Goal: Navigation & Orientation: Find specific page/section

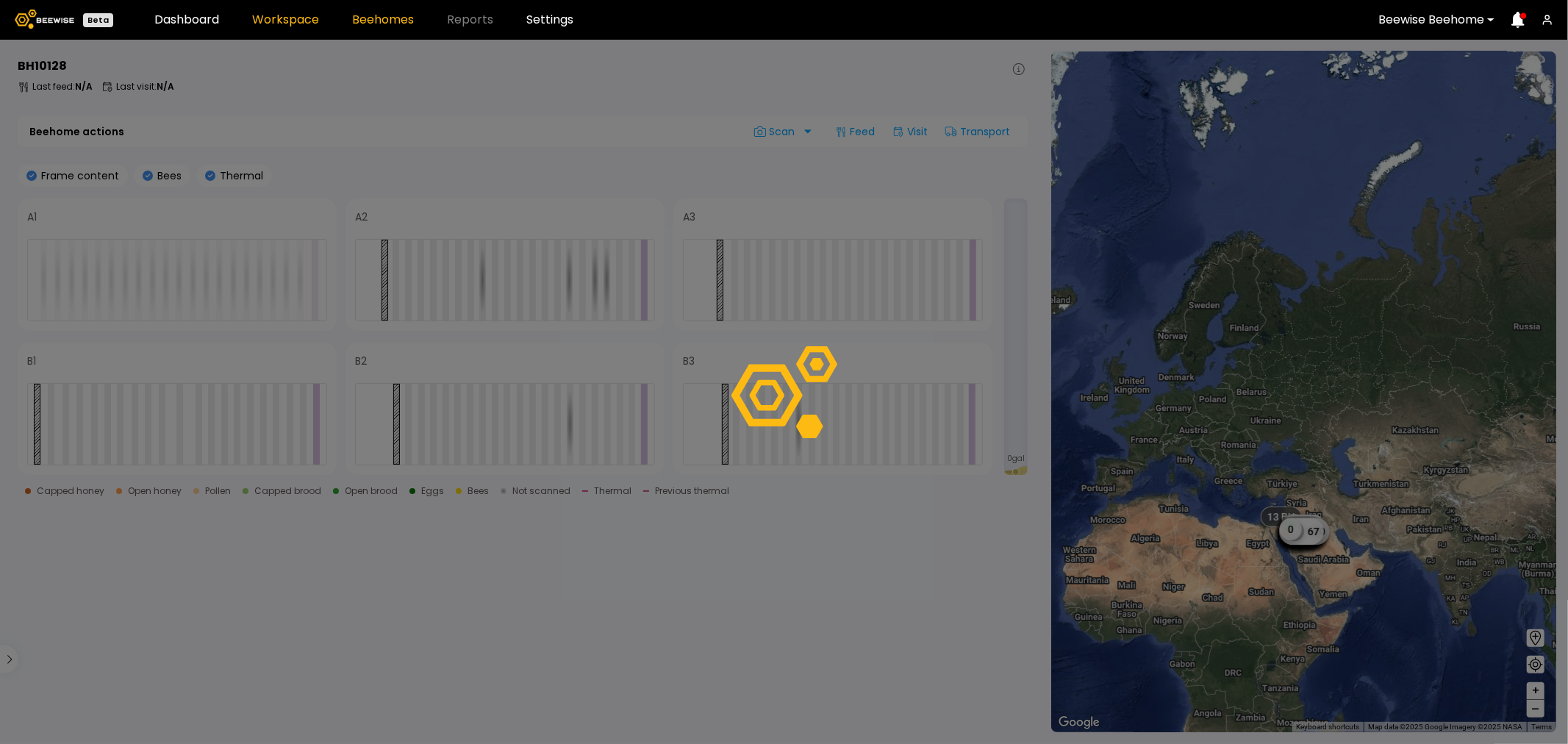
click at [292, 16] on link "Workspace" at bounding box center [285, 19] width 67 height 11
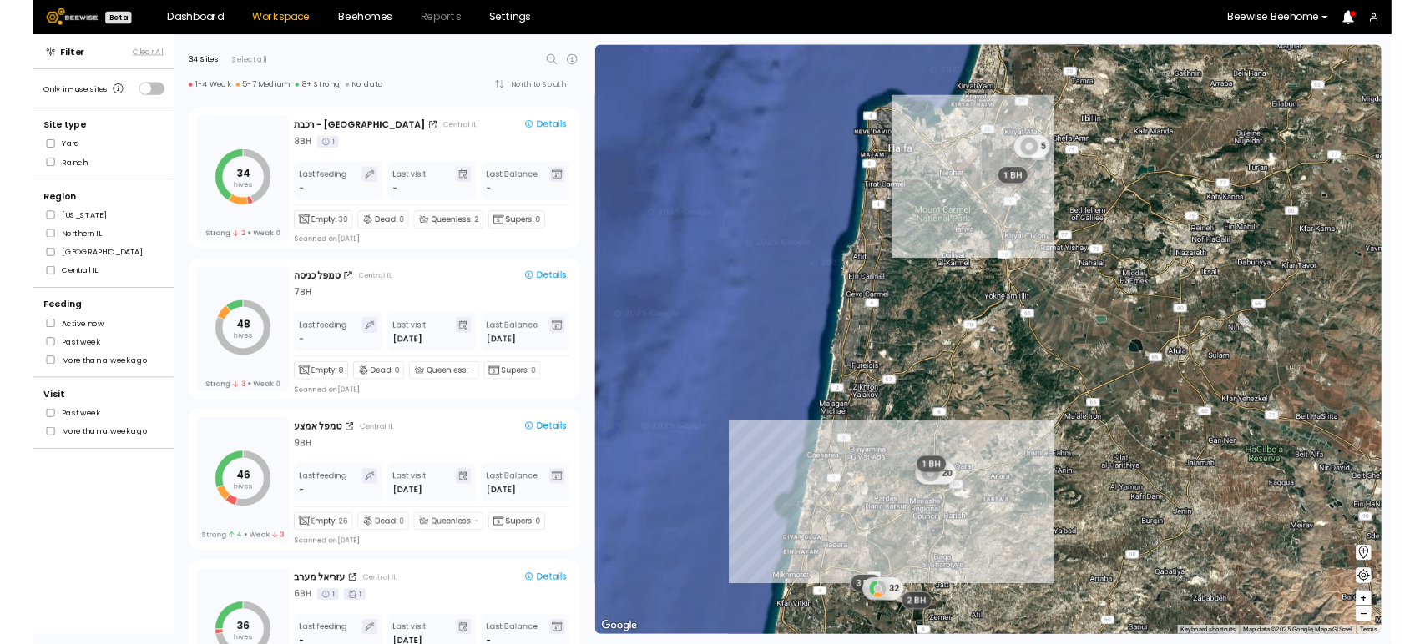
scroll to position [2963, 0]
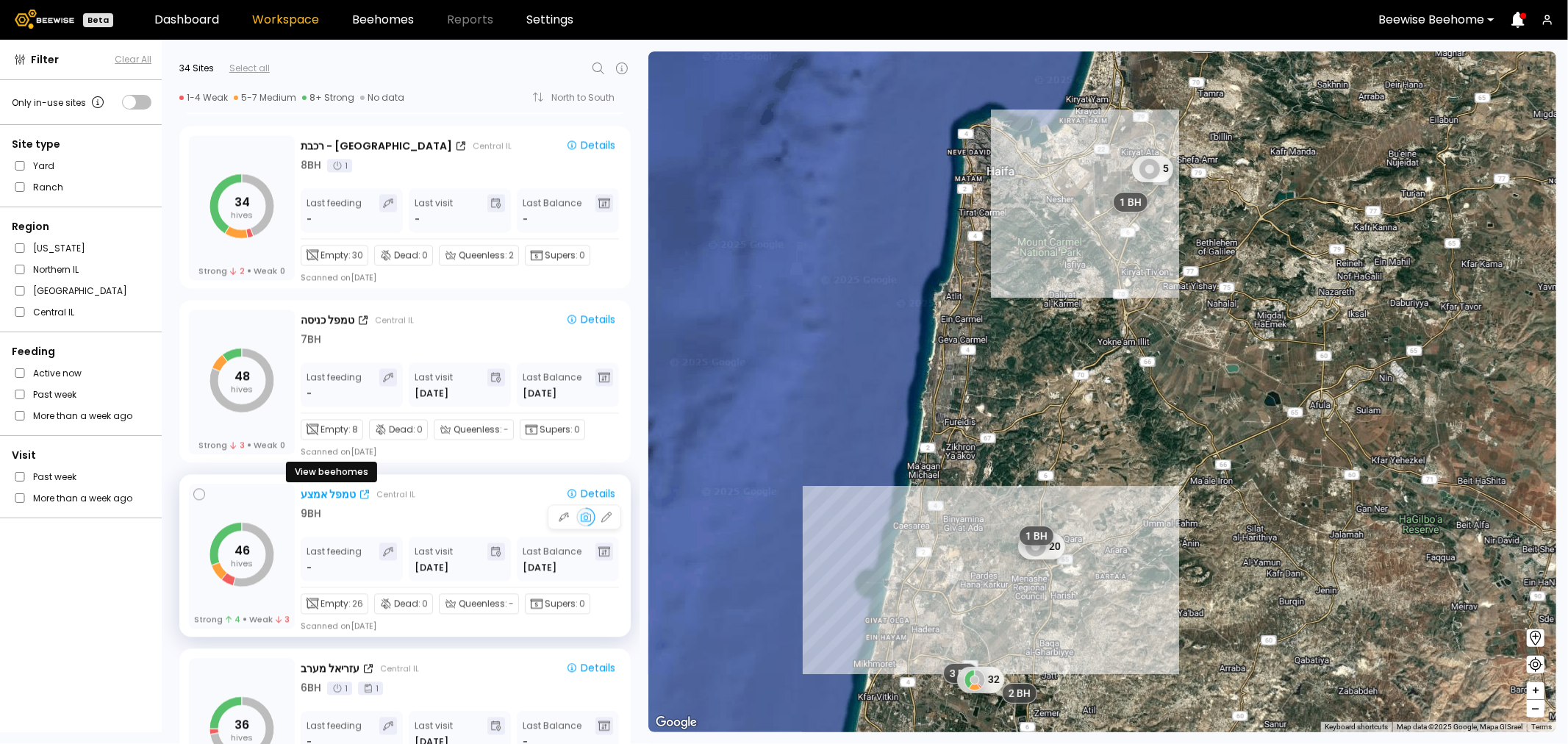
click at [323, 500] on div "טמפל אמצע" at bounding box center [328, 495] width 55 height 16
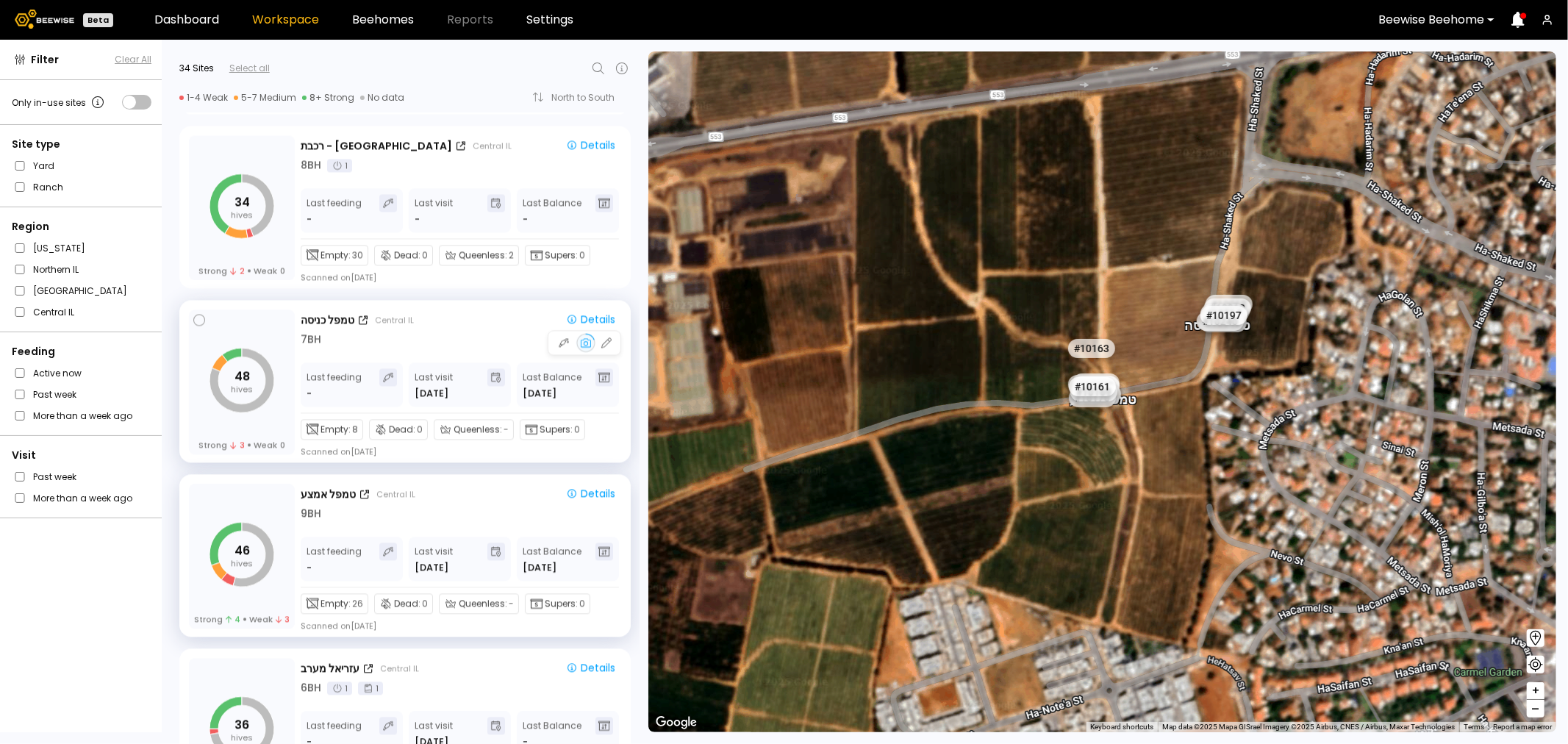
click at [245, 376] on tspan "48" at bounding box center [242, 375] width 16 height 17
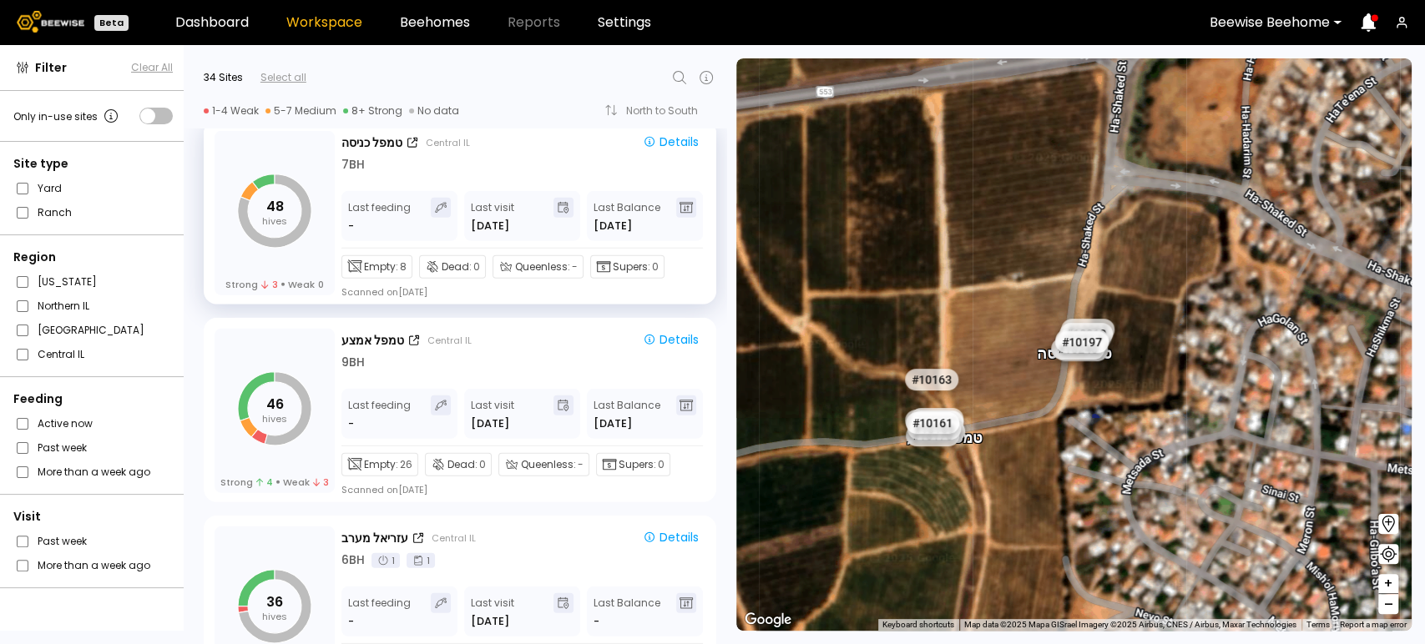
scroll to position [3241, 0]
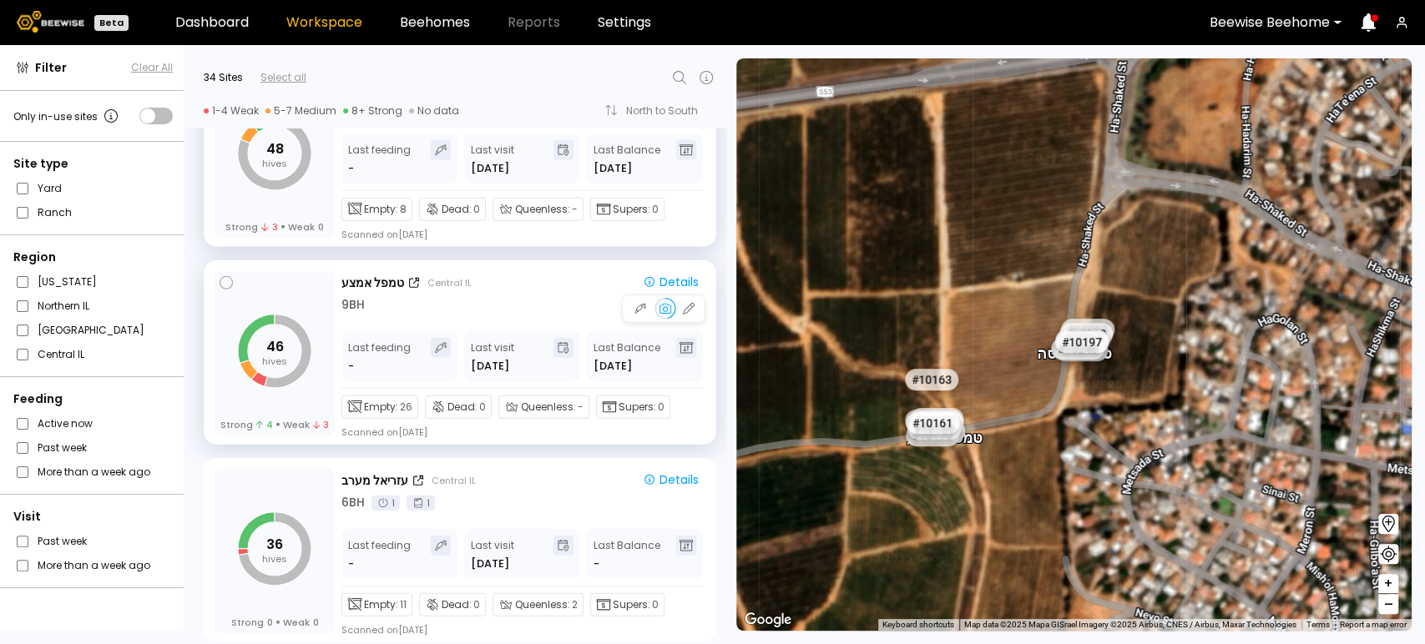
click at [257, 351] on icon "46 hives" at bounding box center [274, 351] width 73 height 73
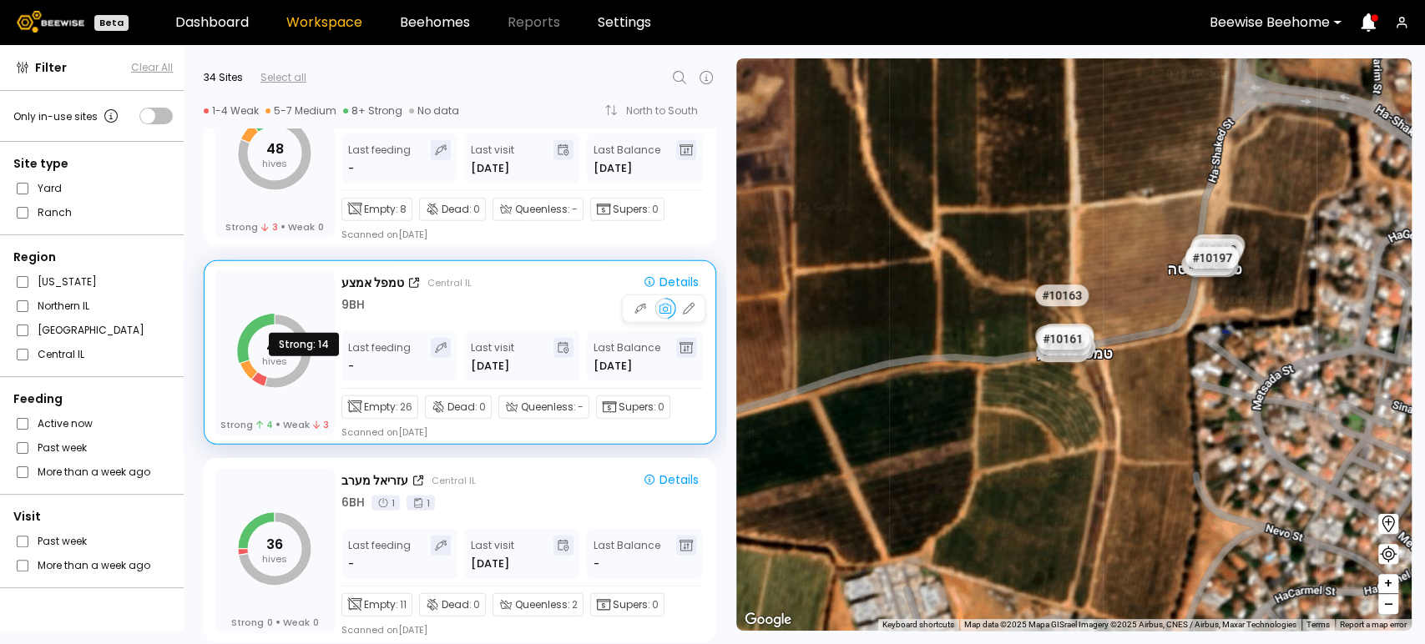
click at [260, 324] on icon at bounding box center [256, 339] width 38 height 50
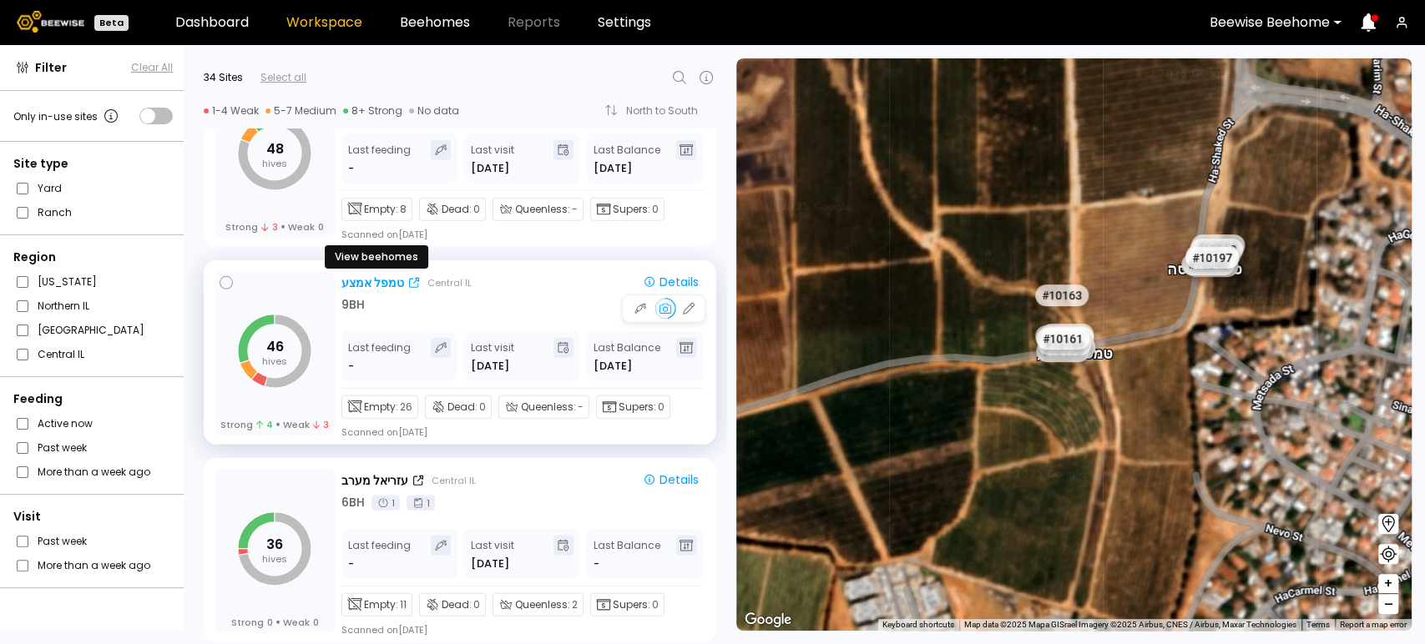
click at [358, 284] on div "טמפל אמצע" at bounding box center [372, 284] width 63 height 18
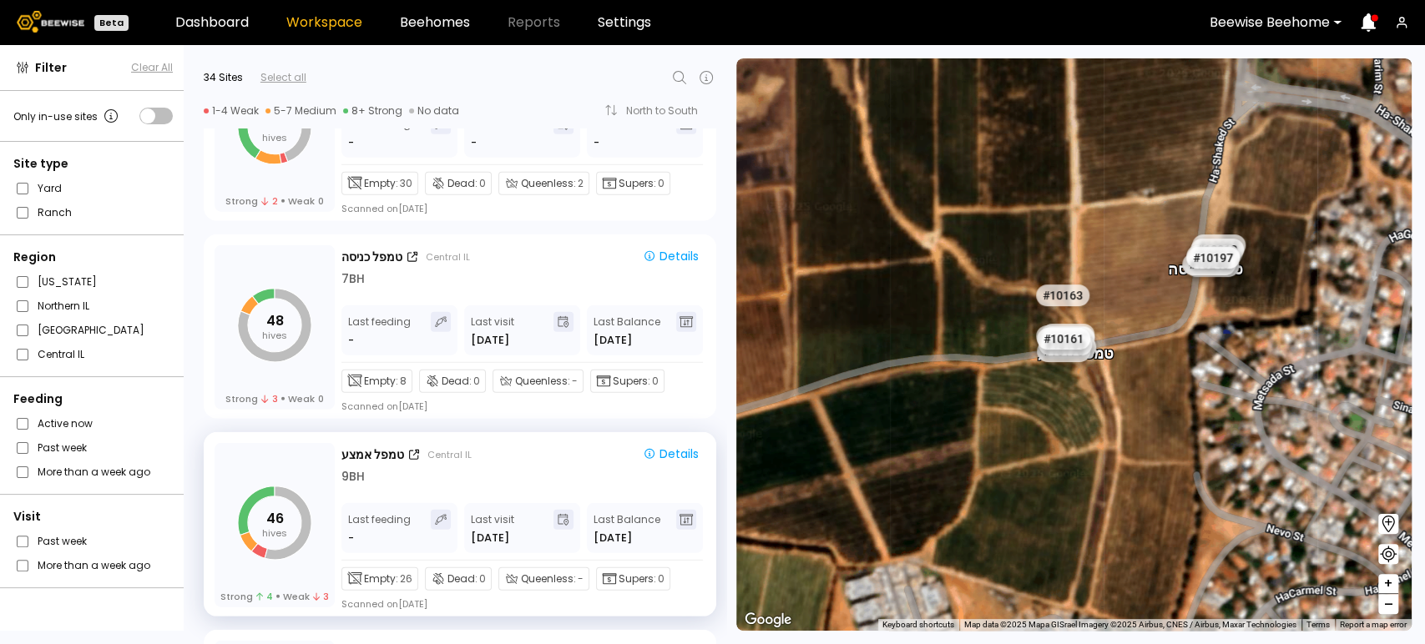
scroll to position [3056, 0]
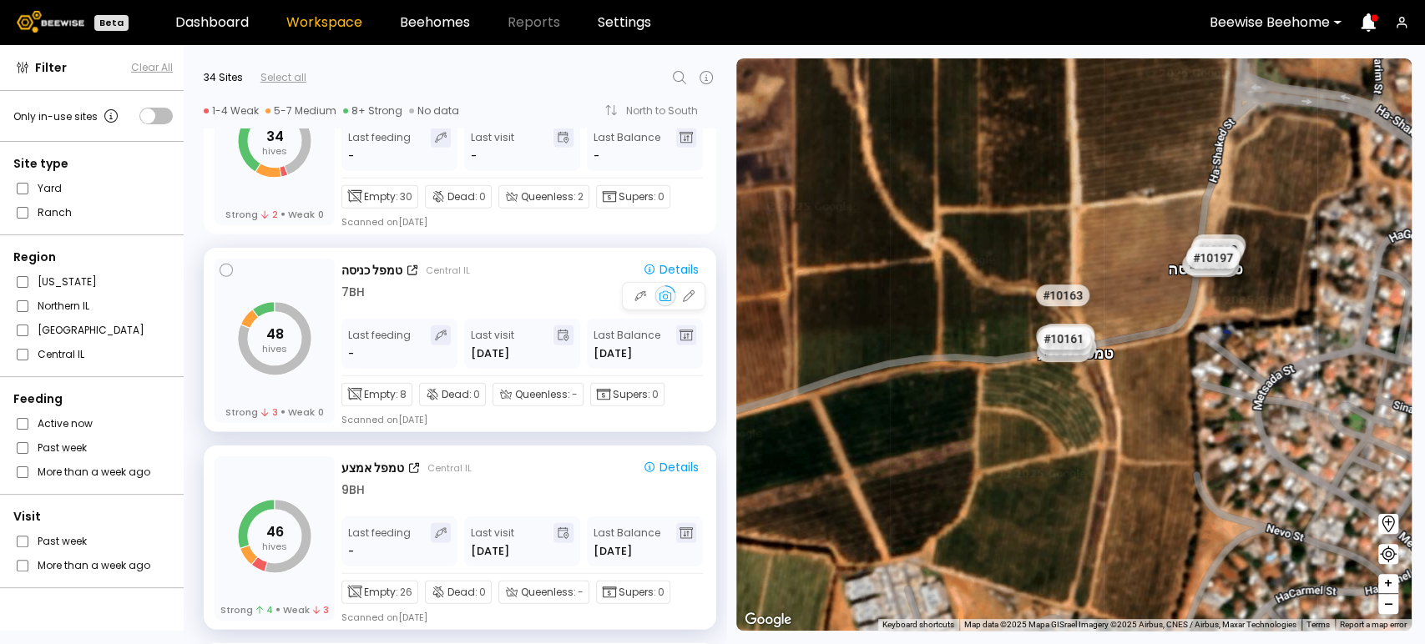
click at [275, 345] on tspan "hives" at bounding box center [274, 348] width 25 height 13
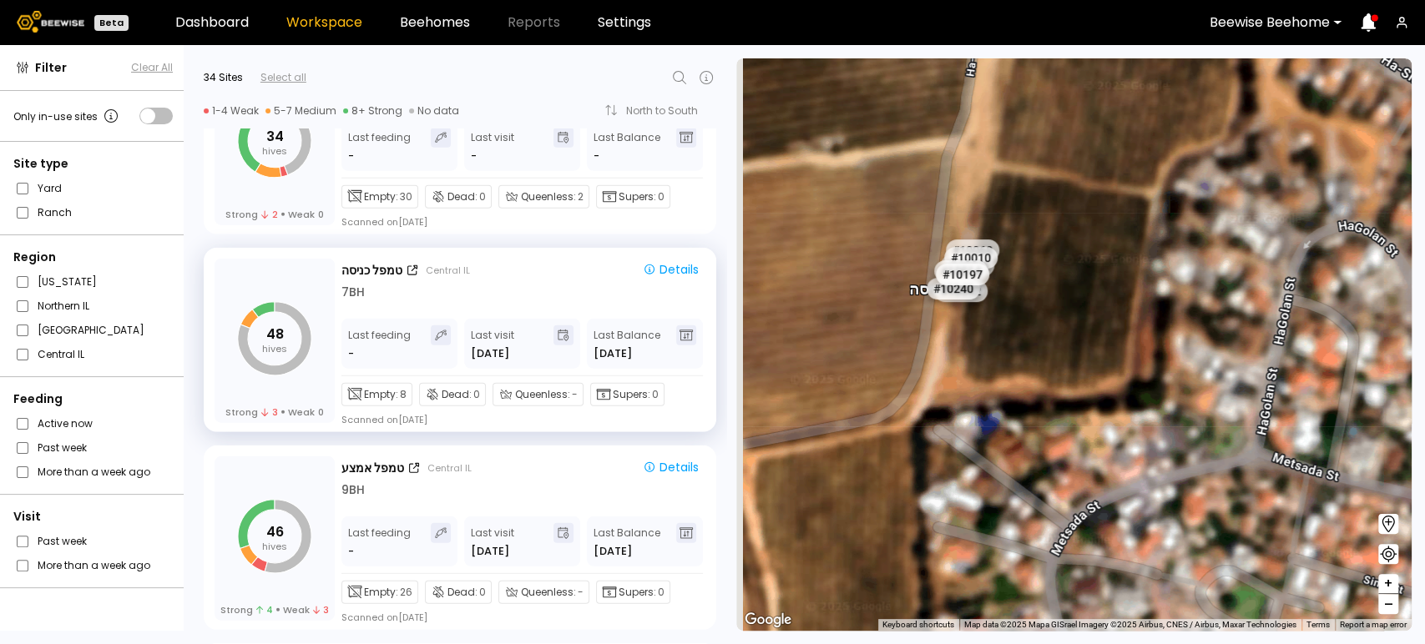
drag, startPoint x: 916, startPoint y: 352, endPoint x: 1061, endPoint y: 395, distance: 151.4
click at [1061, 389] on div "# 10108 # 10146 # 10154 # 10212 # 10115 # 10164 # 10056 # 10045 # 10050 # 10057…" at bounding box center [1073, 344] width 675 height 573
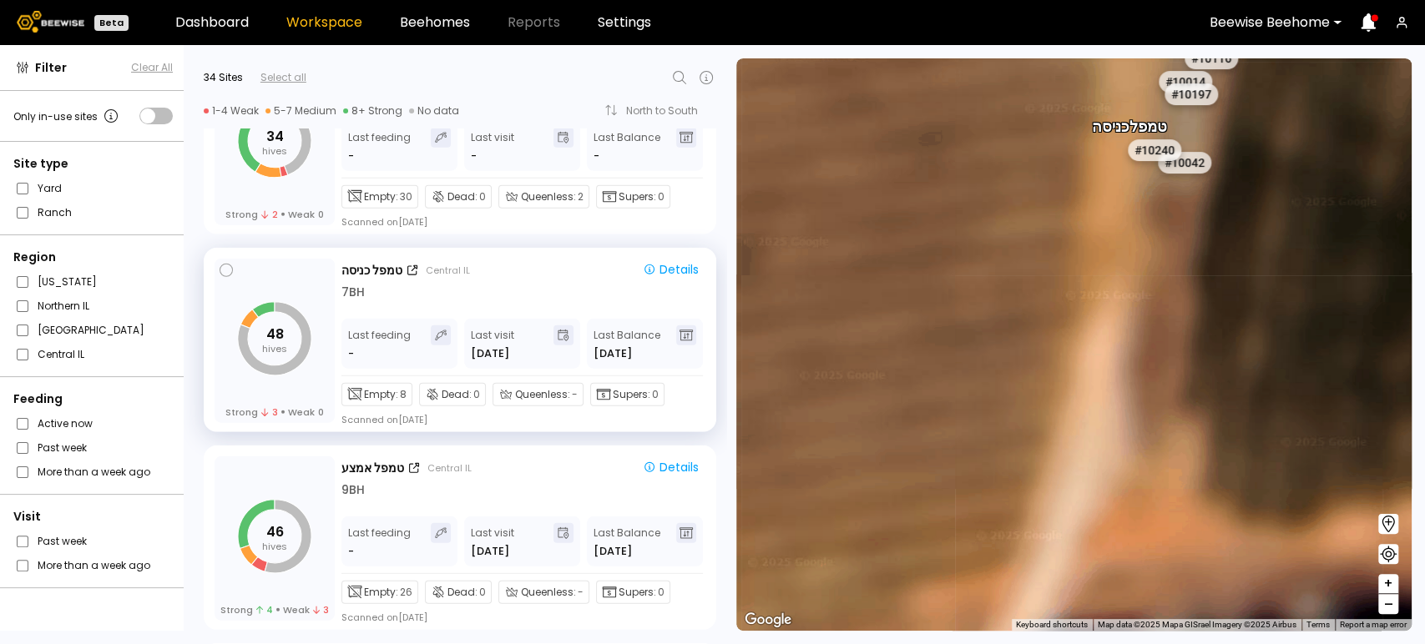
scroll to position [2963, 0]
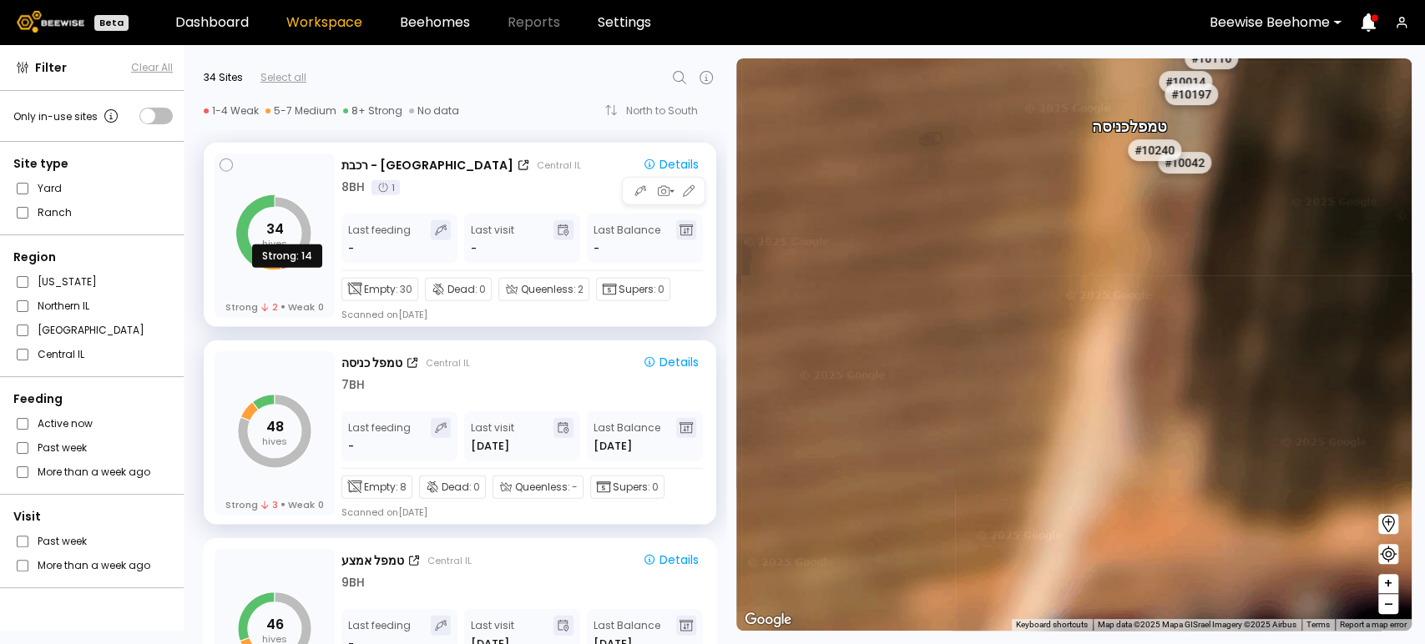
click at [244, 236] on icon at bounding box center [255, 230] width 38 height 71
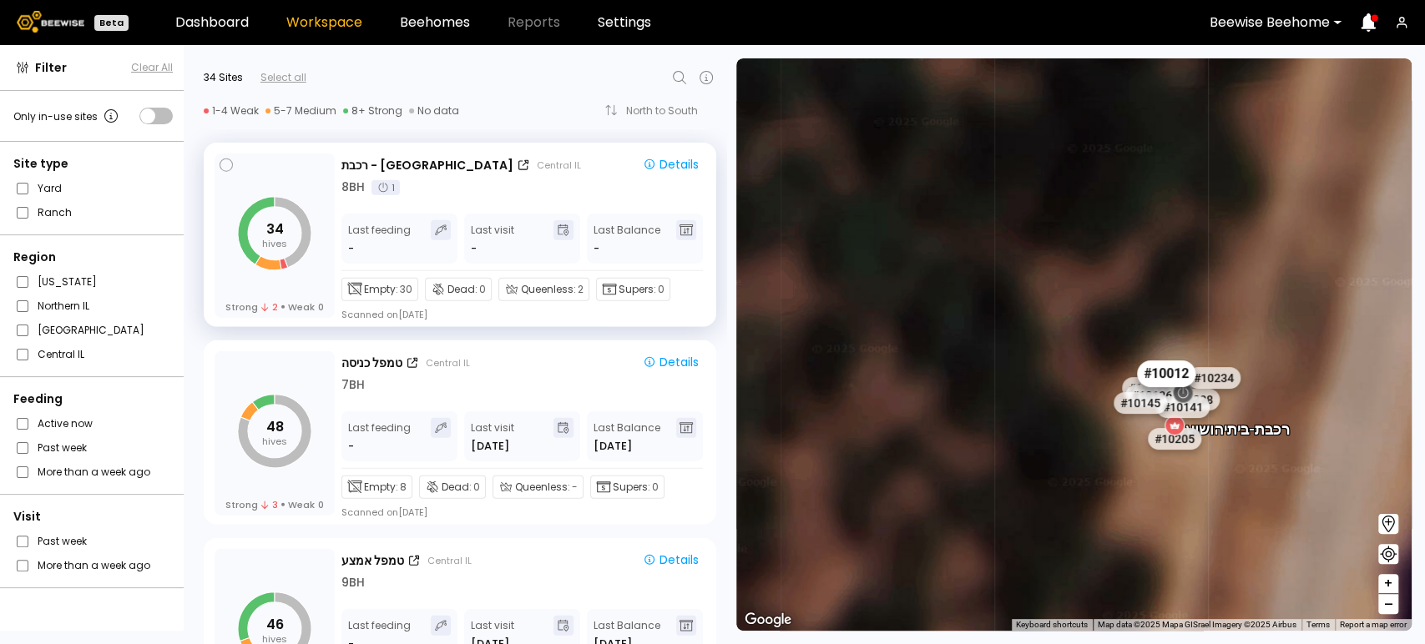
click at [1154, 375] on div "# 10012" at bounding box center [1166, 374] width 58 height 27
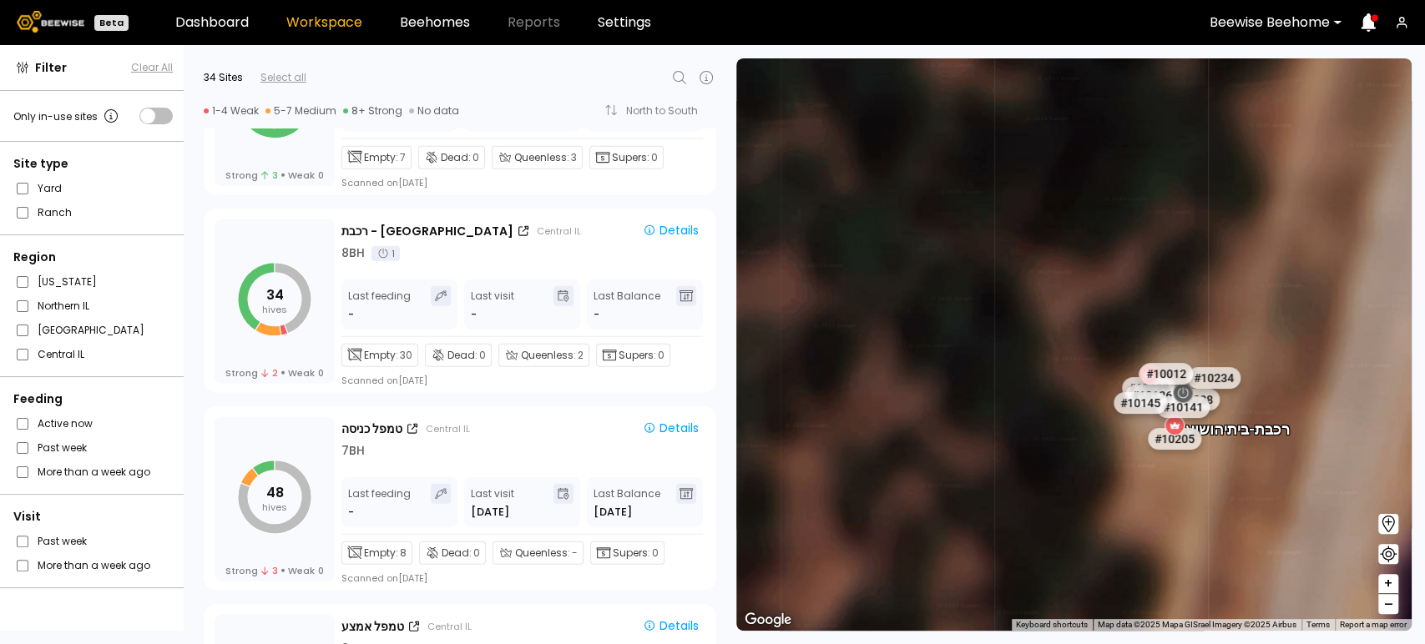
scroll to position [3060, 0]
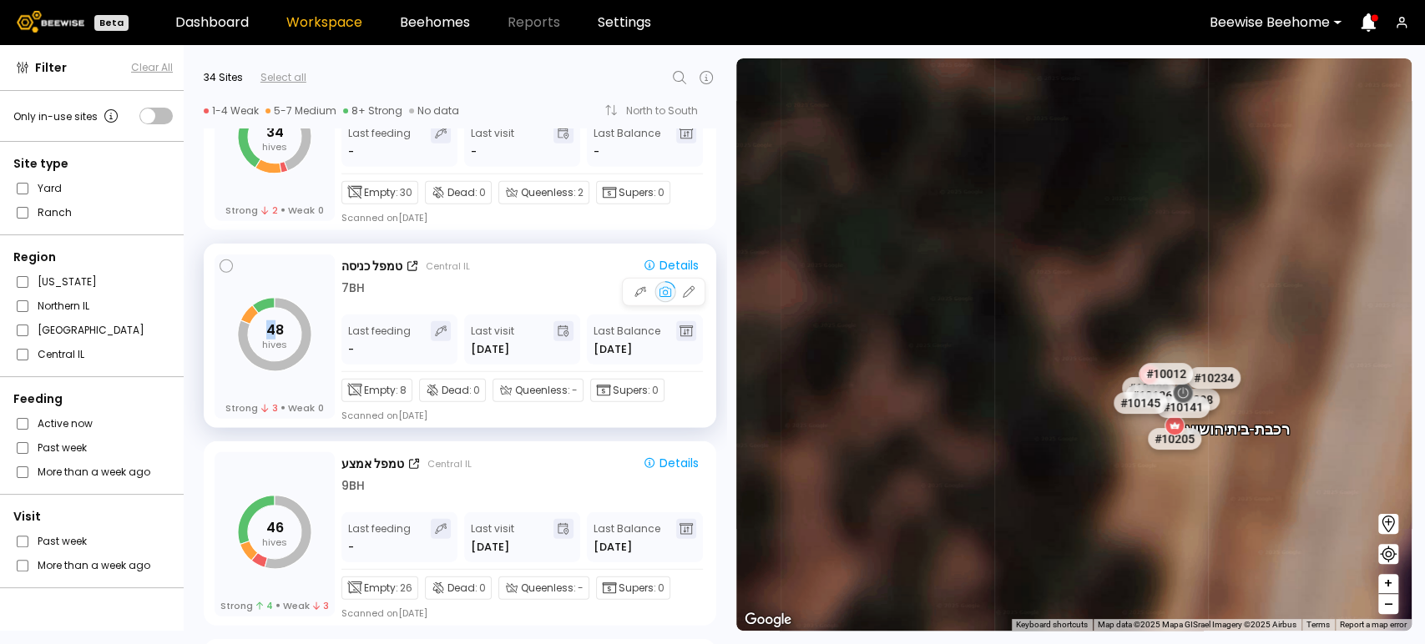
click at [270, 335] on tspan "48" at bounding box center [275, 330] width 18 height 19
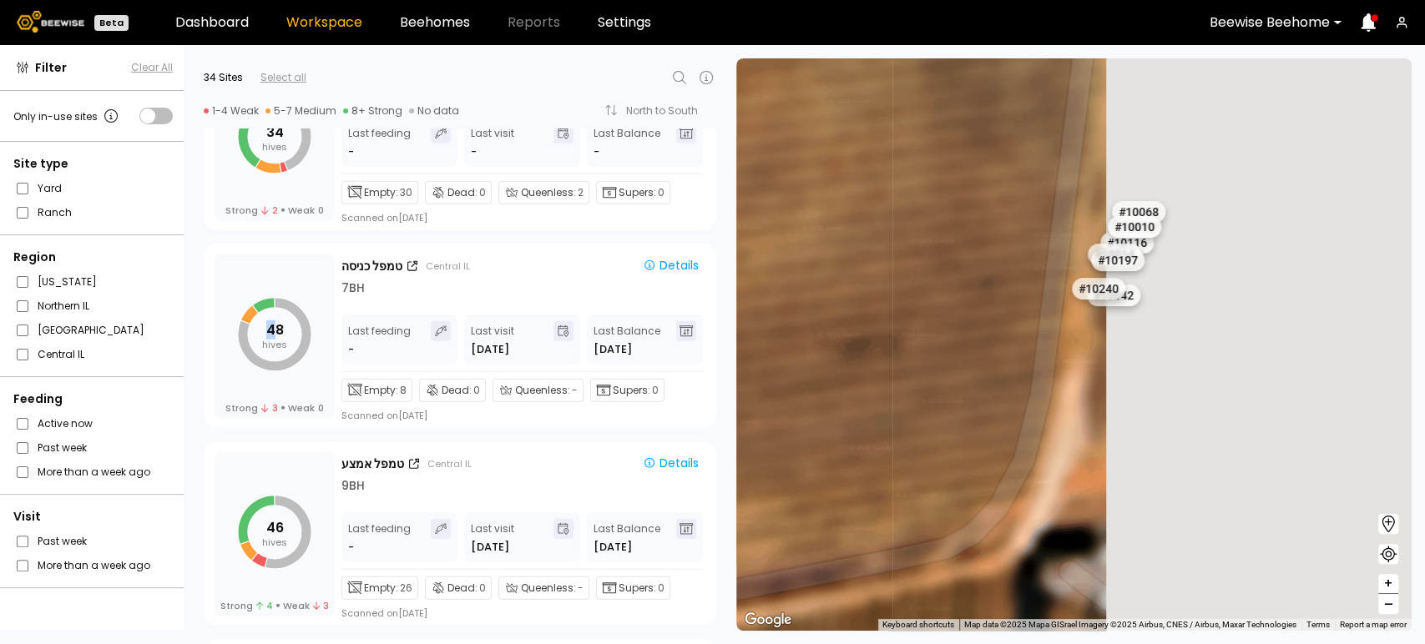
drag, startPoint x: 1181, startPoint y: 417, endPoint x: 774, endPoint y: 457, distance: 409.3
click at [774, 459] on div "# 10115 # 10164 # 10056 # 10045 # 10050 # 10057 # 10053 # 10229 # 10080 # 10159…" at bounding box center [1073, 344] width 675 height 573
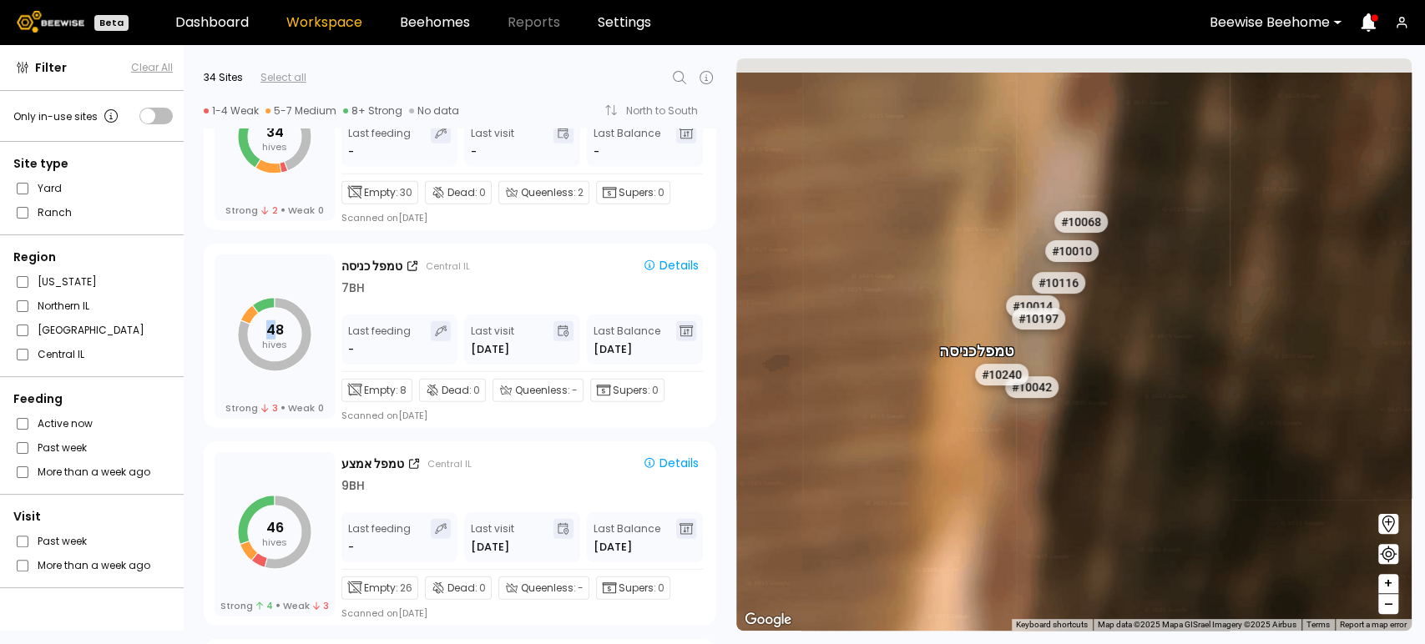
drag, startPoint x: 1110, startPoint y: 292, endPoint x: 1046, endPoint y: 477, distance: 196.1
click at [1046, 477] on div "# 10115 # 10164 # 10056 # 10045 # 10050 # 10057 # 10053 # 10229 # 10080 # 10159…" at bounding box center [1073, 344] width 675 height 573
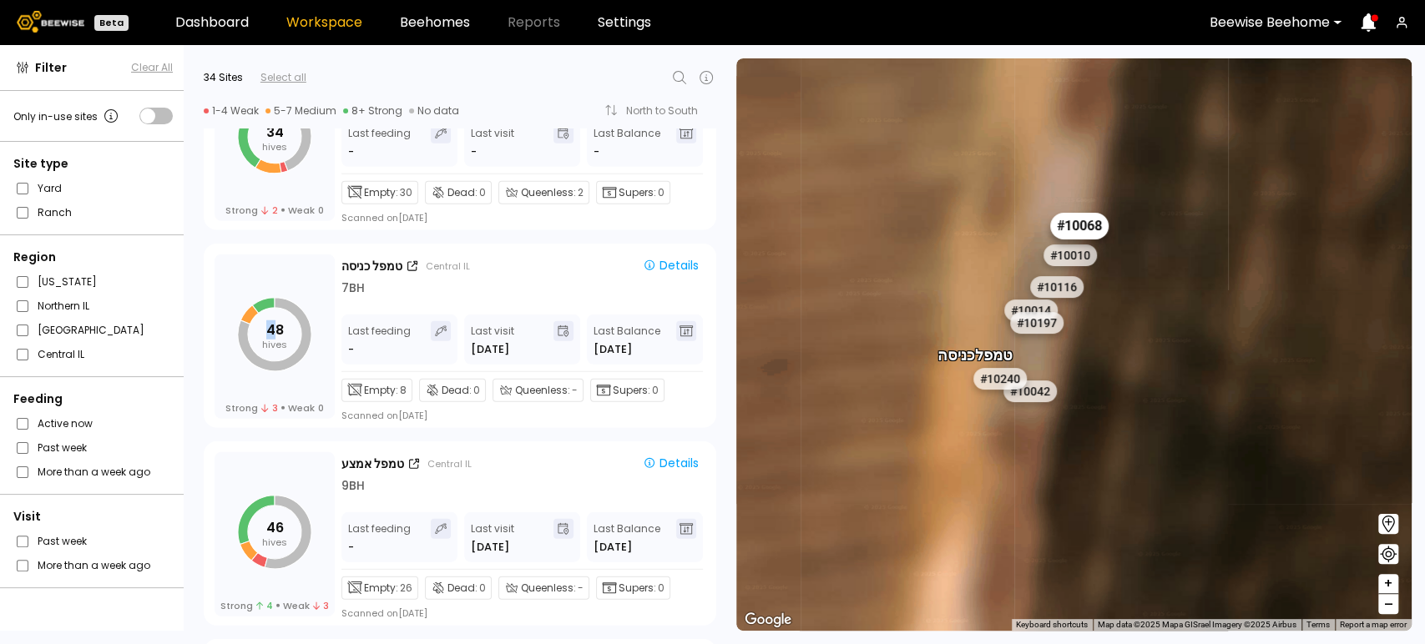
click at [1091, 231] on div "# 10068" at bounding box center [1078, 226] width 58 height 27
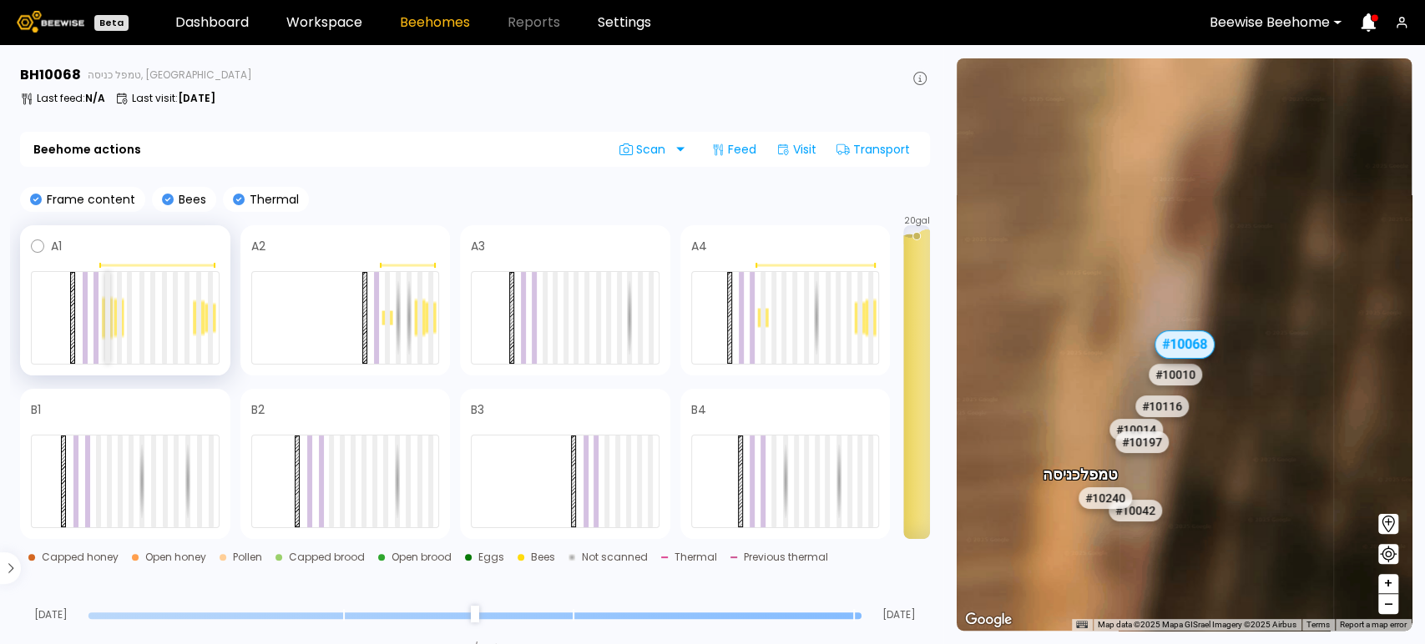
click at [107, 319] on div at bounding box center [107, 318] width 5 height 92
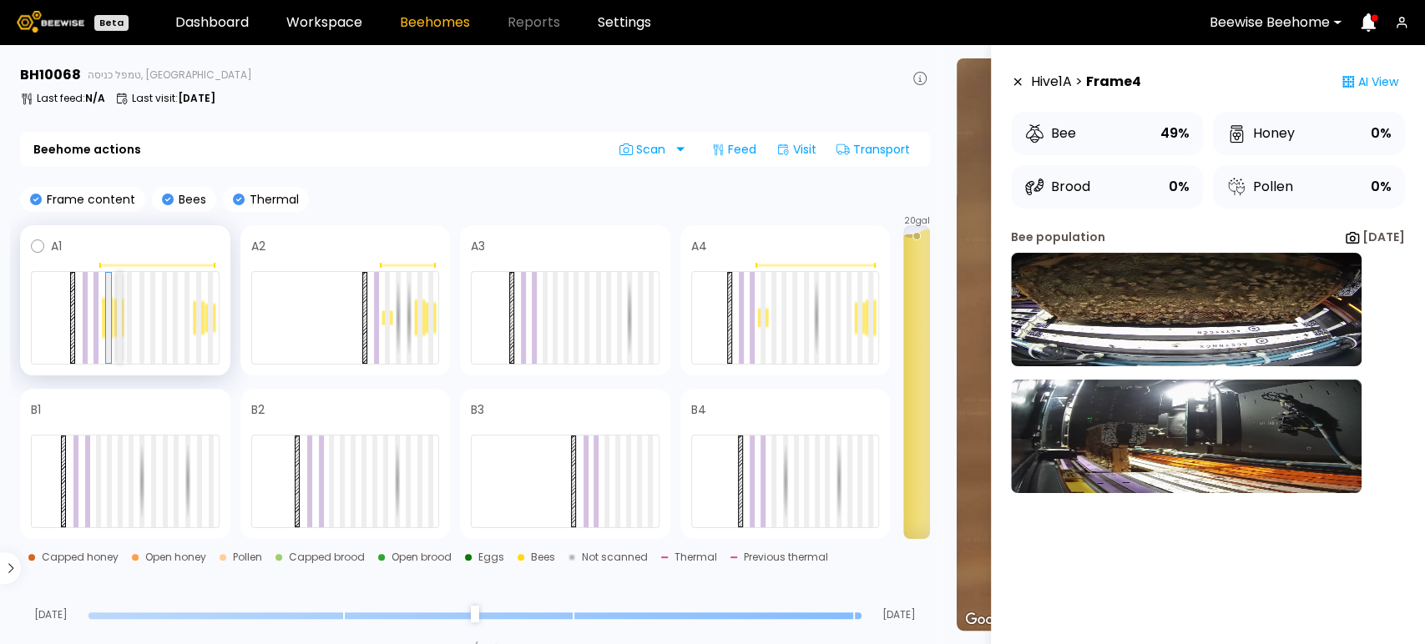
click at [120, 321] on div at bounding box center [119, 318] width 5 height 92
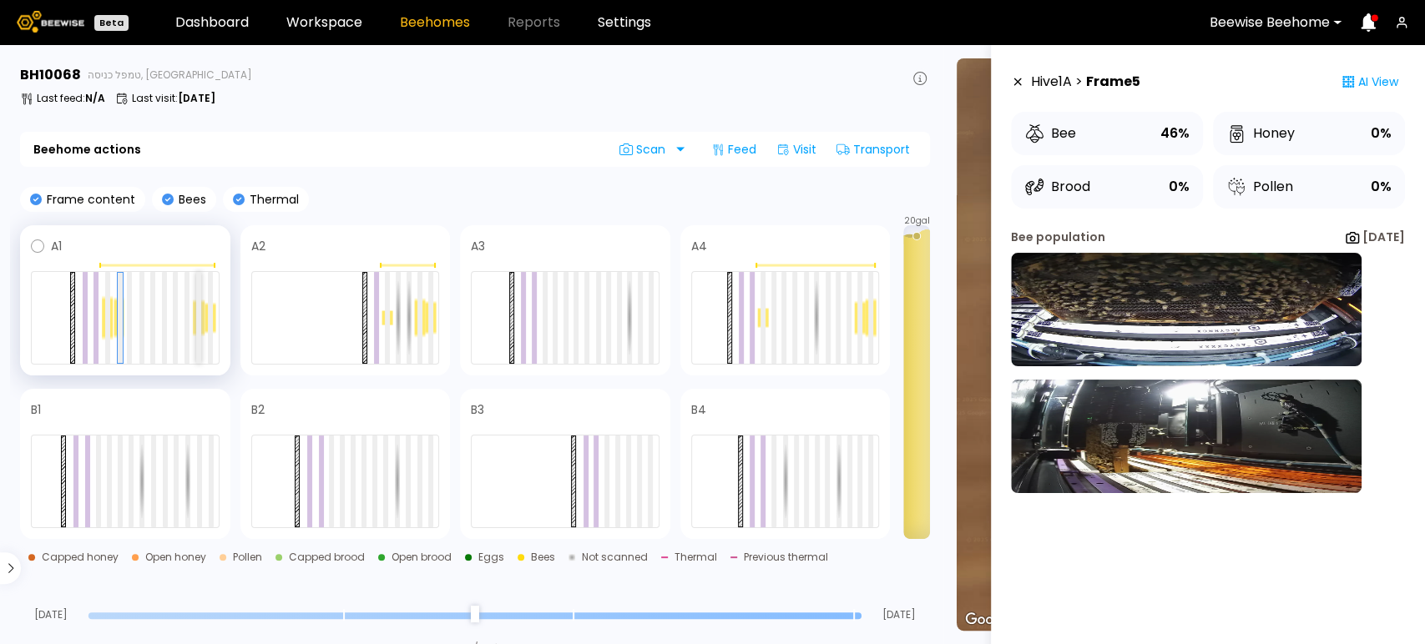
click at [200, 319] on div at bounding box center [198, 318] width 5 height 92
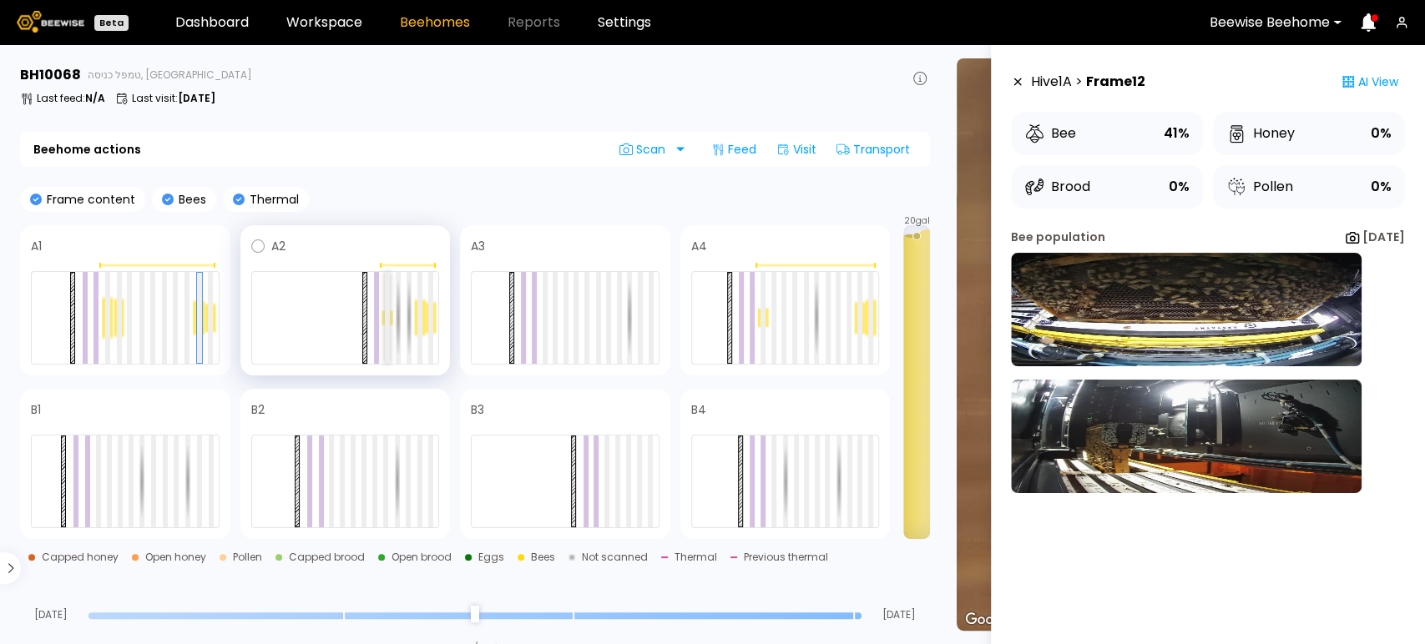
click at [388, 319] on div at bounding box center [387, 318] width 5 height 92
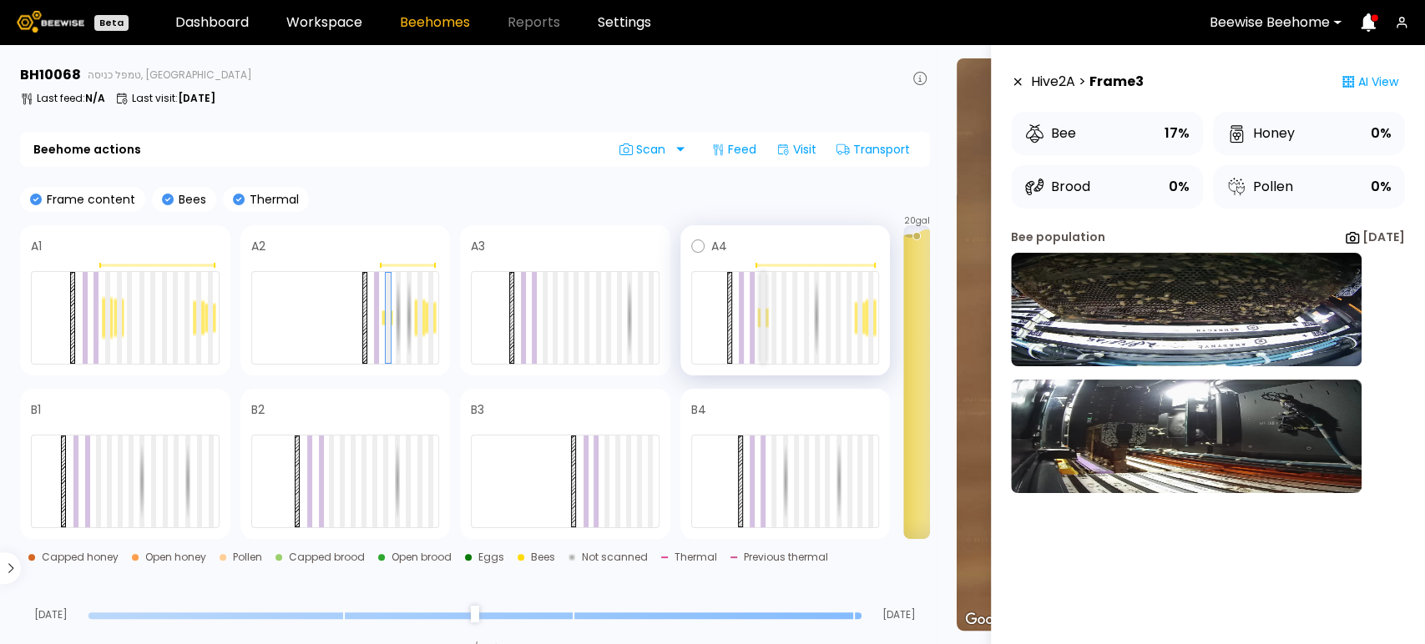
click at [763, 312] on div at bounding box center [762, 318] width 5 height 92
click at [856, 320] on div at bounding box center [859, 318] width 11 height 35
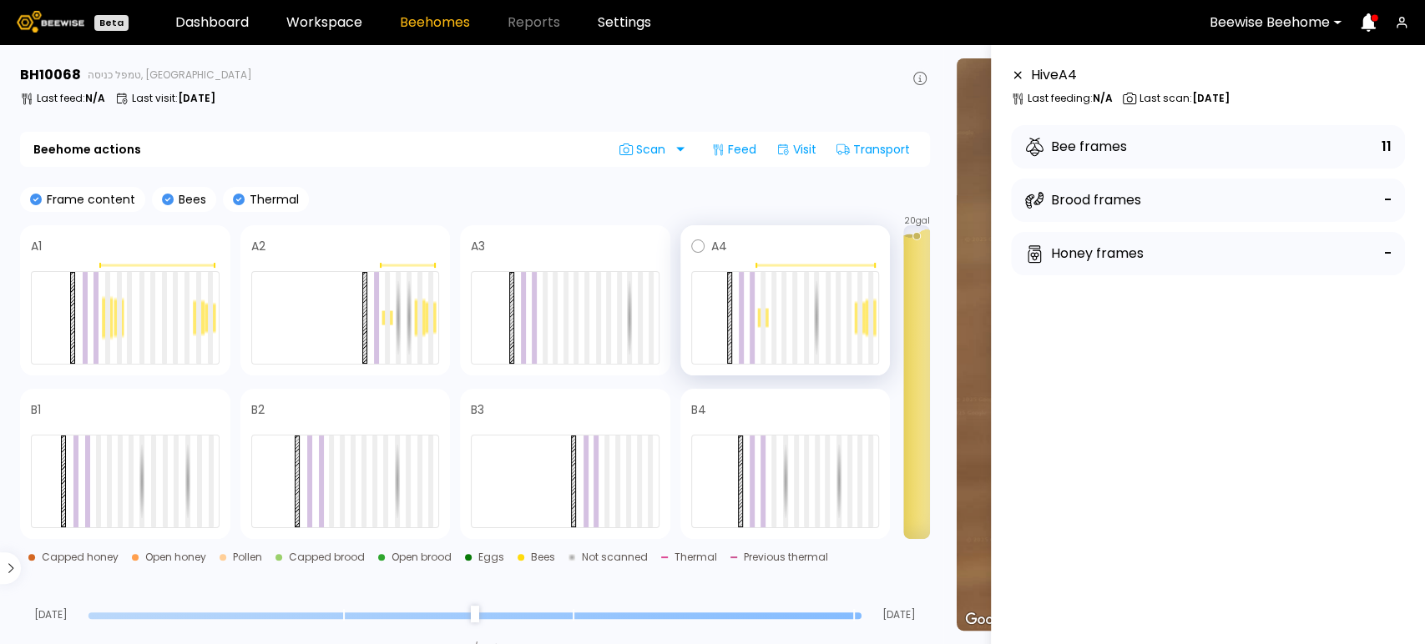
click at [862, 321] on div at bounding box center [785, 317] width 189 height 93
click at [387, 322] on div at bounding box center [387, 318] width 5 height 92
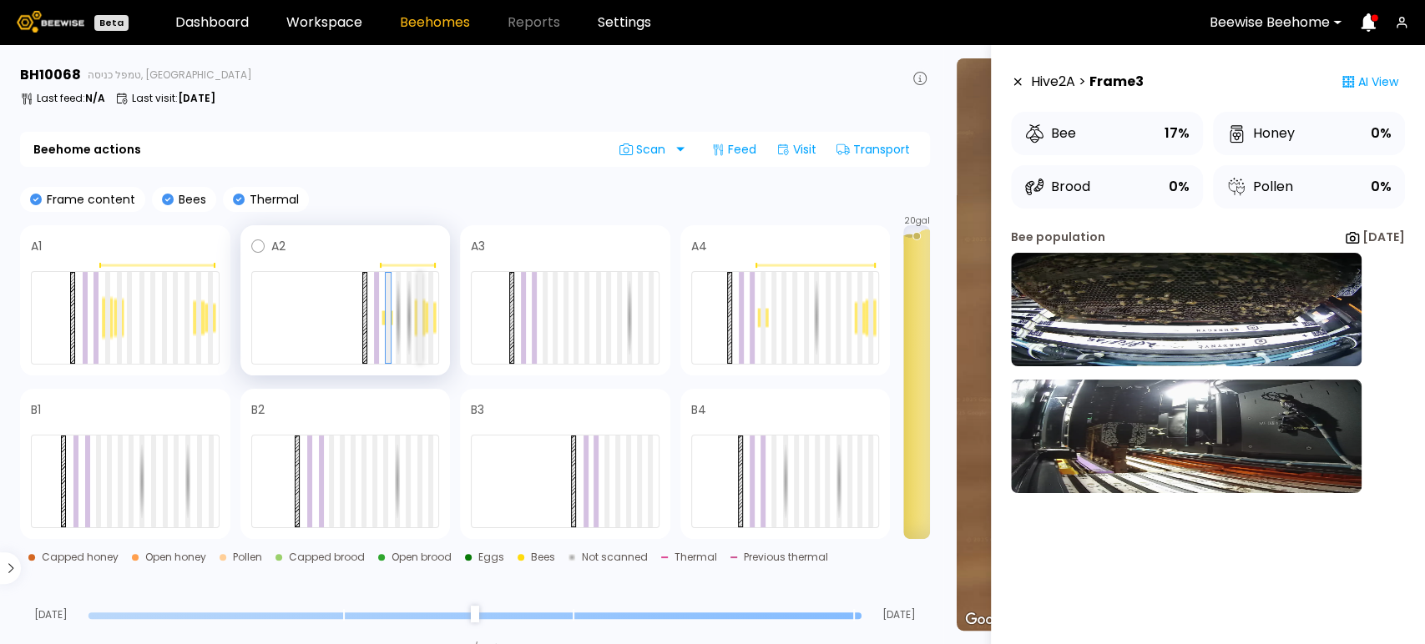
click at [414, 321] on div at bounding box center [419, 318] width 11 height 40
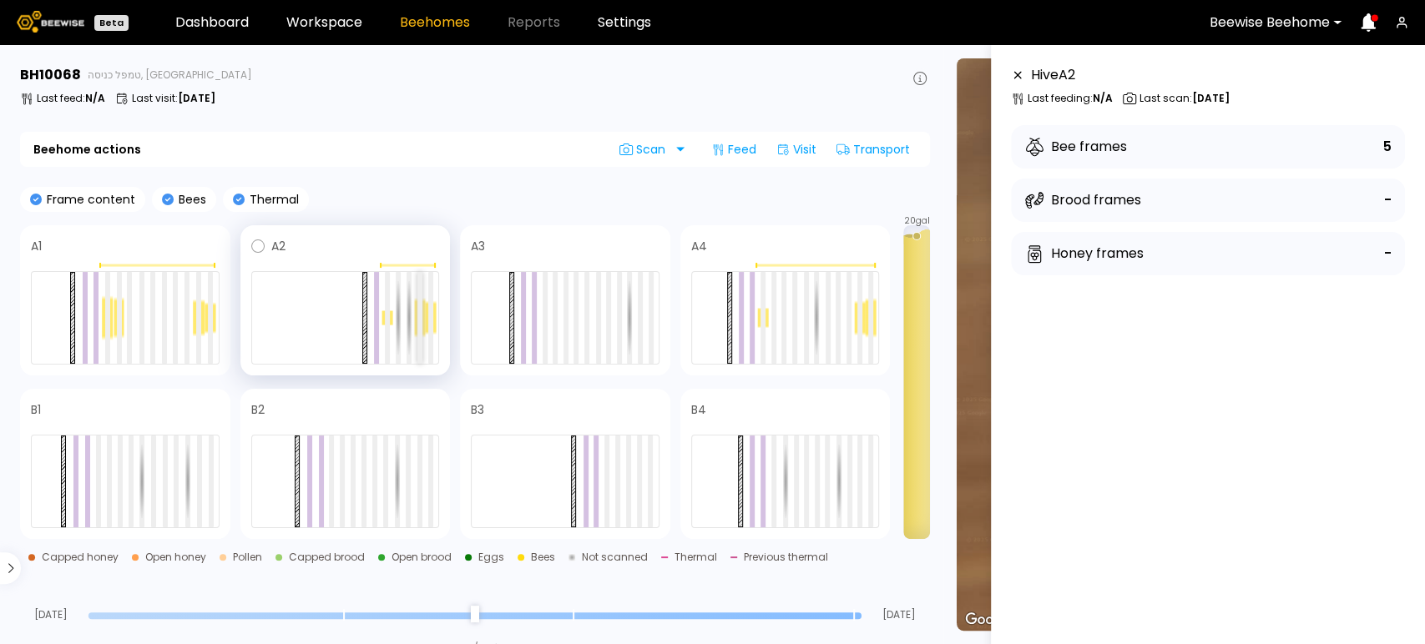
click at [420, 313] on div at bounding box center [419, 318] width 5 height 92
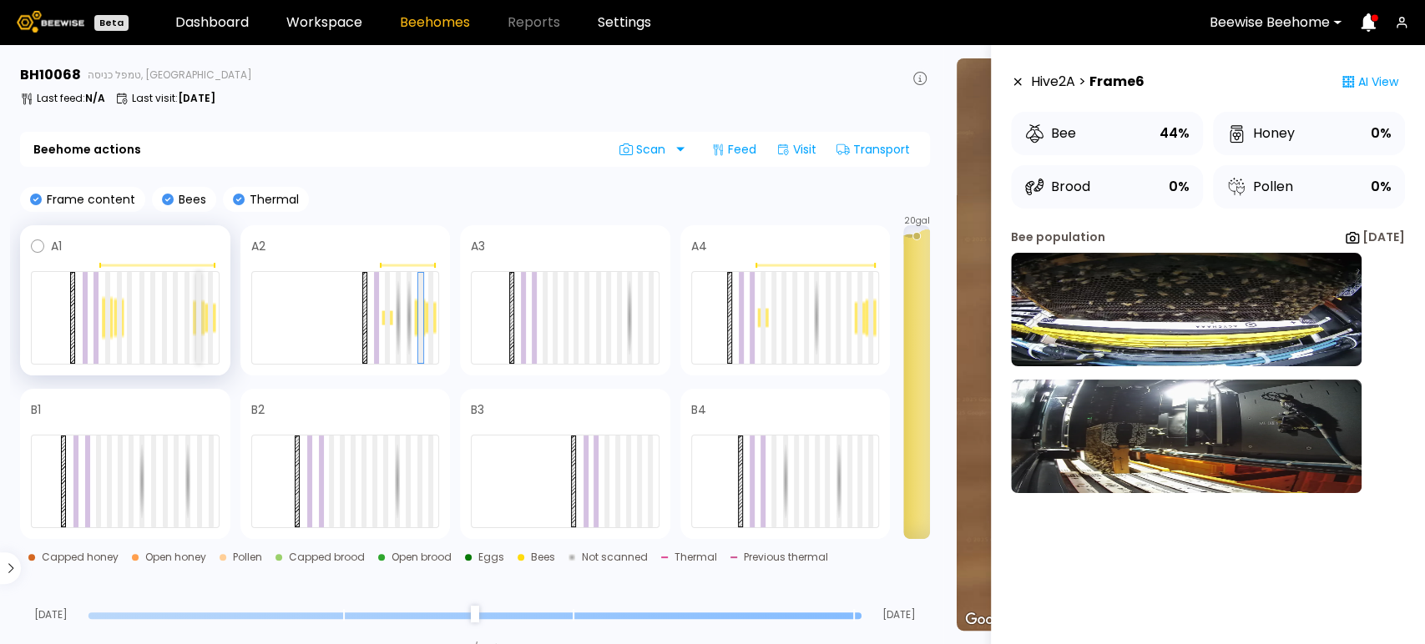
click at [199, 317] on div at bounding box center [198, 318] width 5 height 92
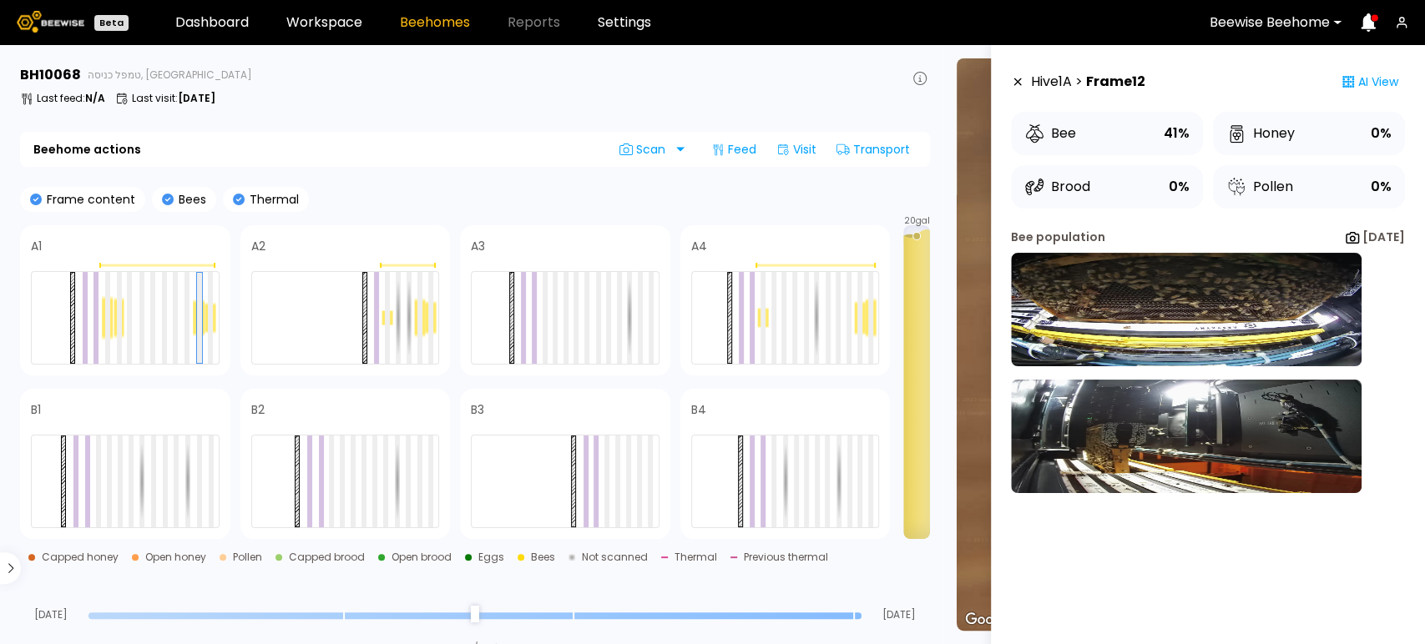
click at [1011, 80] on icon at bounding box center [1017, 82] width 13 height 12
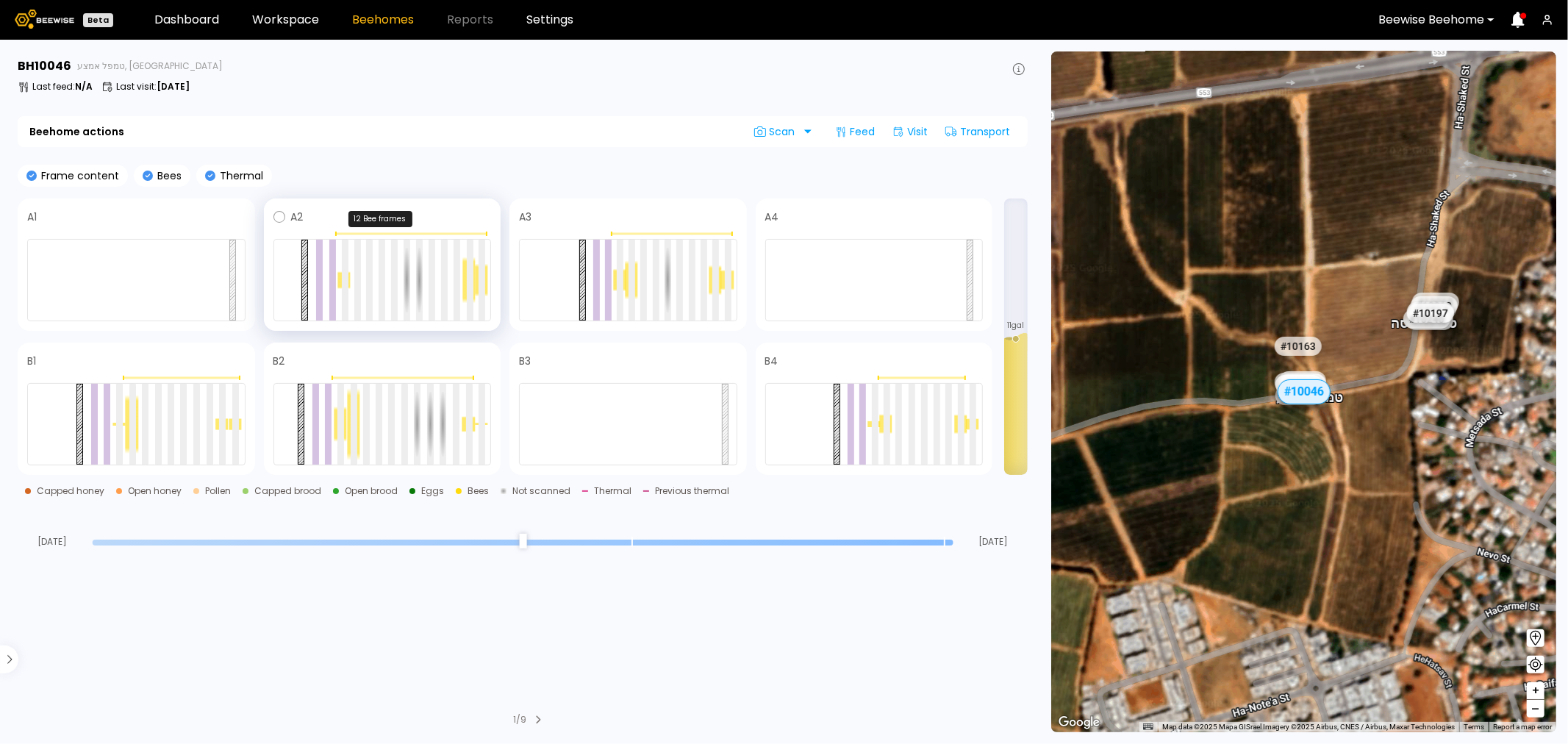
click at [380, 235] on div at bounding box center [383, 233] width 218 height 4
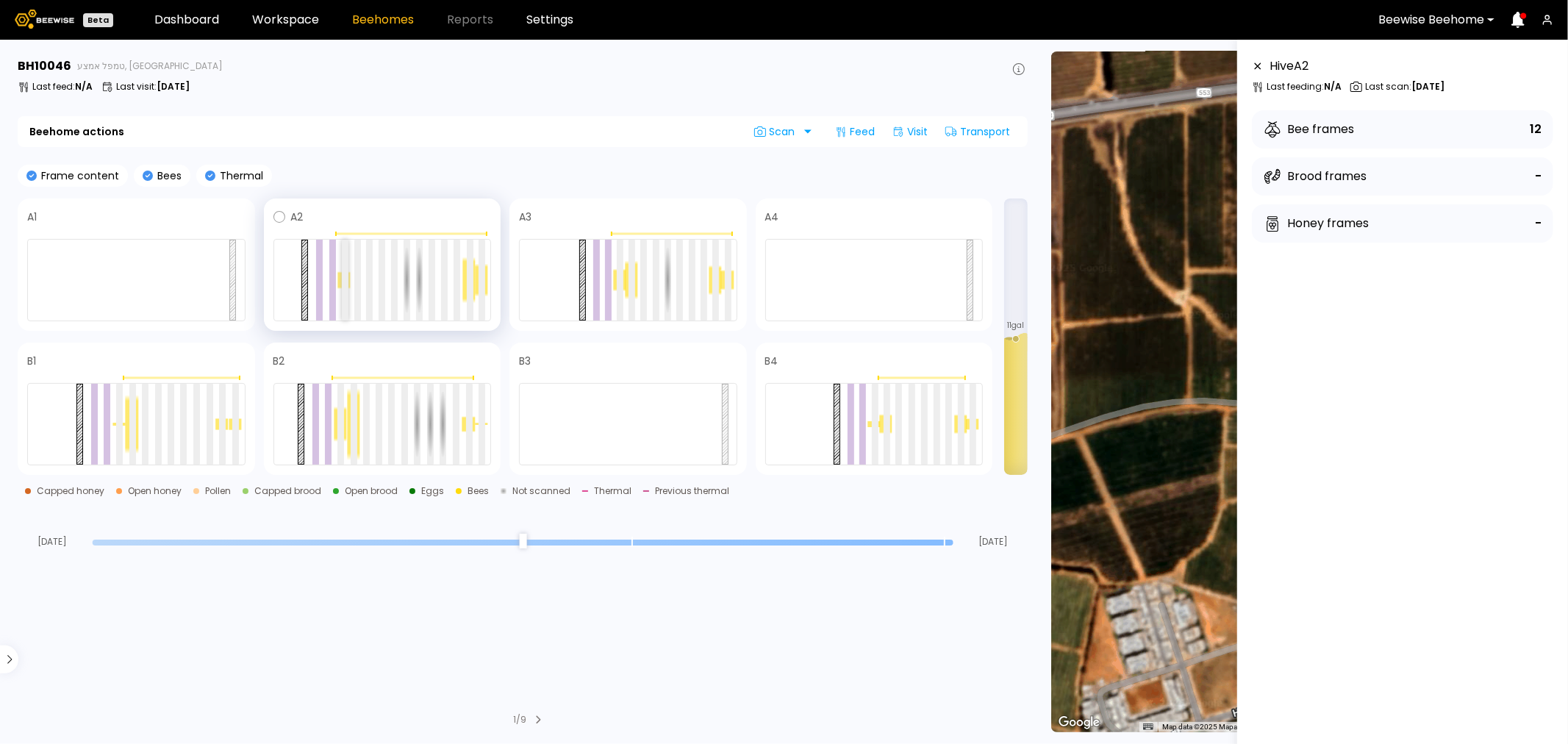
click at [343, 273] on div at bounding box center [345, 280] width 7 height 81
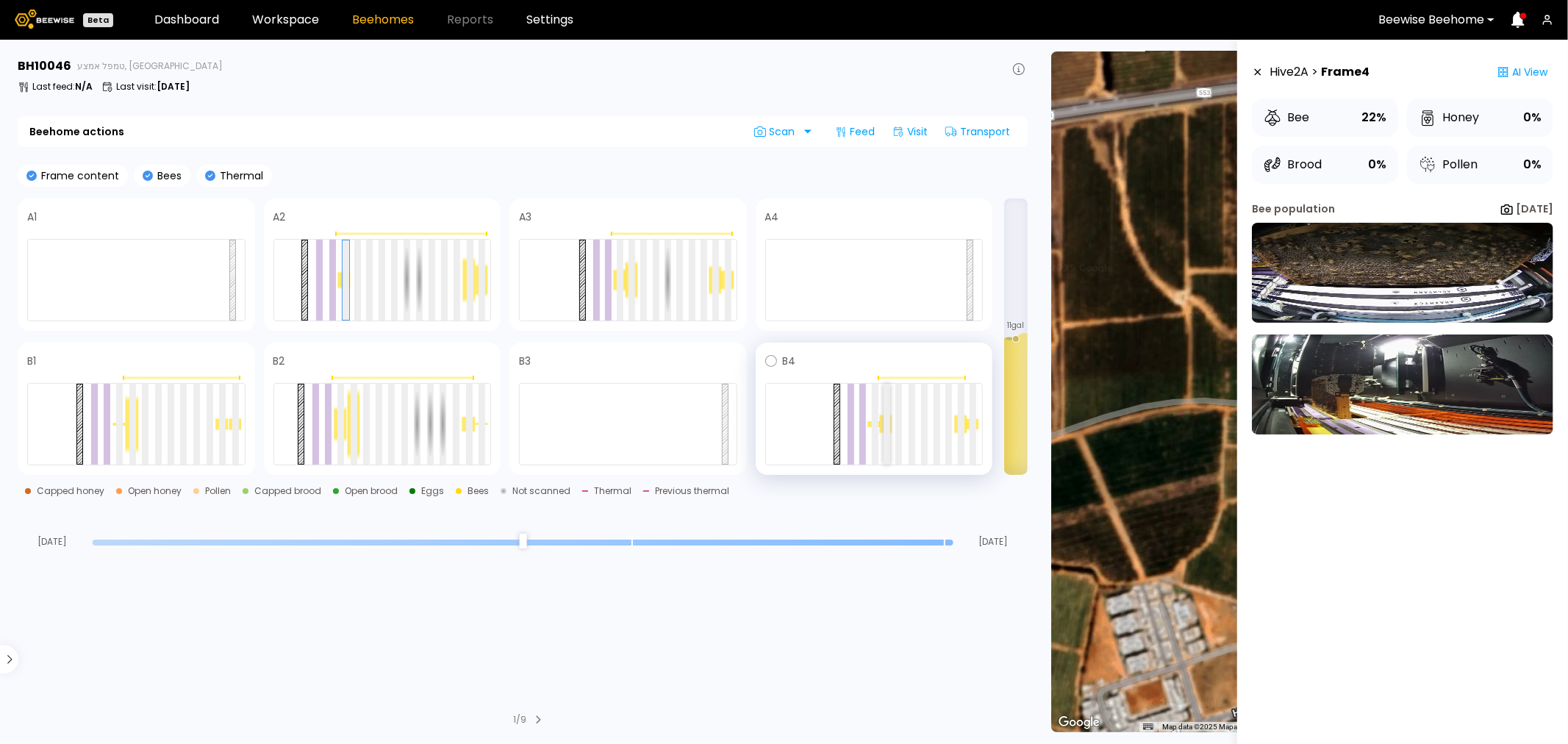
click at [886, 421] on div at bounding box center [887, 424] width 7 height 81
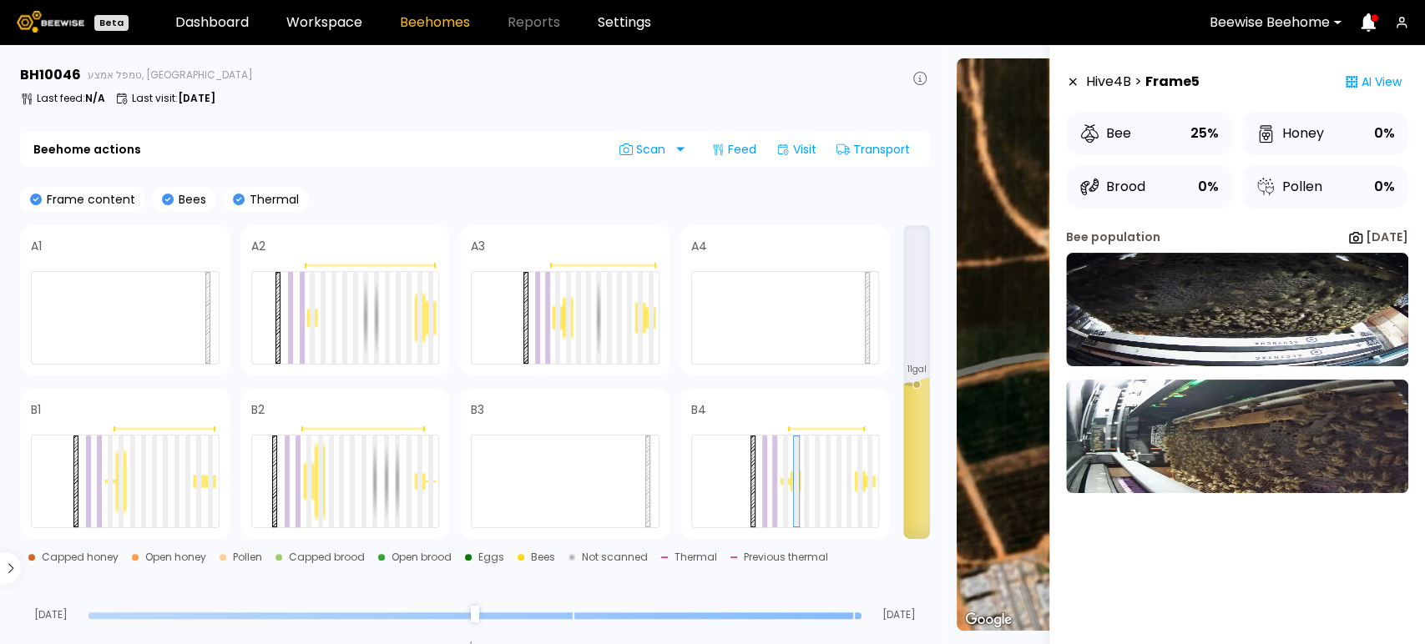
click at [1074, 80] on icon at bounding box center [1072, 82] width 13 height 12
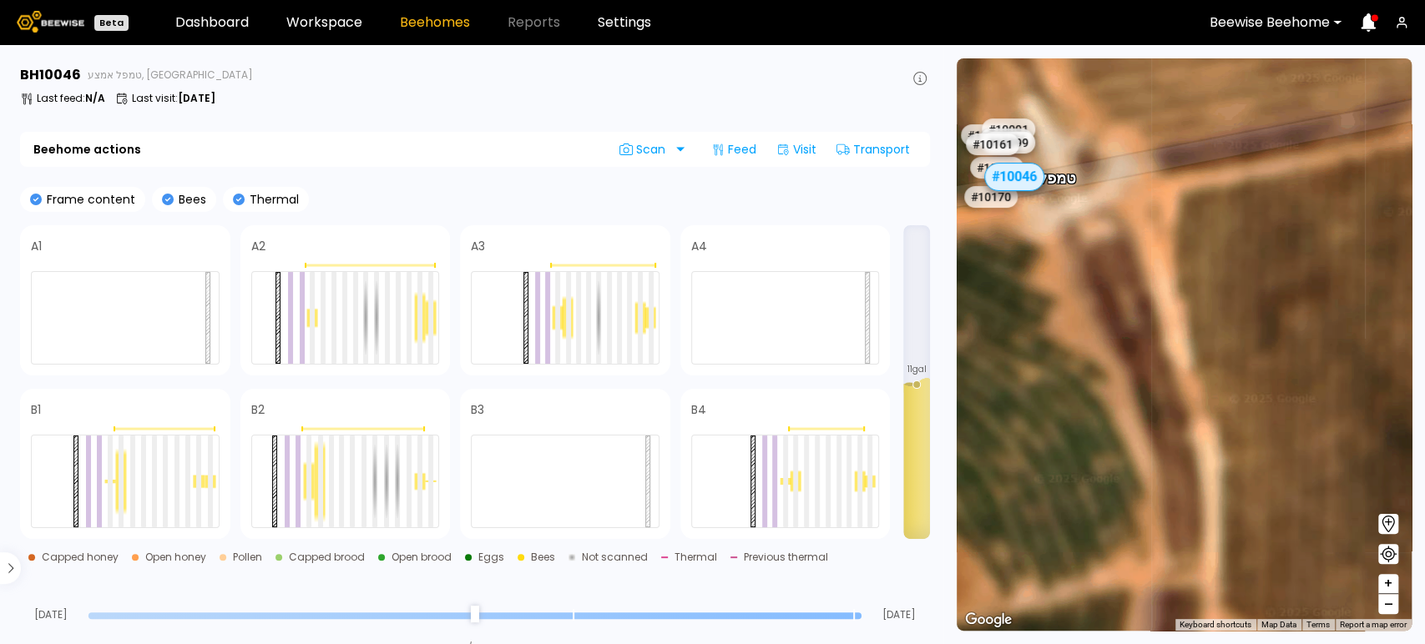
drag, startPoint x: 1344, startPoint y: 326, endPoint x: 1190, endPoint y: 472, distance: 211.4
click at [1190, 472] on section "← Move left → Move right ↑ Move up ↓ Move down + Zoom in - Zoom out Home Jump l…" at bounding box center [1184, 344] width 482 height 599
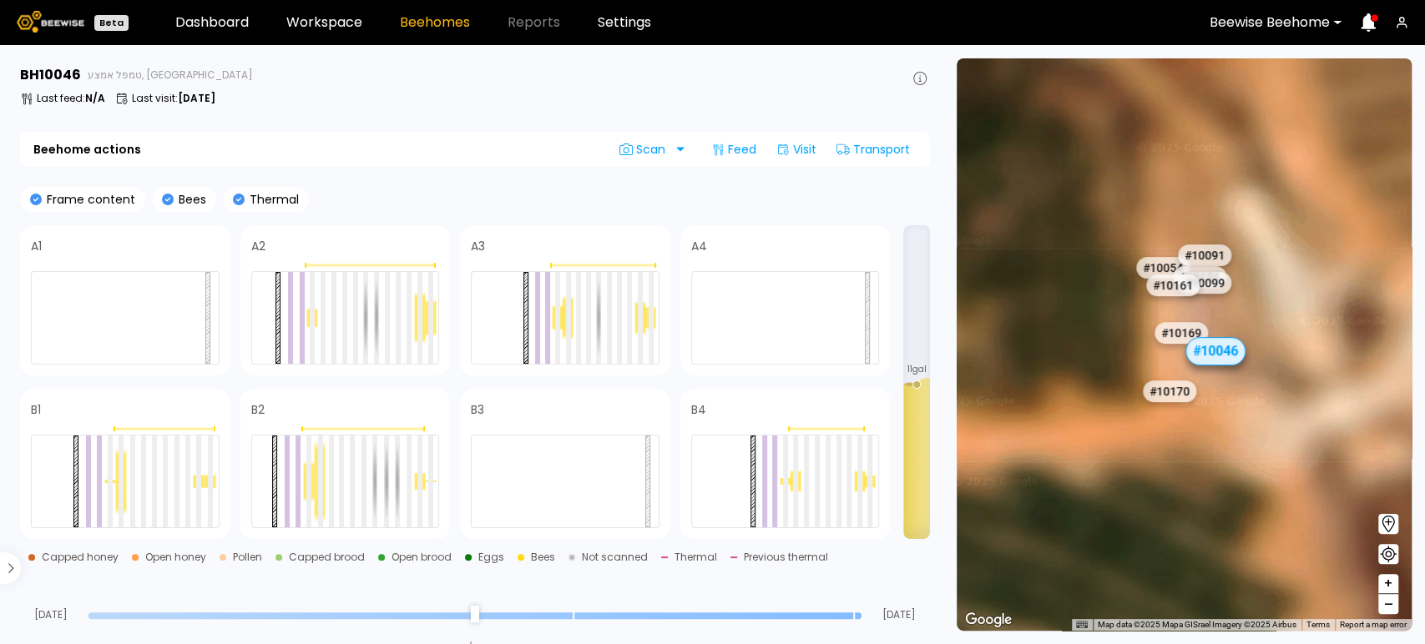
drag, startPoint x: 1112, startPoint y: 321, endPoint x: 1400, endPoint y: 623, distance: 416.8
click at [1406, 644] on html "Beta Dashboard Workspace Beehomes Reports Settings Beewise Beehome BH 10046 טמפ…" at bounding box center [712, 322] width 1425 height 644
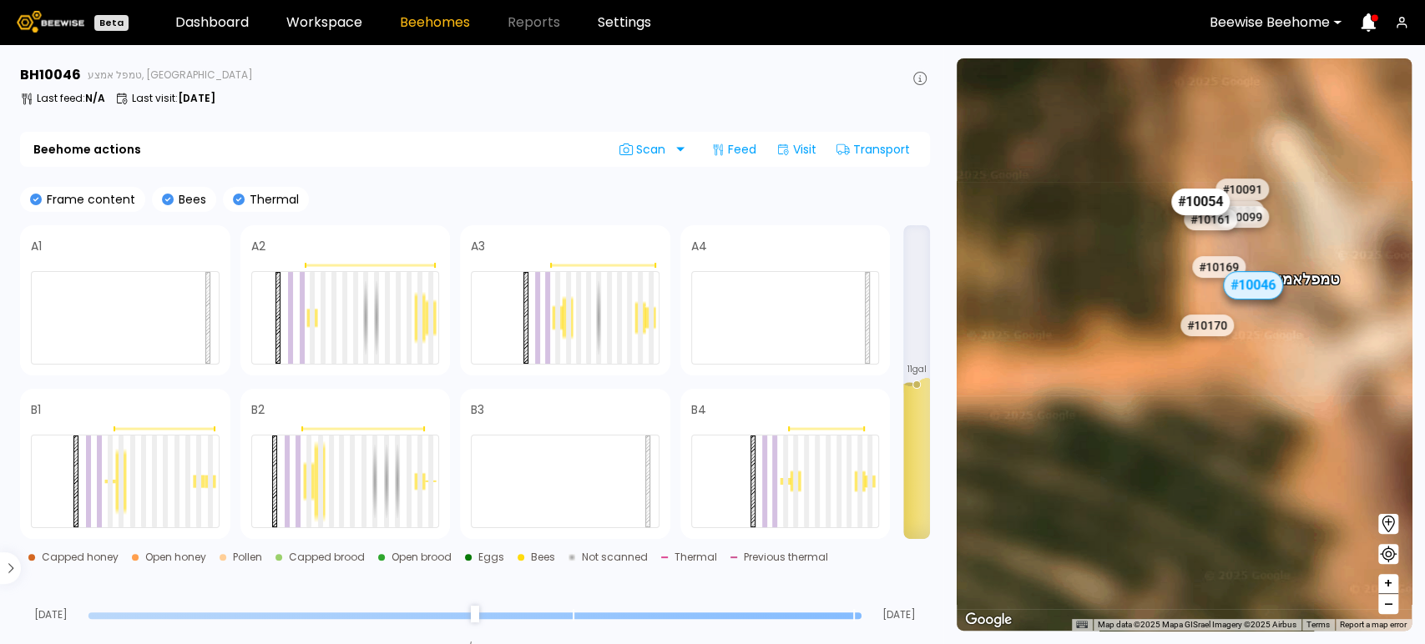
click at [1200, 200] on div "# 10054" at bounding box center [1199, 202] width 58 height 27
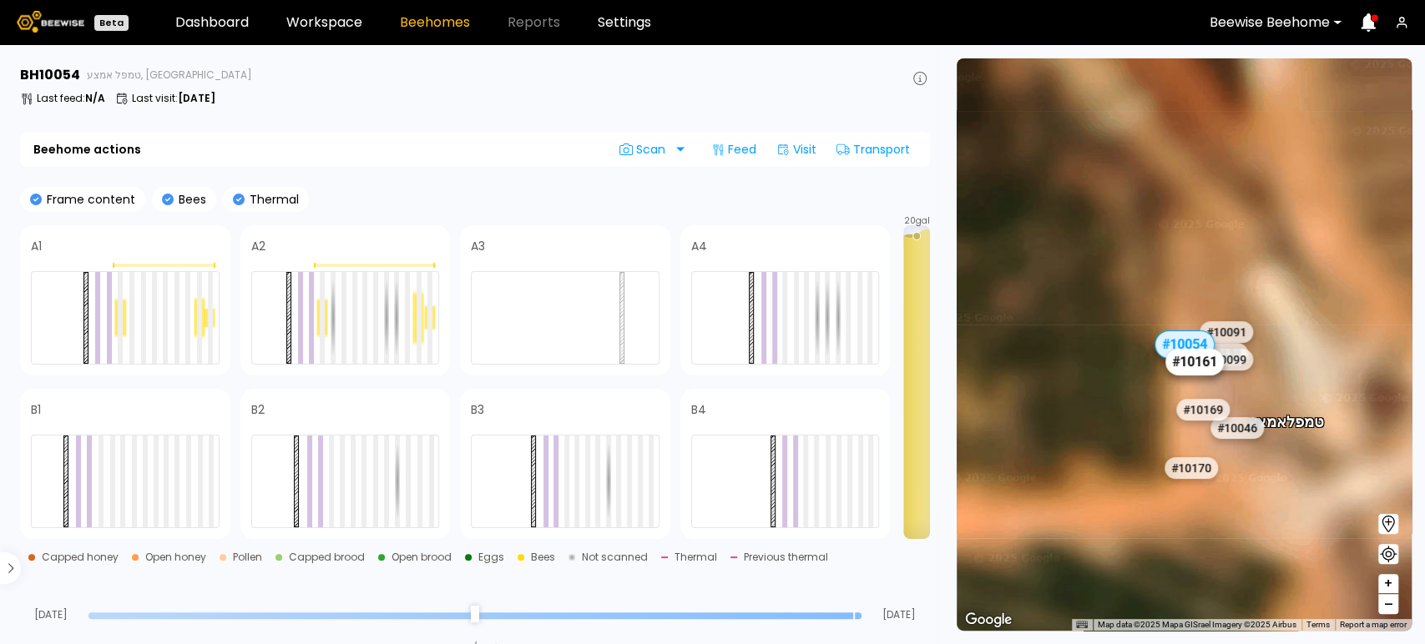
click at [1199, 368] on div "# 10161" at bounding box center [1194, 362] width 58 height 27
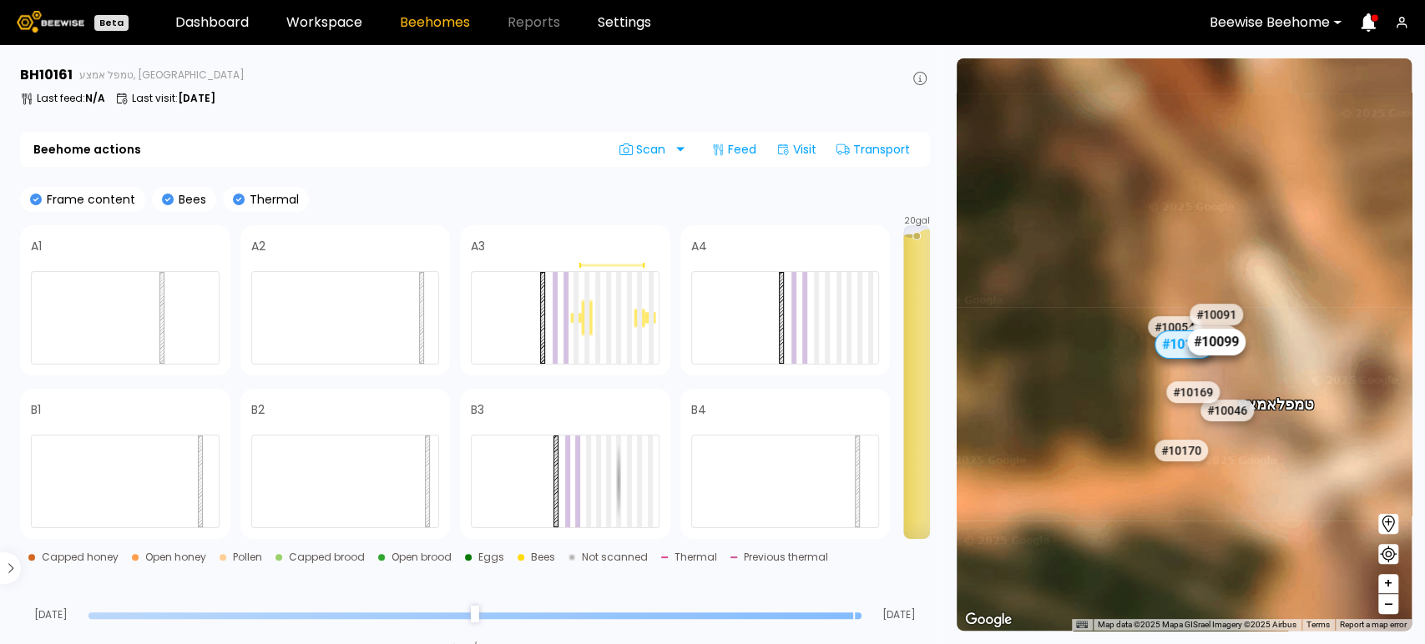
click at [1225, 351] on div "# 10099" at bounding box center [1216, 342] width 58 height 27
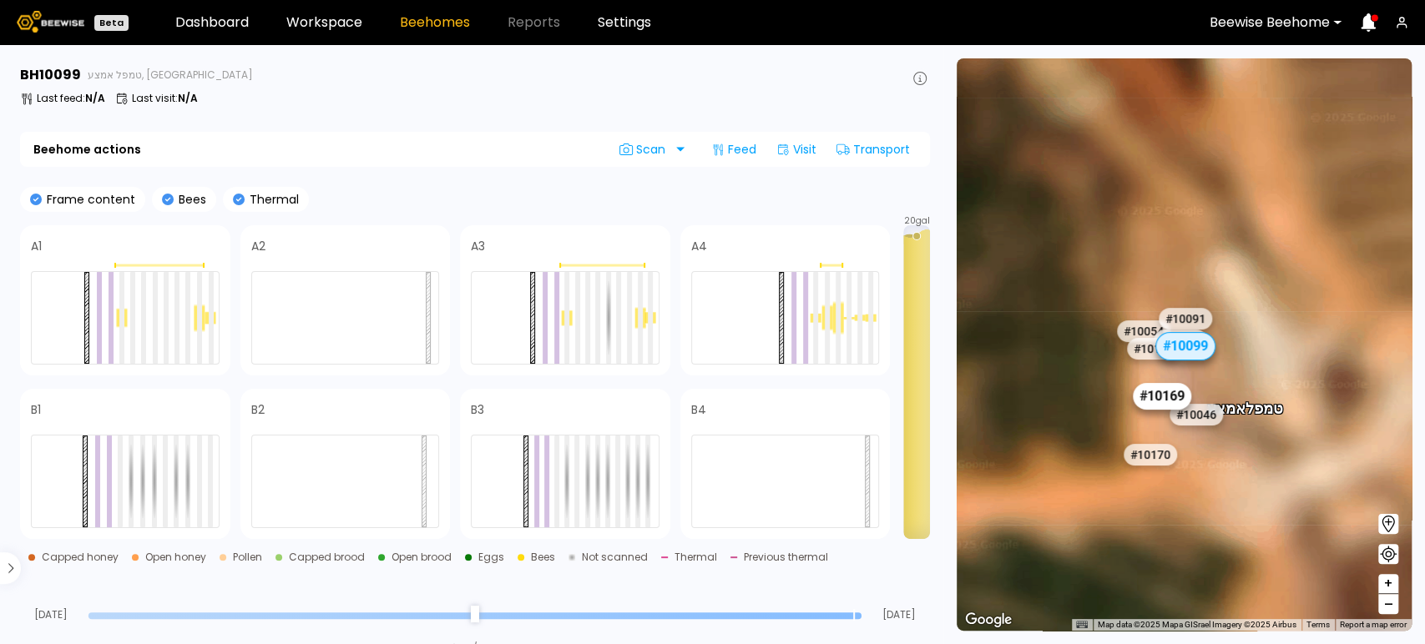
click at [1179, 402] on div "# 10169" at bounding box center [1162, 396] width 58 height 27
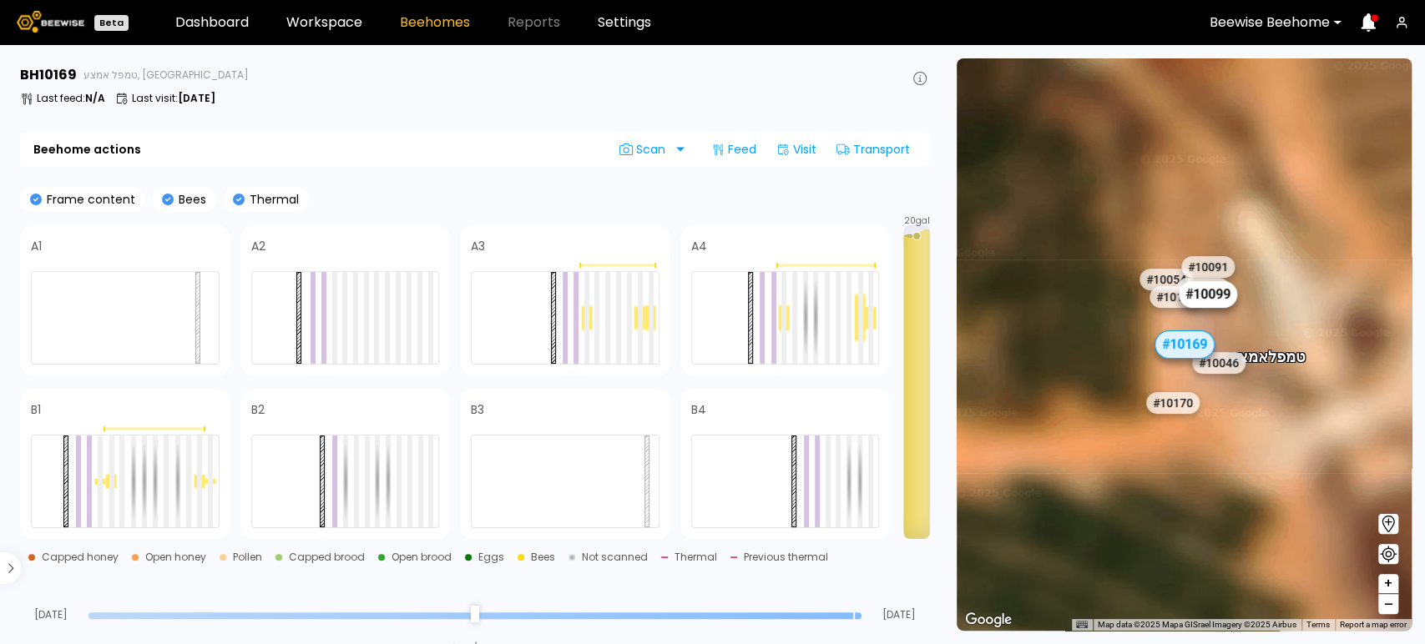
click at [1211, 301] on div "# 10099" at bounding box center [1208, 294] width 58 height 27
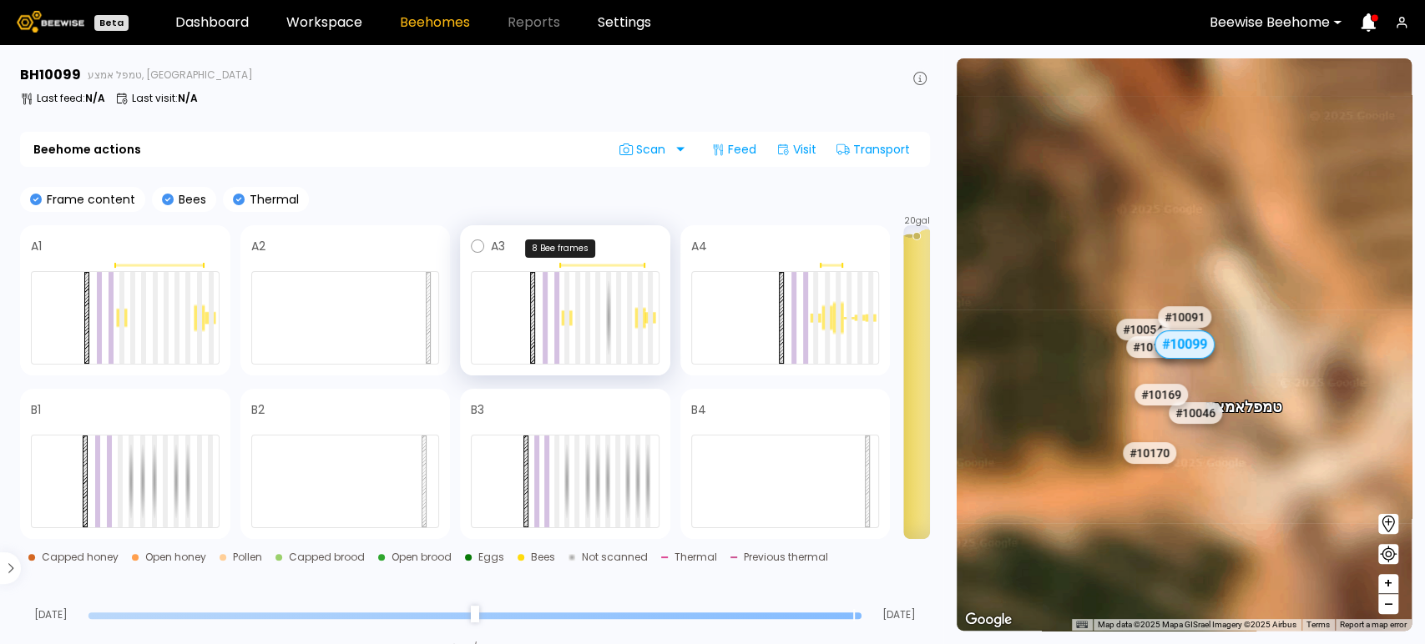
click at [604, 266] on div at bounding box center [565, 265] width 189 height 5
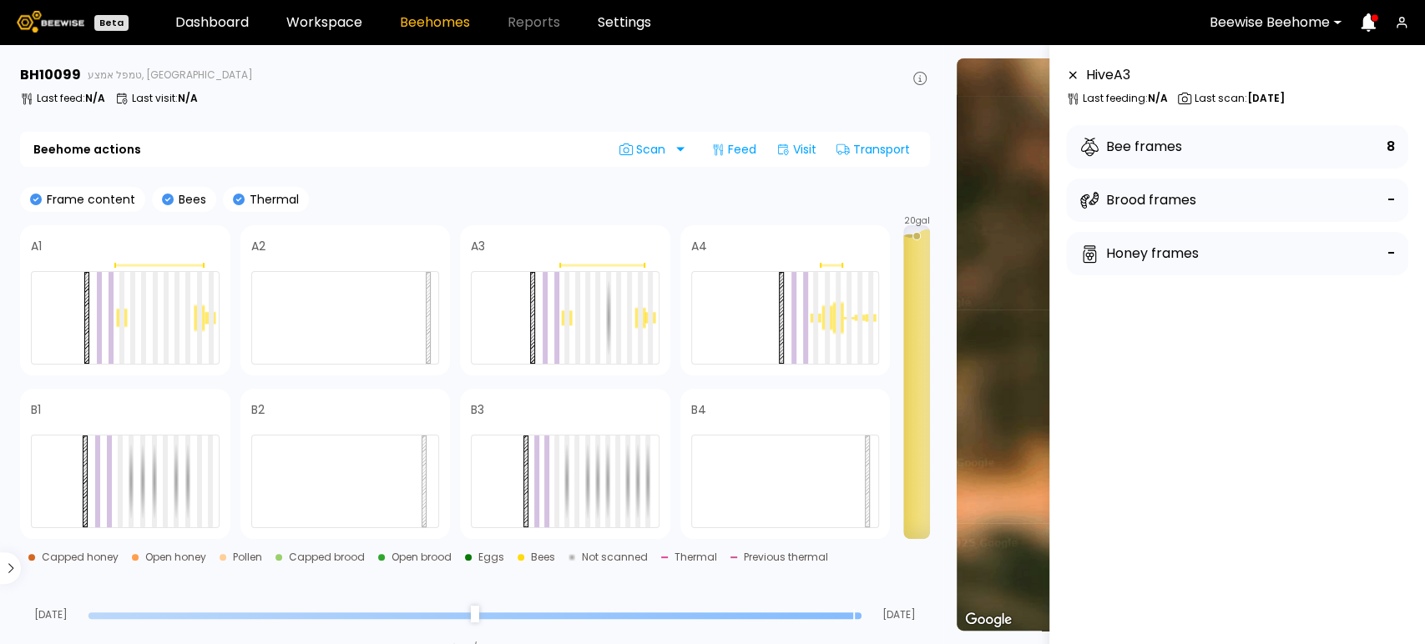
click at [1072, 74] on icon at bounding box center [1073, 76] width 8 height 8
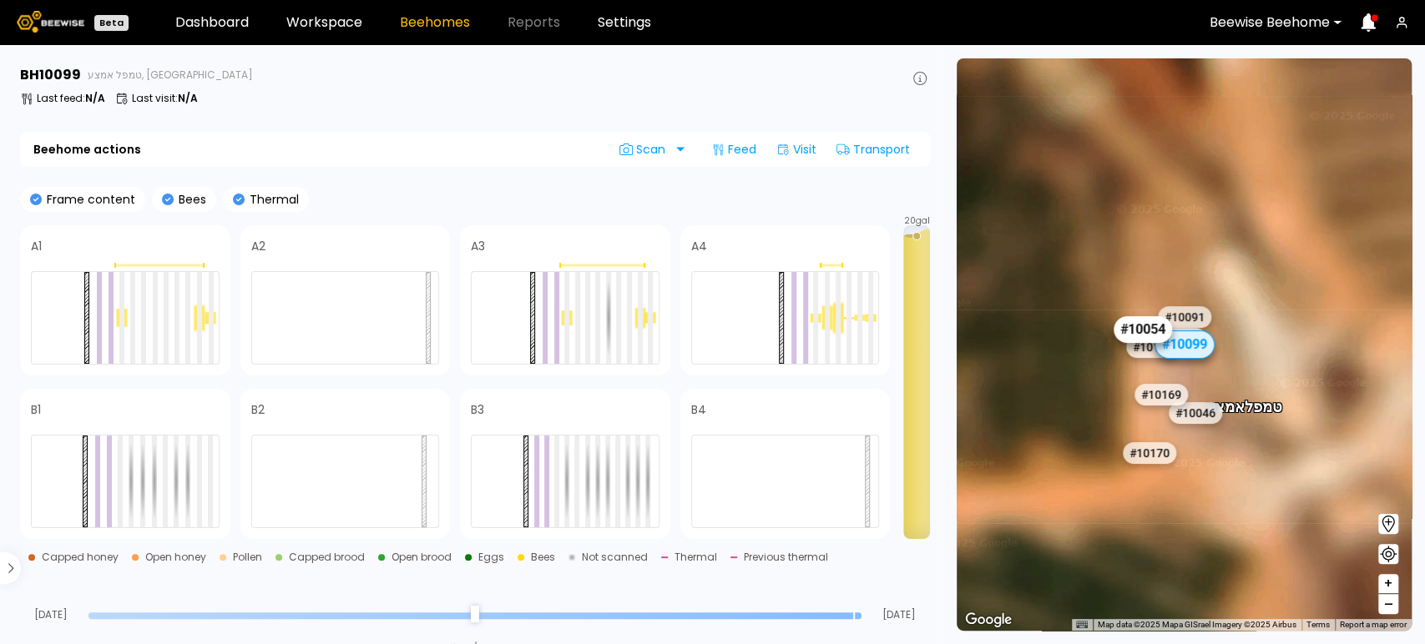
click at [1148, 321] on div "# 10054" at bounding box center [1142, 329] width 58 height 27
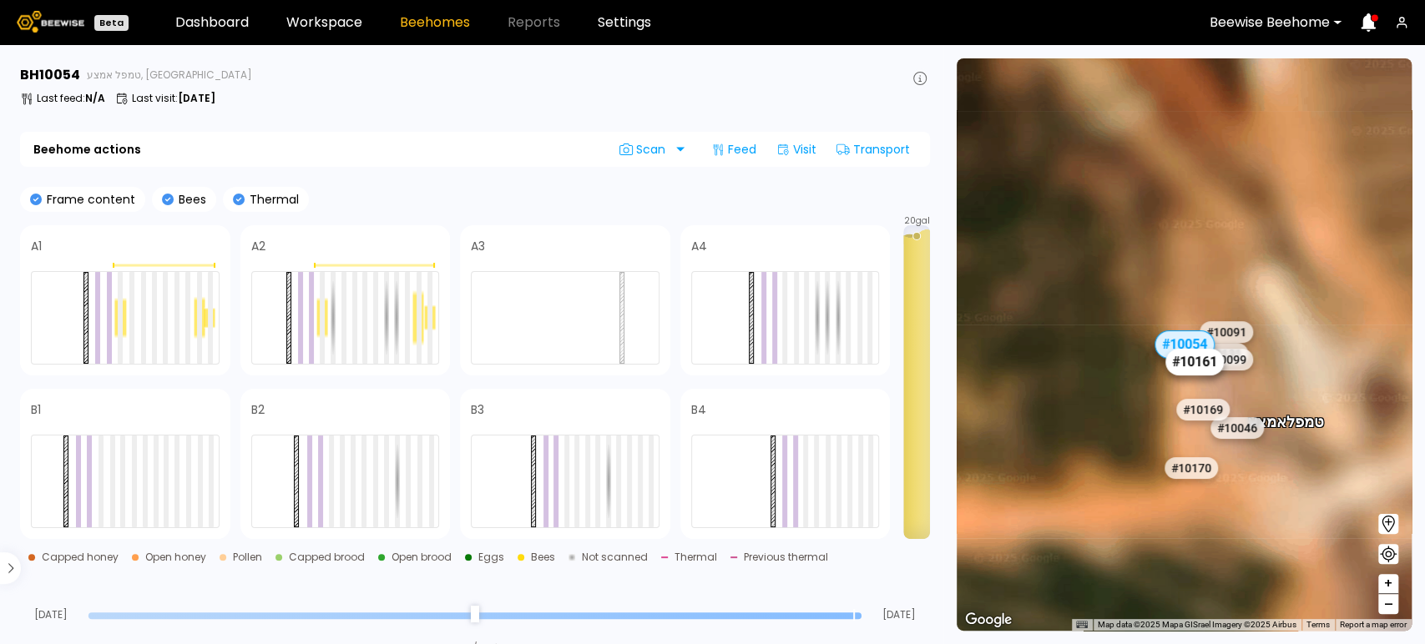
click at [1200, 372] on div "# 10161" at bounding box center [1194, 362] width 58 height 27
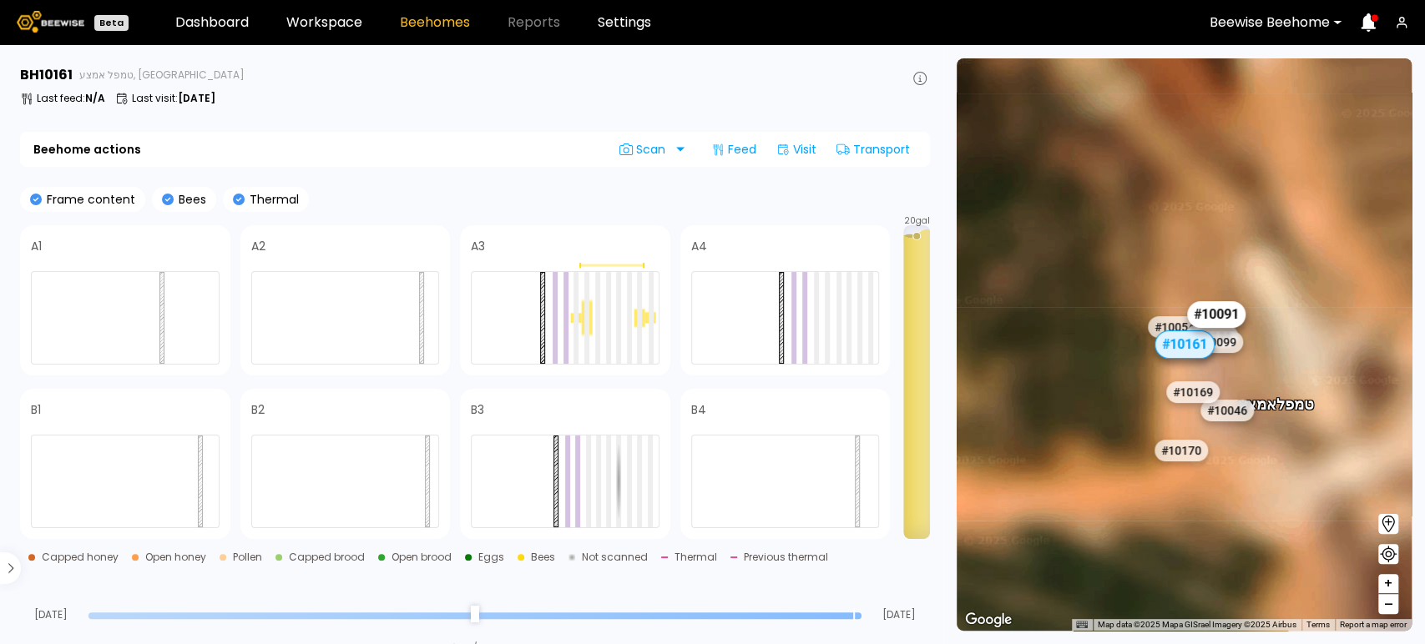
click at [1221, 318] on div "# 10091" at bounding box center [1216, 314] width 58 height 27
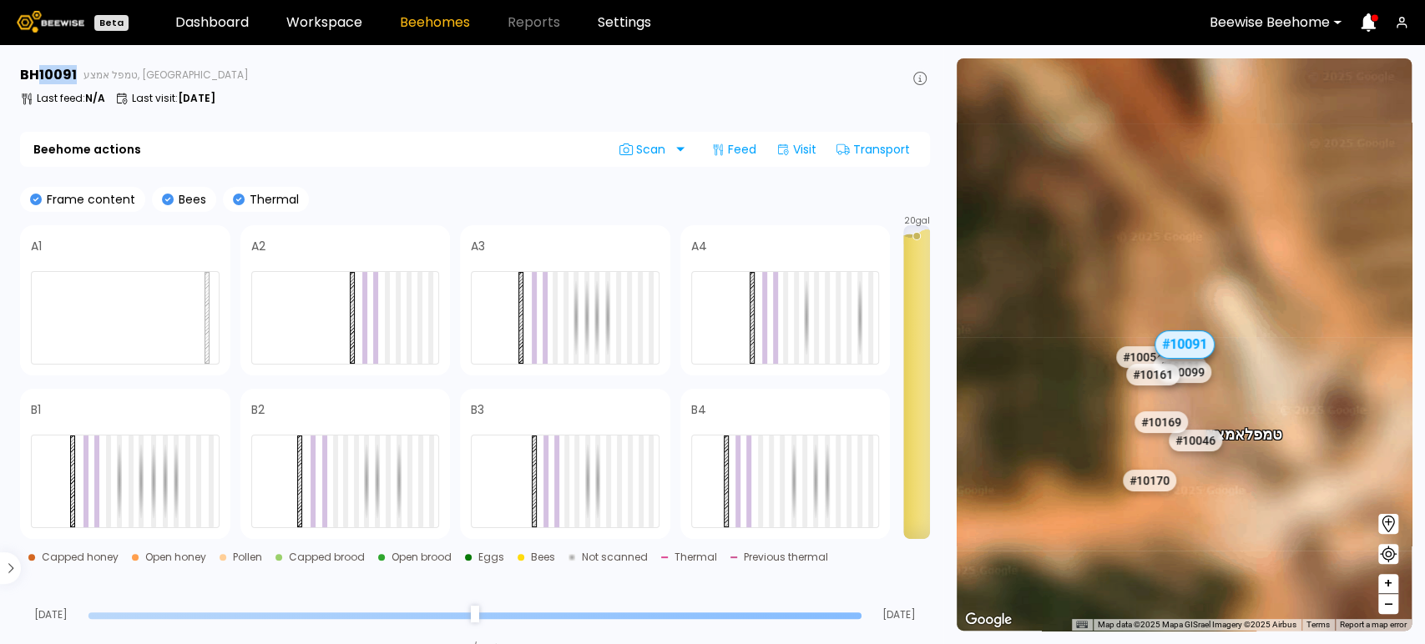
drag, startPoint x: 36, startPoint y: 75, endPoint x: 76, endPoint y: 78, distance: 40.2
click at [76, 78] on h3 "BH 10091" at bounding box center [48, 74] width 57 height 13
click at [74, 77] on h3 "BH 10091" at bounding box center [48, 74] width 57 height 13
drag, startPoint x: 41, startPoint y: 69, endPoint x: 78, endPoint y: 73, distance: 36.9
click at [78, 73] on div "BH 10091 טמפל אמצע, Central IL" at bounding box center [475, 75] width 910 height 20
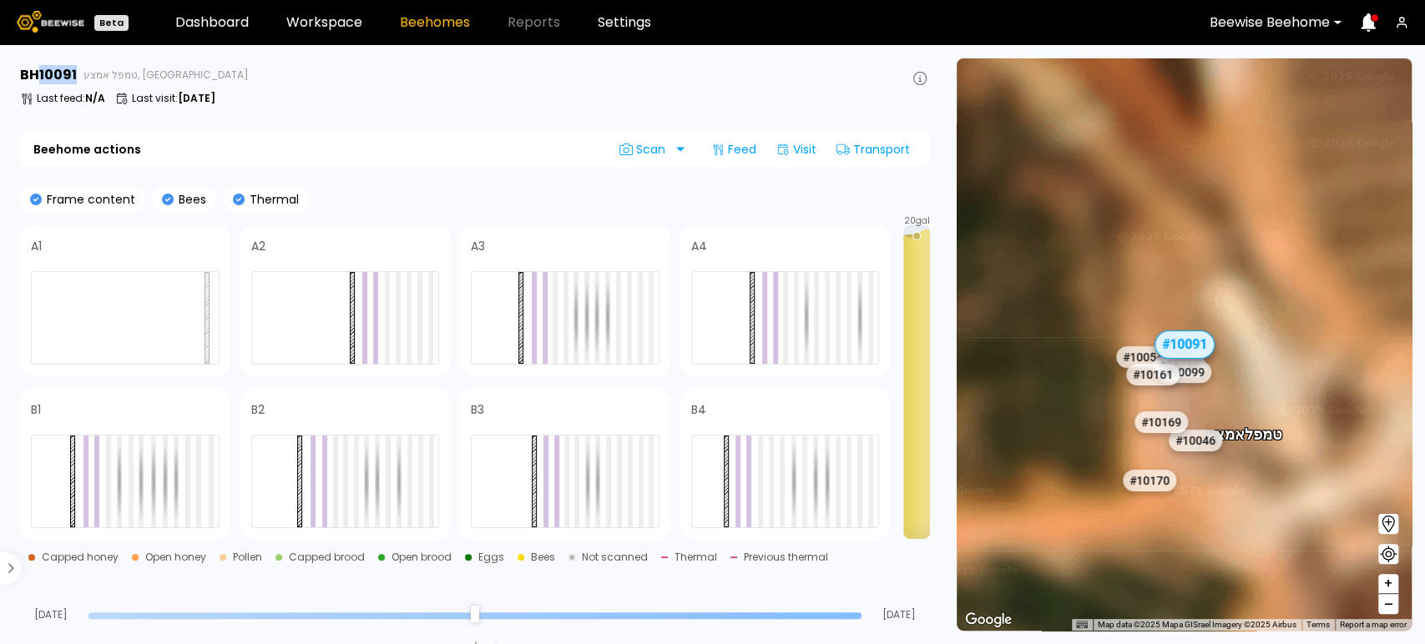
copy h3 "10091"
click at [1159, 376] on div "# 10161" at bounding box center [1152, 374] width 58 height 27
click at [1158, 374] on div "# 10161" at bounding box center [1152, 374] width 58 height 27
click at [1162, 383] on div "# 10161" at bounding box center [1152, 374] width 58 height 27
click at [1149, 374] on div "# 10161" at bounding box center [1152, 374] width 58 height 27
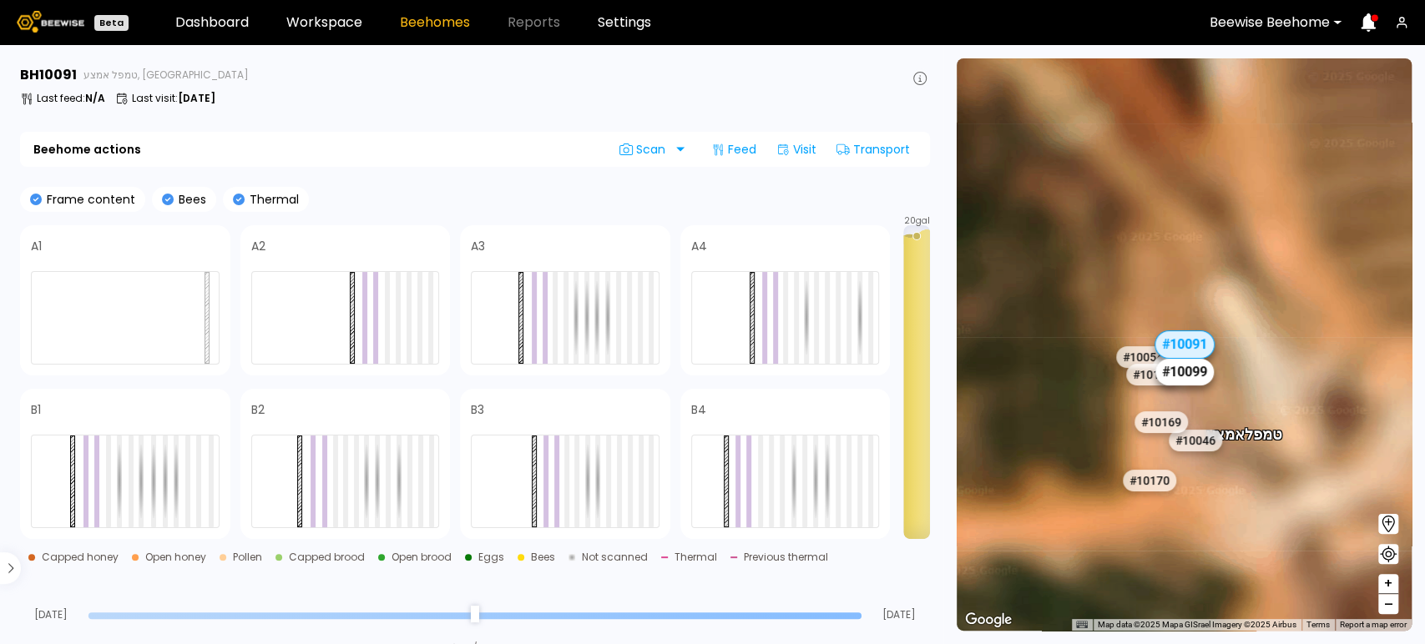
click at [1186, 371] on div "# 10099" at bounding box center [1184, 372] width 58 height 27
click at [1198, 372] on div "# 10099" at bounding box center [1184, 372] width 58 height 27
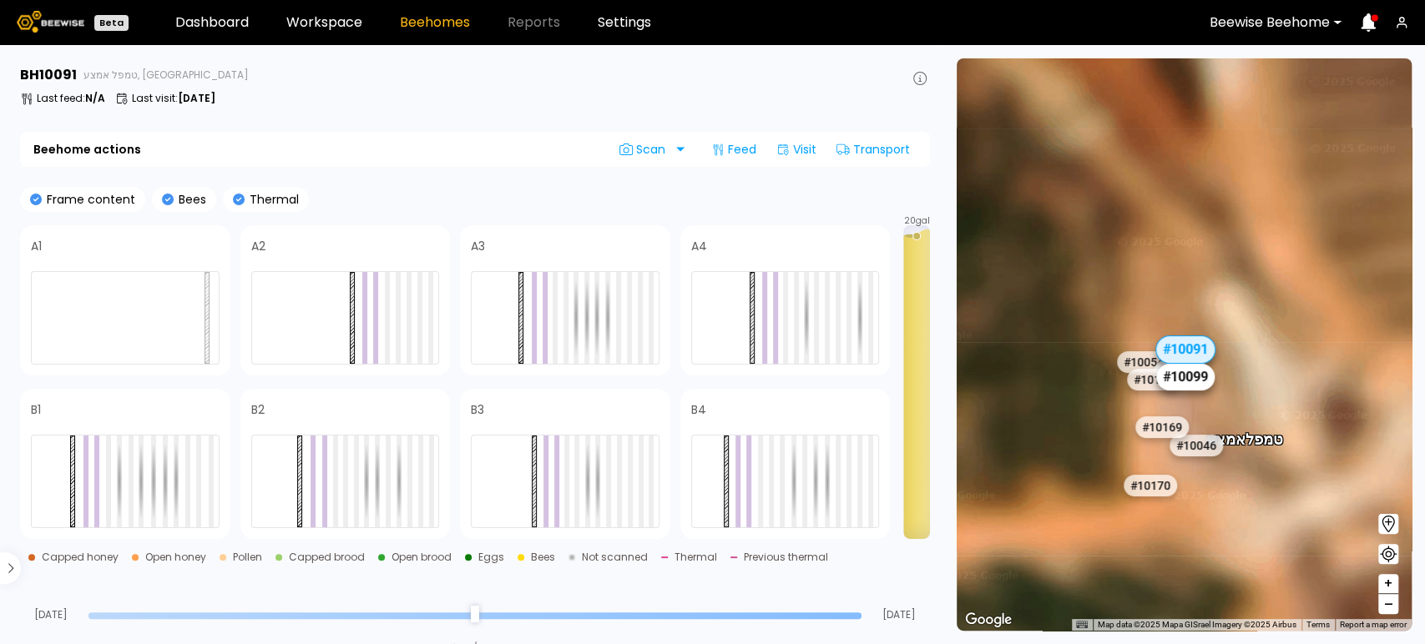
click at [1195, 379] on div "# 10099" at bounding box center [1185, 377] width 58 height 27
click at [1197, 381] on div "# 10099" at bounding box center [1186, 379] width 58 height 27
click at [1200, 384] on div "# 10099" at bounding box center [1186, 379] width 58 height 27
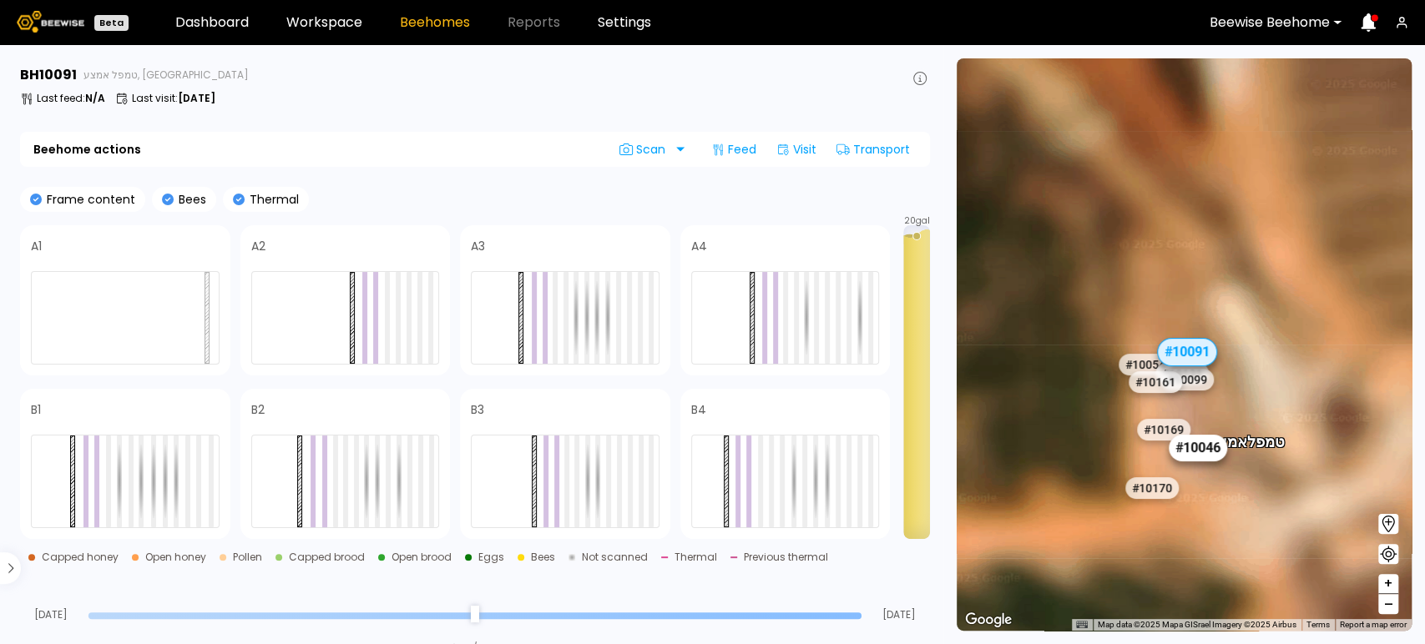
click at [1208, 453] on div "# 10046" at bounding box center [1198, 448] width 58 height 27
click at [1202, 450] on div "# 10046" at bounding box center [1198, 448] width 58 height 27
click at [1151, 492] on div "# 10170" at bounding box center [1152, 488] width 58 height 27
click at [1157, 492] on div "# 10170" at bounding box center [1152, 488] width 58 height 27
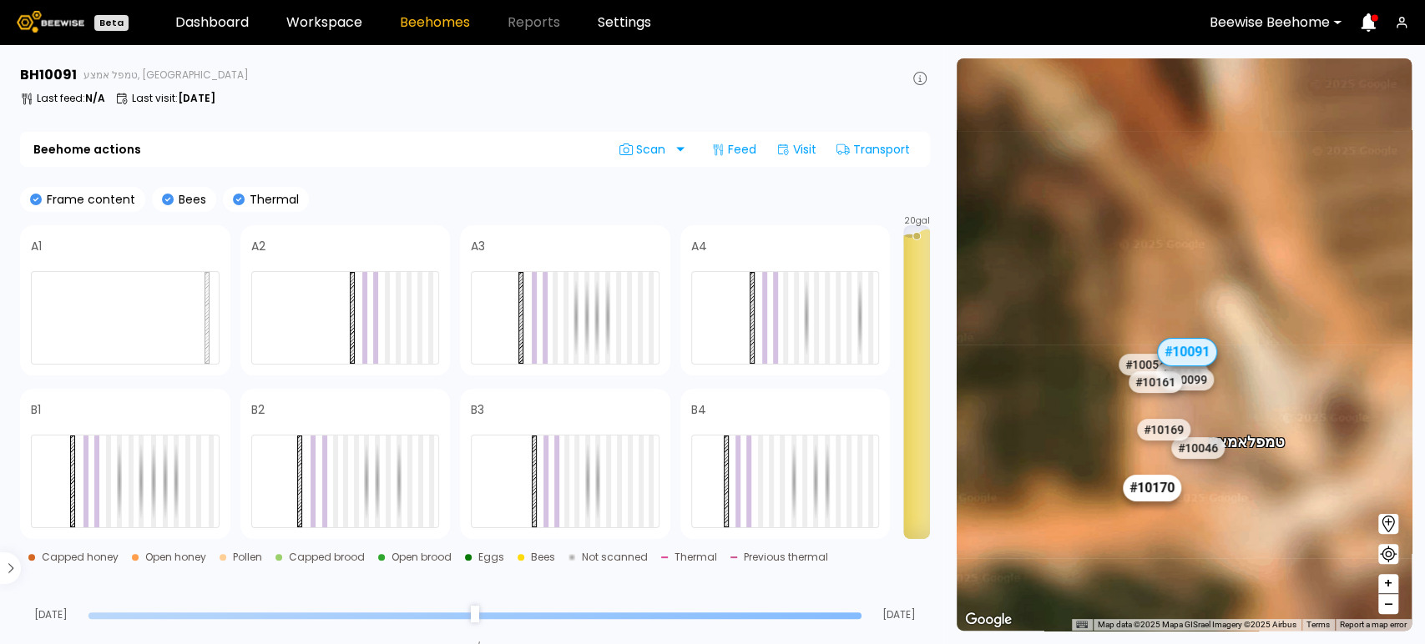
click at [1157, 492] on div "# 10170" at bounding box center [1152, 488] width 58 height 27
click at [1157, 491] on div "# 10170" at bounding box center [1152, 488] width 58 height 27
click at [1207, 450] on div "# 10046" at bounding box center [1198, 448] width 58 height 27
click at [1170, 432] on div "# 10169" at bounding box center [1163, 430] width 58 height 27
click at [1154, 386] on div "# 10161" at bounding box center [1154, 382] width 58 height 27
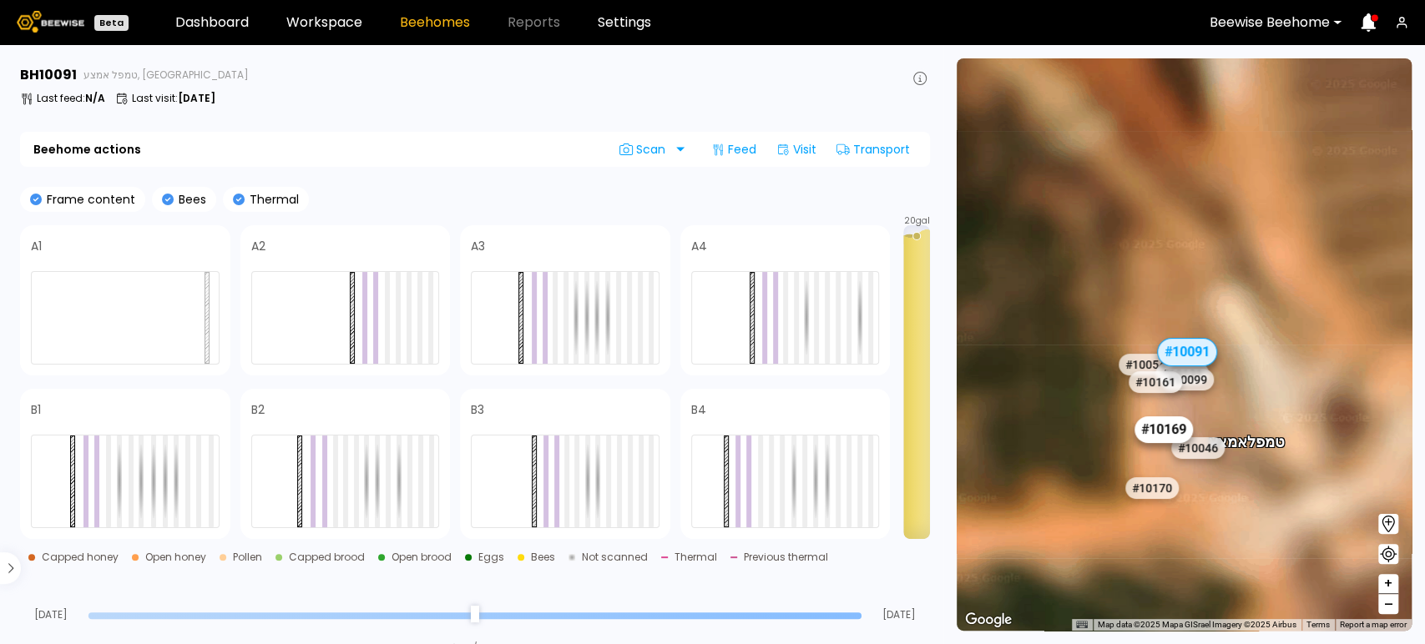
click at [1159, 436] on div "# 10169" at bounding box center [1163, 430] width 58 height 27
click at [1136, 488] on div "# 10170" at bounding box center [1153, 488] width 58 height 27
click at [360, 93] on div "Last feed : N/A Last visit : Aug 04" at bounding box center [475, 98] width 910 height 13
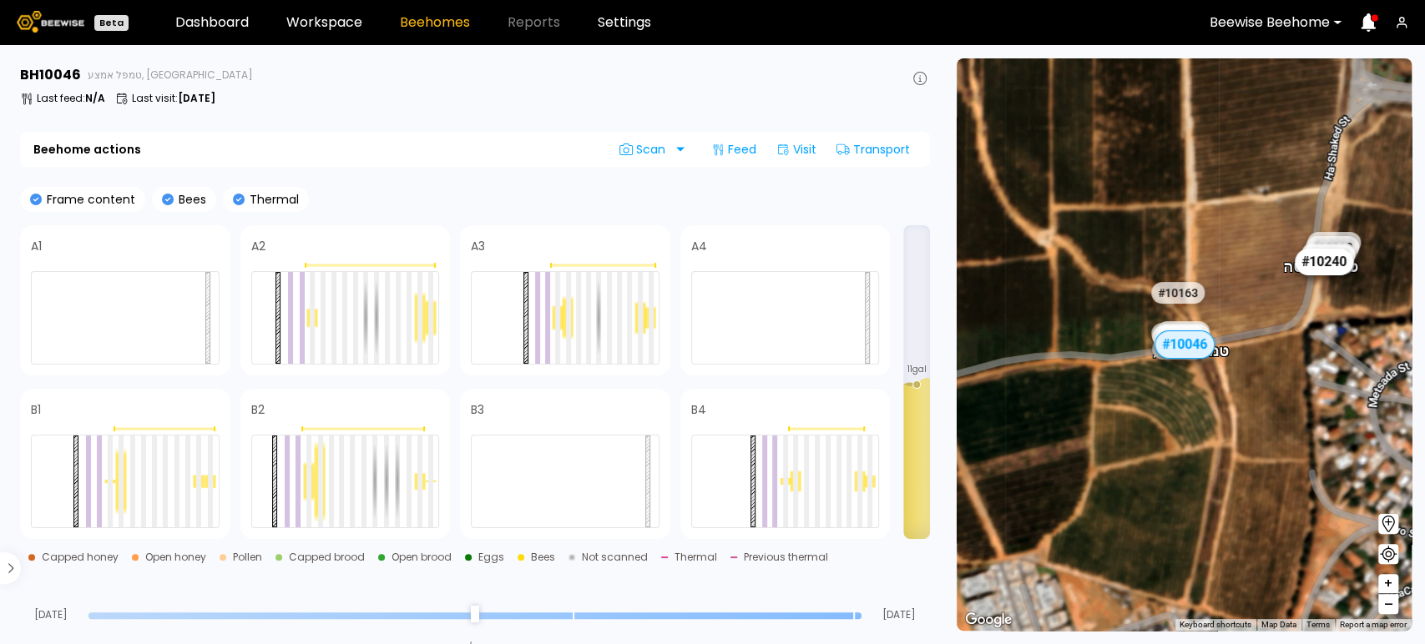
click at [1334, 268] on div "# 10240" at bounding box center [1323, 262] width 58 height 27
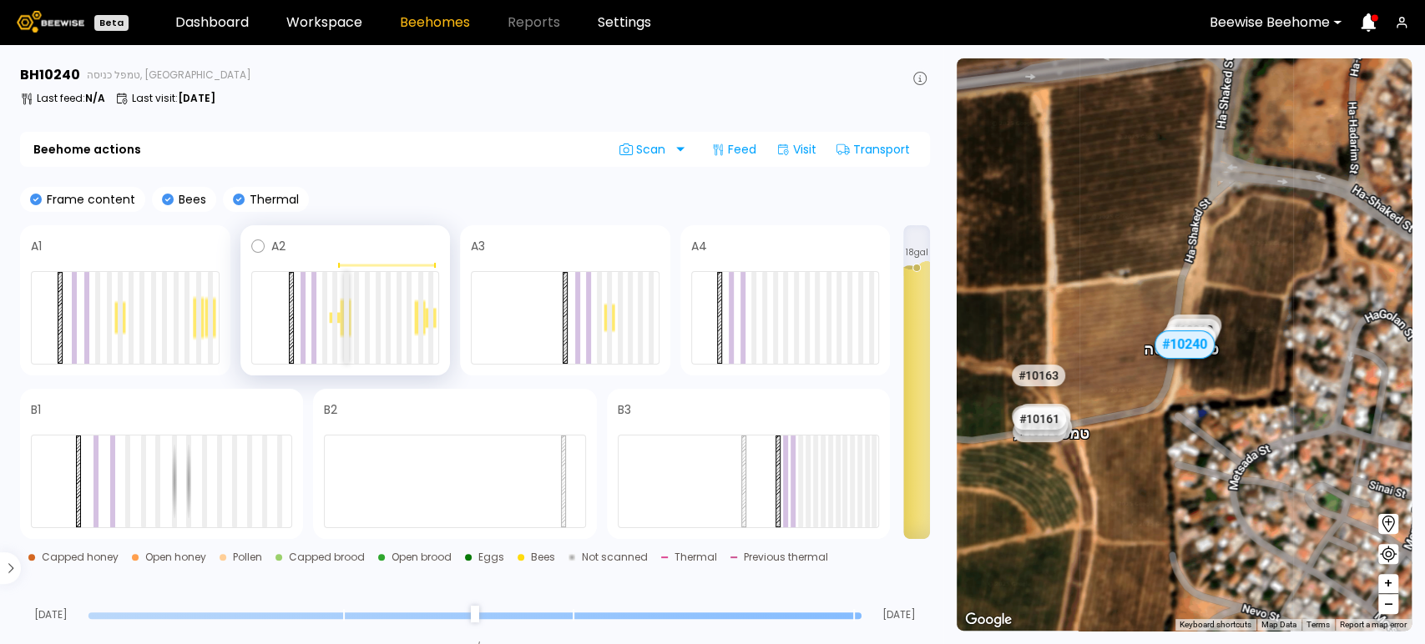
click at [344, 321] on div at bounding box center [346, 318] width 5 height 92
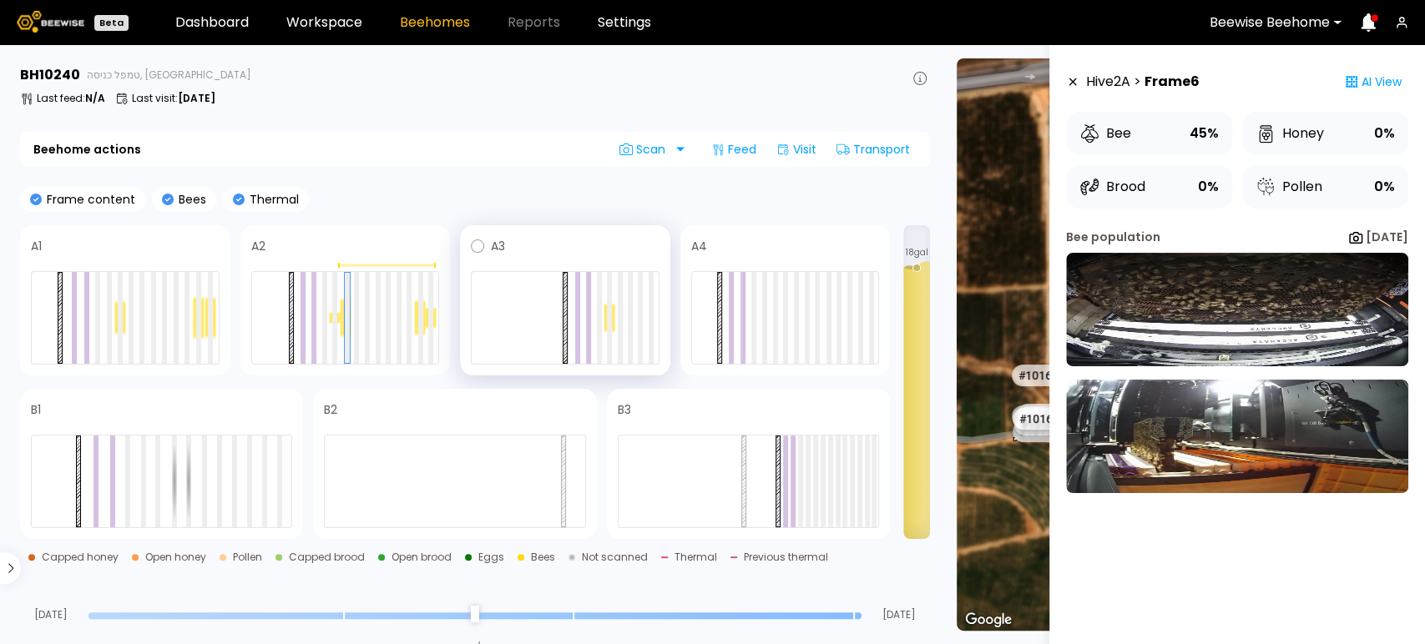
click at [613, 319] on div at bounding box center [609, 318] width 11 height 30
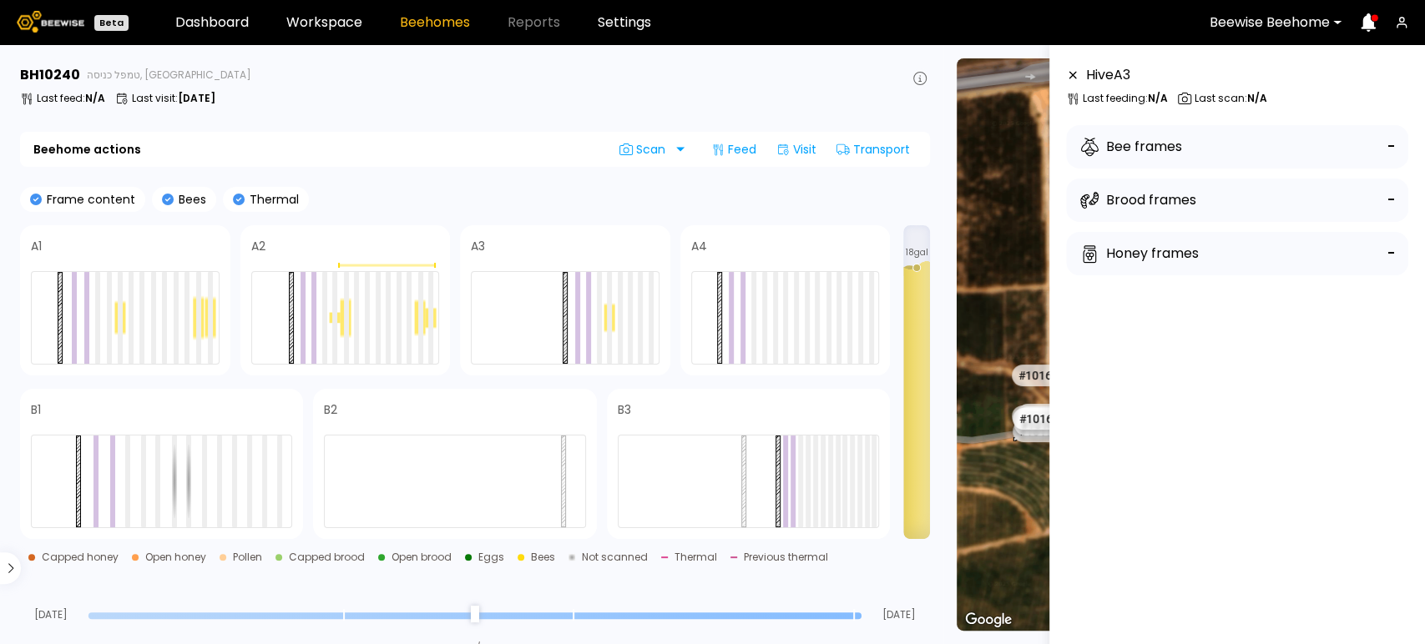
click at [1075, 73] on icon at bounding box center [1072, 75] width 13 height 12
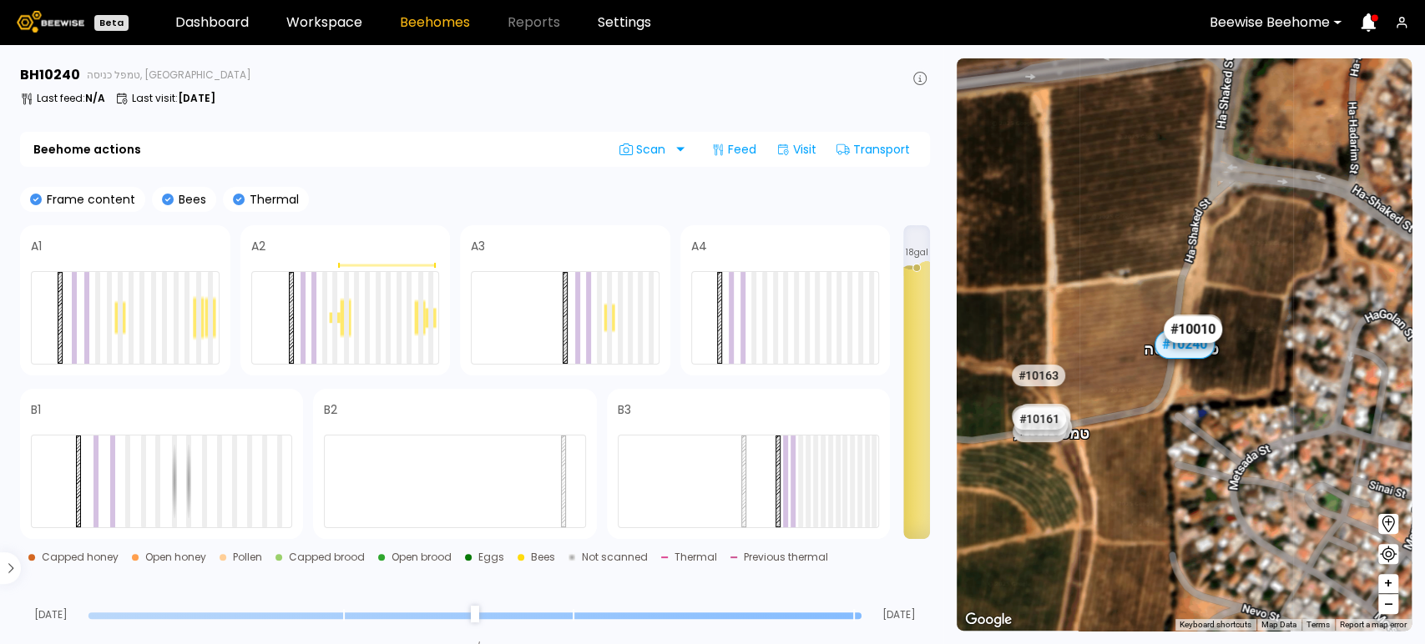
click at [1202, 321] on div "# 10010" at bounding box center [1193, 329] width 58 height 27
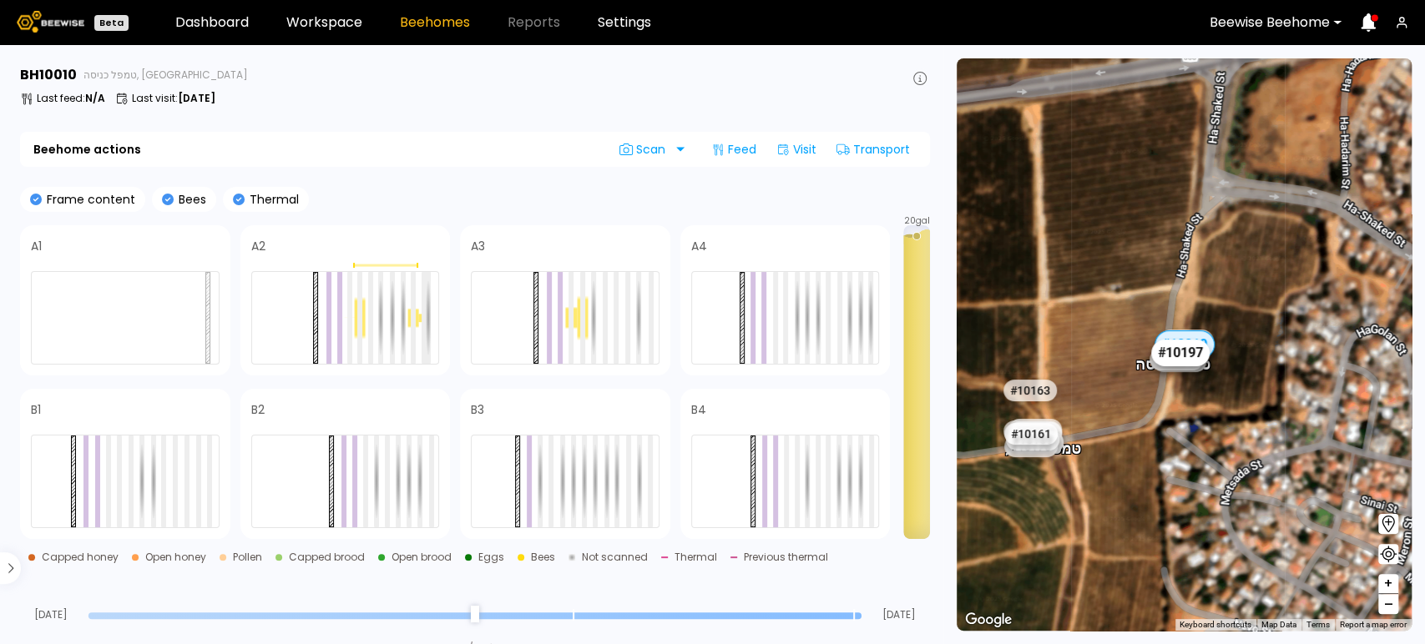
click at [1175, 361] on div "# 10197" at bounding box center [1180, 353] width 58 height 27
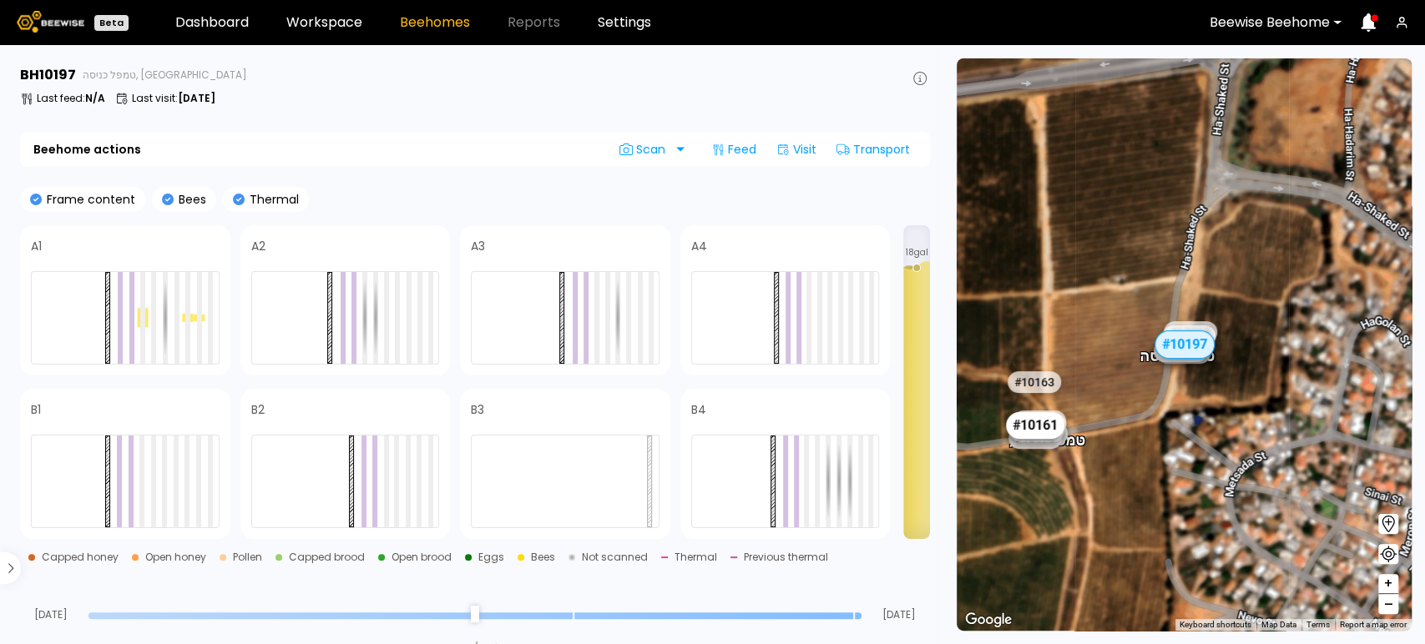
click at [1033, 429] on div "# 10161" at bounding box center [1035, 425] width 58 height 27
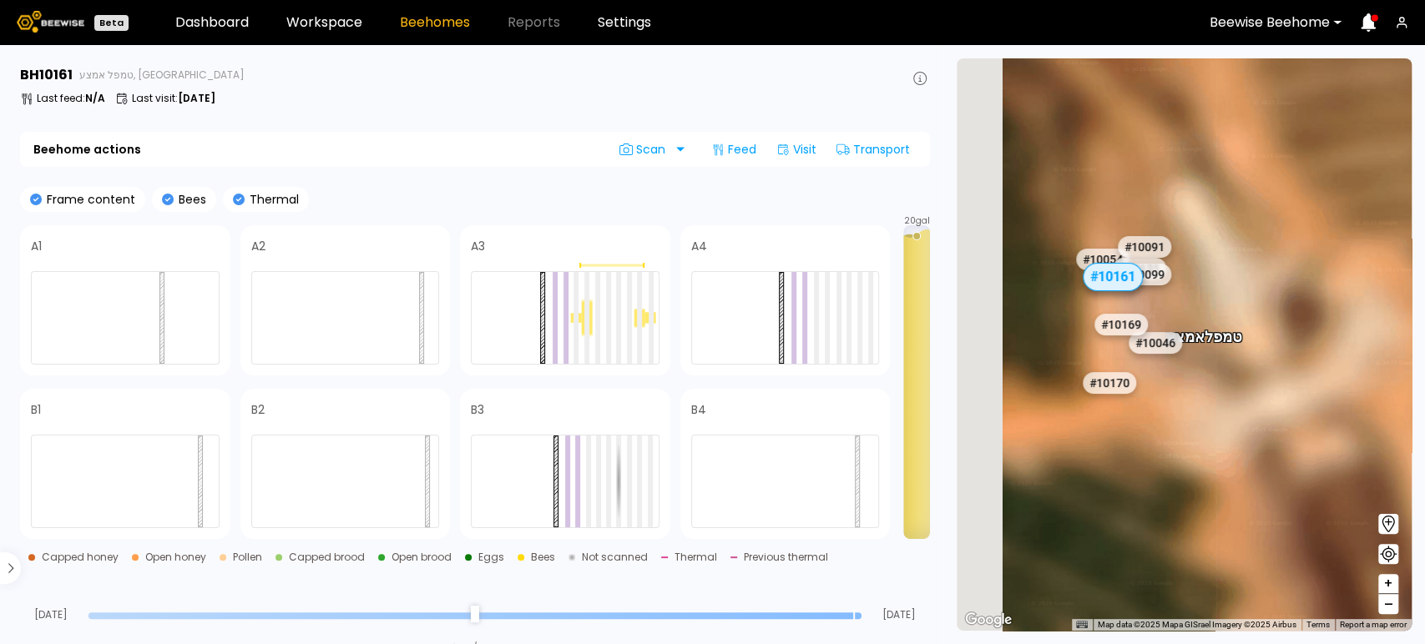
drag, startPoint x: 1151, startPoint y: 424, endPoint x: 1254, endPoint y: 533, distance: 149.4
click at [1253, 532] on div "# 10081 # 10094 # 10108 # 10111 # 10146 # 10152 # 10153 # 10154 # 10175 # 10204…" at bounding box center [1184, 344] width 455 height 573
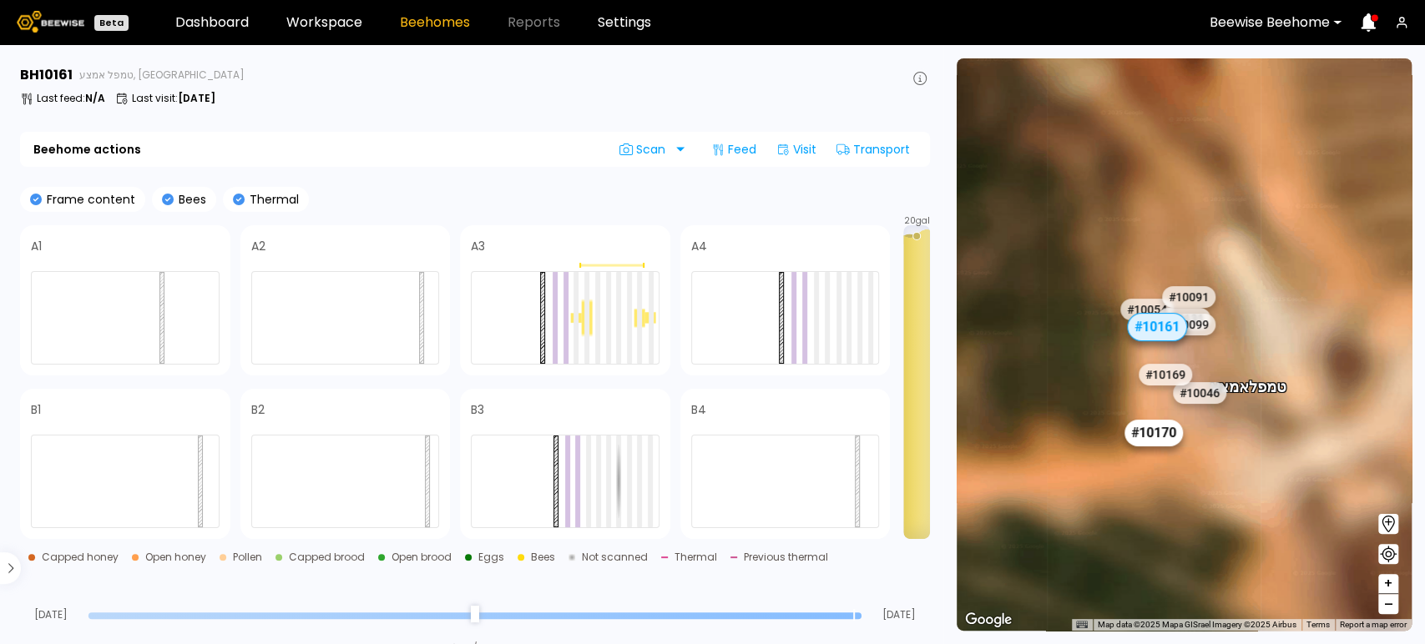
click at [1139, 427] on div "# 10170" at bounding box center [1153, 433] width 58 height 27
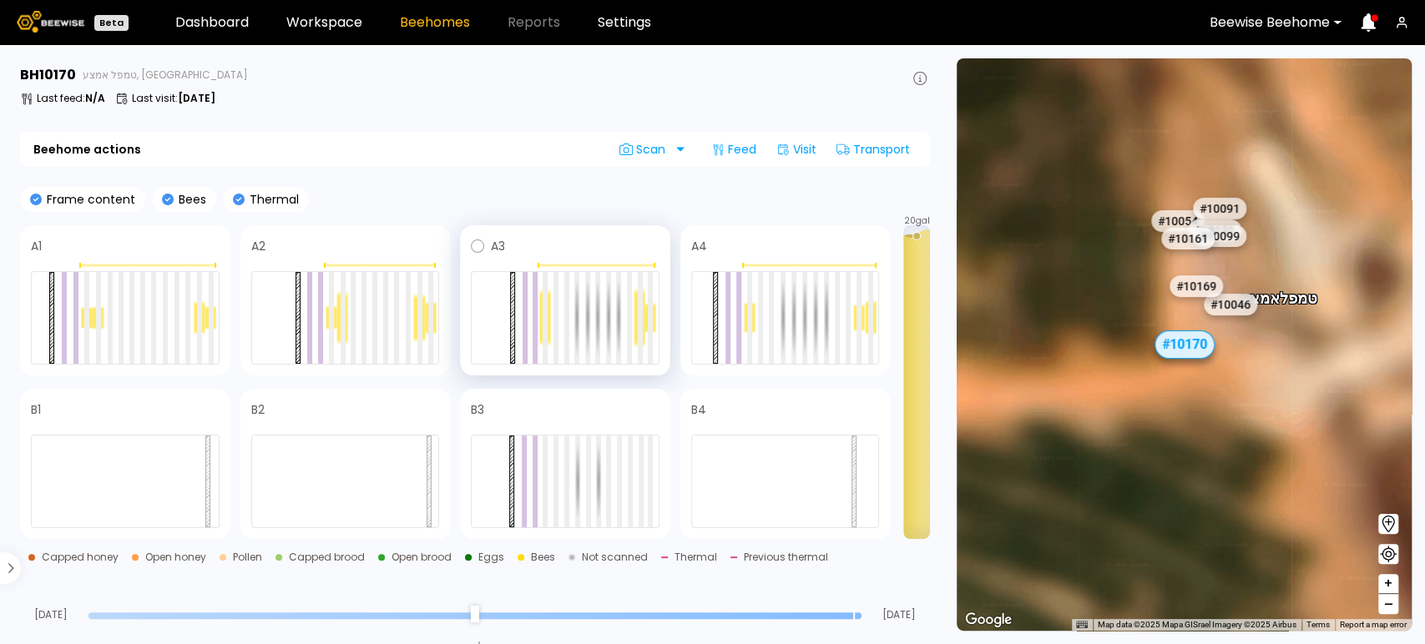
click at [634, 309] on div at bounding box center [639, 318] width 11 height 60
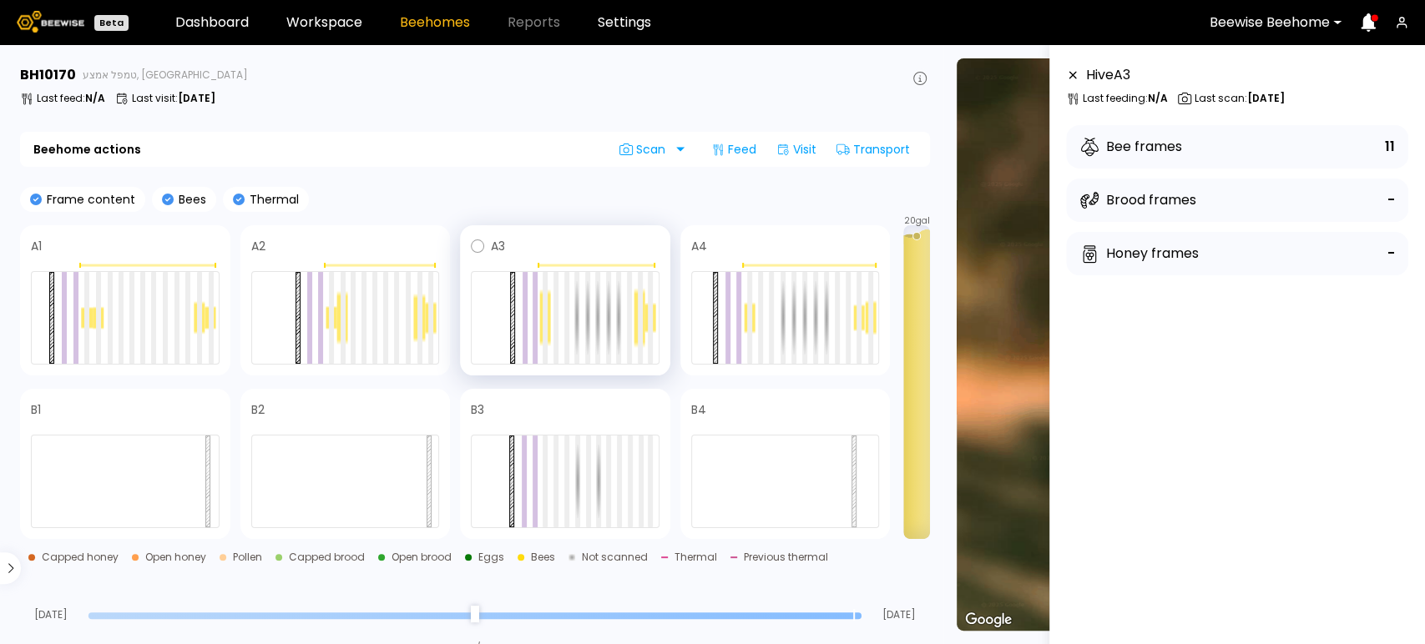
click at [635, 309] on div at bounding box center [639, 318] width 11 height 60
click at [639, 312] on div at bounding box center [640, 318] width 5 height 92
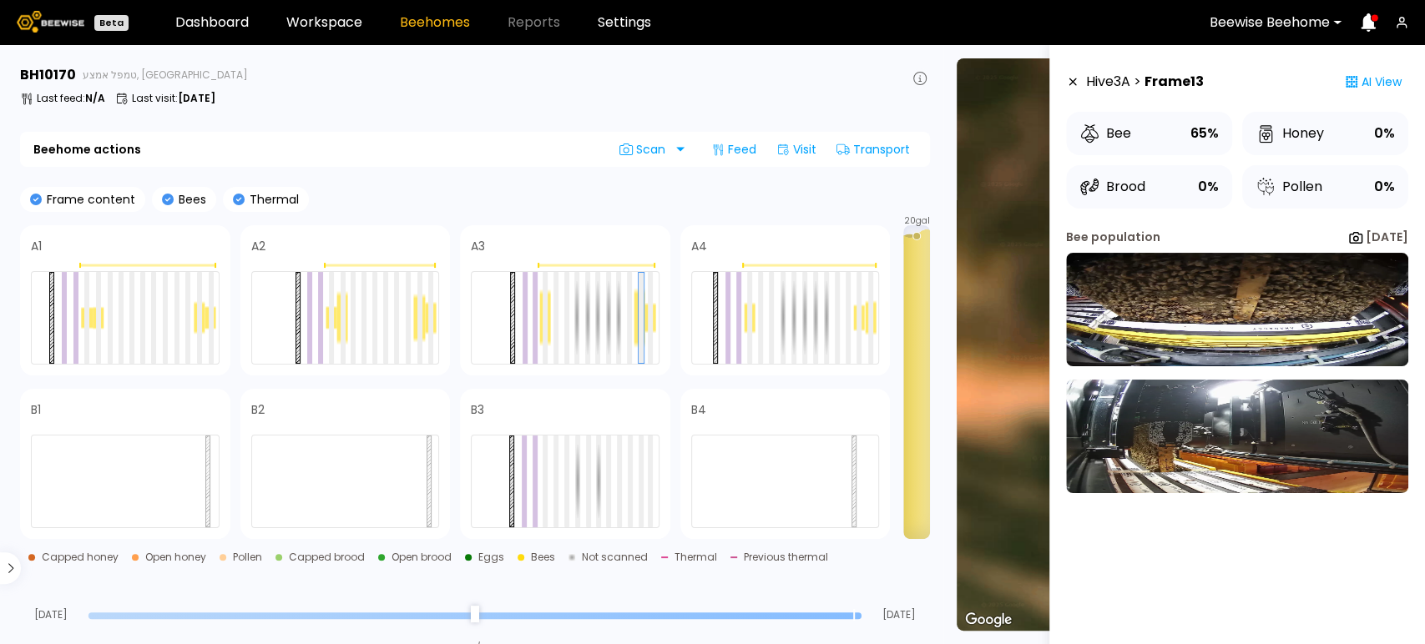
click at [1075, 83] on icon at bounding box center [1072, 82] width 13 height 12
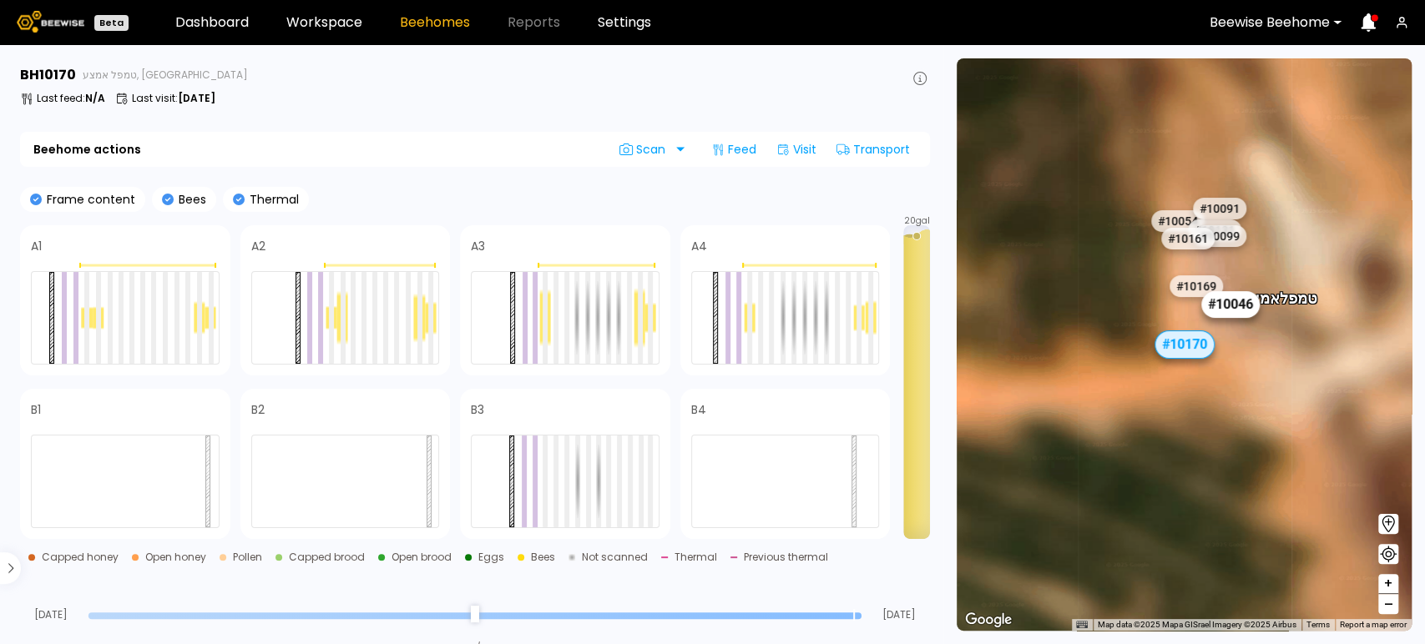
click at [1233, 312] on div "# 10046" at bounding box center [1230, 304] width 58 height 27
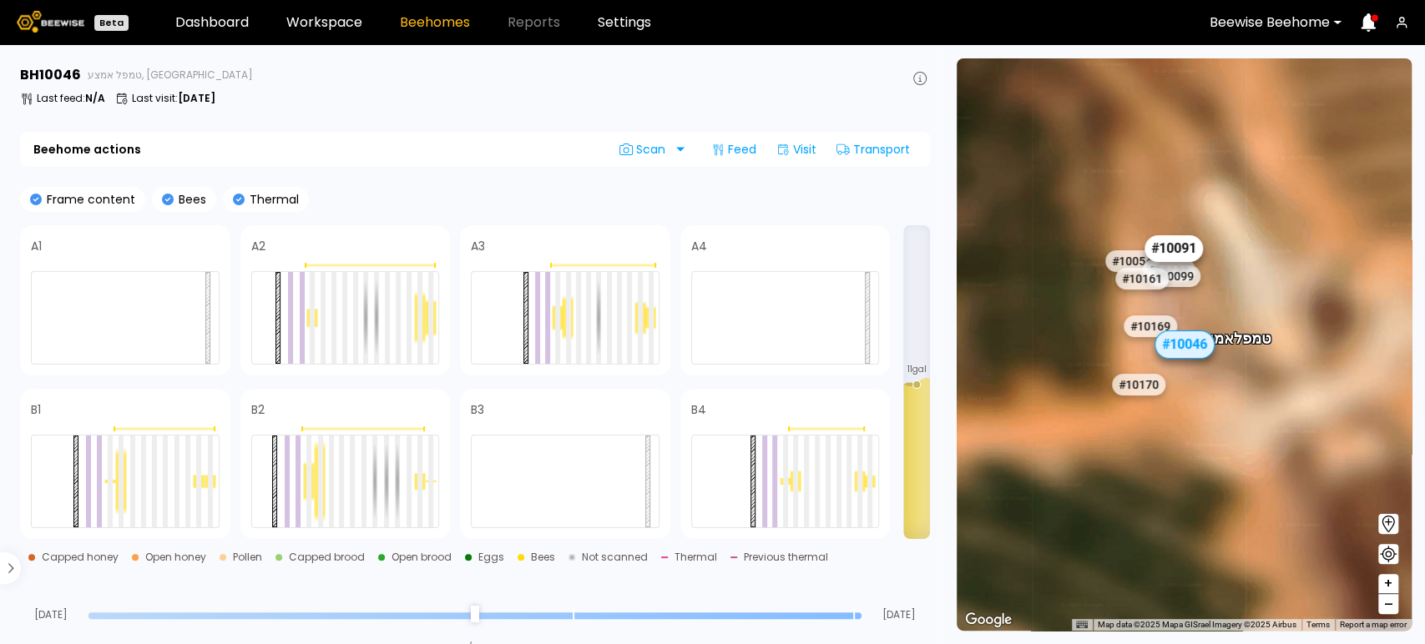
click at [1166, 252] on div "# 10091" at bounding box center [1173, 248] width 58 height 27
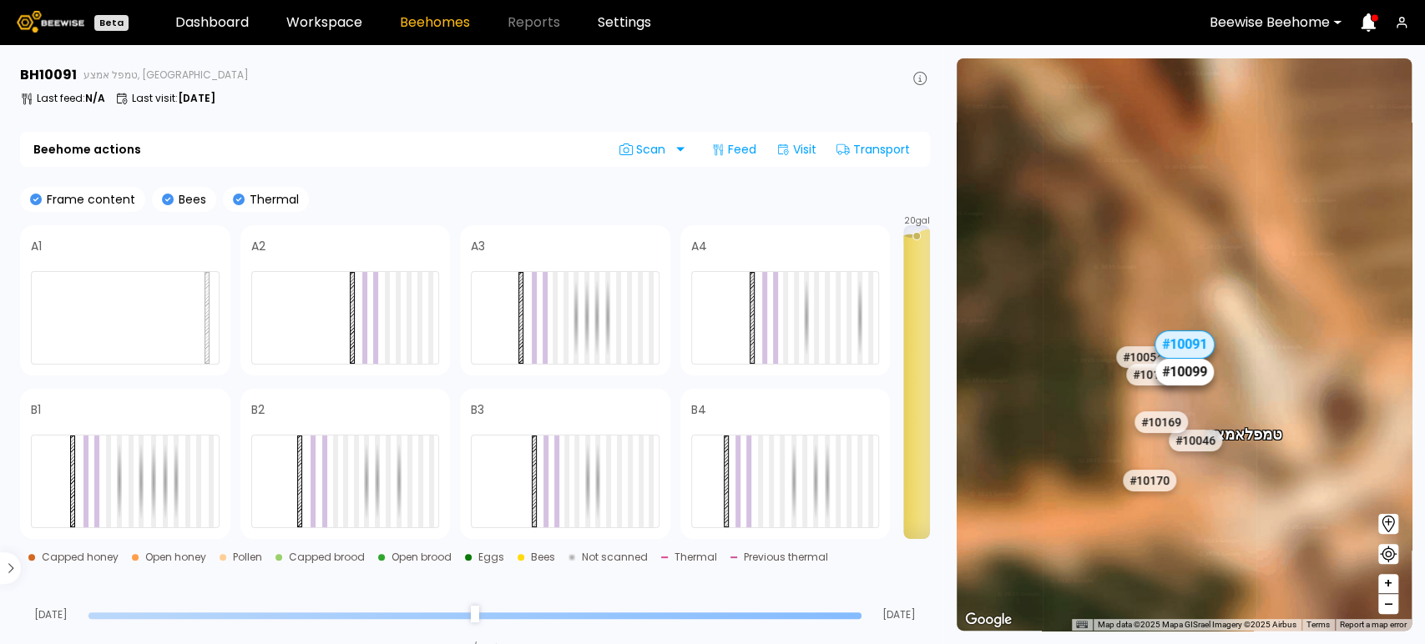
click at [1195, 376] on div "# 10099" at bounding box center [1184, 372] width 58 height 27
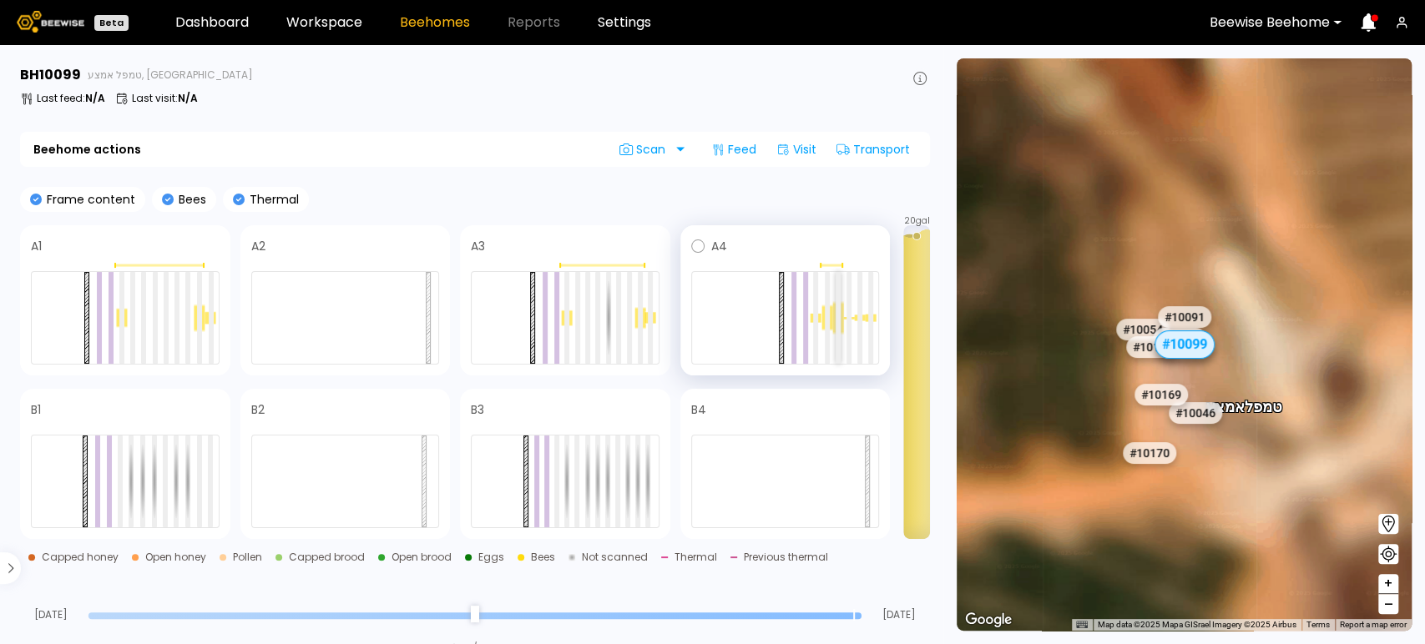
click at [837, 326] on div at bounding box center [838, 318] width 5 height 92
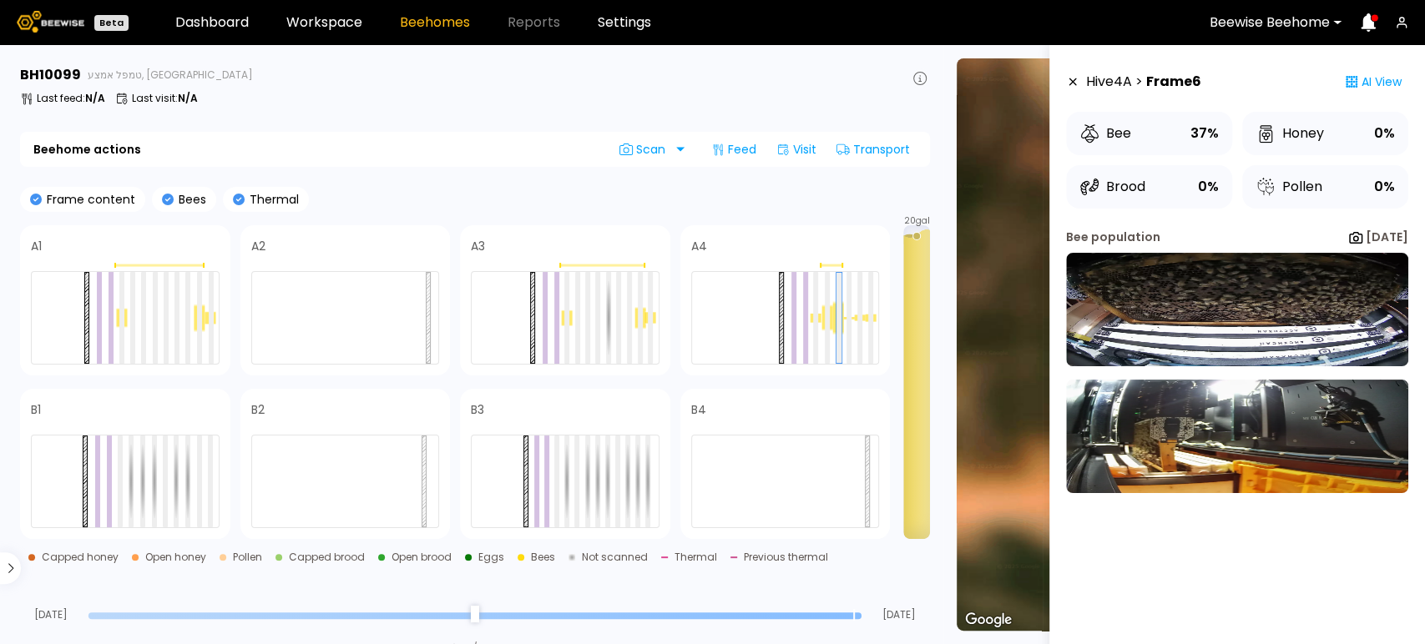
click at [1067, 83] on icon at bounding box center [1072, 82] width 13 height 12
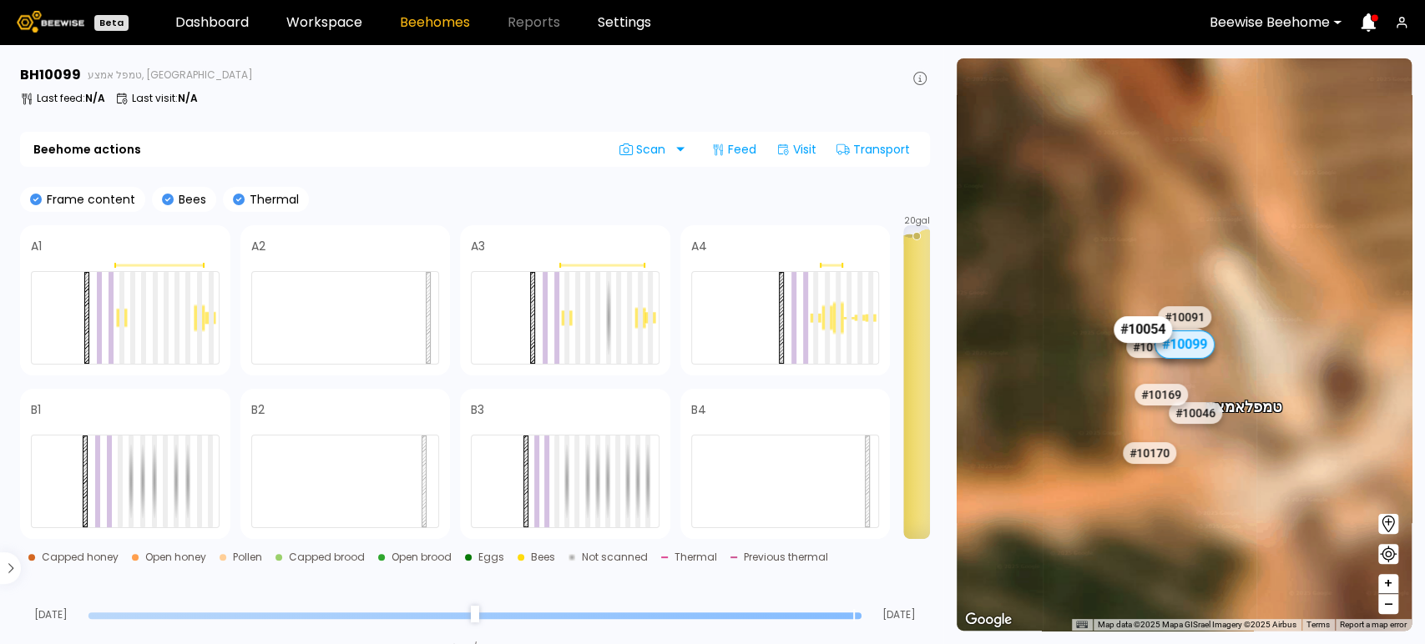
click at [1130, 328] on div "# 10054" at bounding box center [1142, 329] width 58 height 27
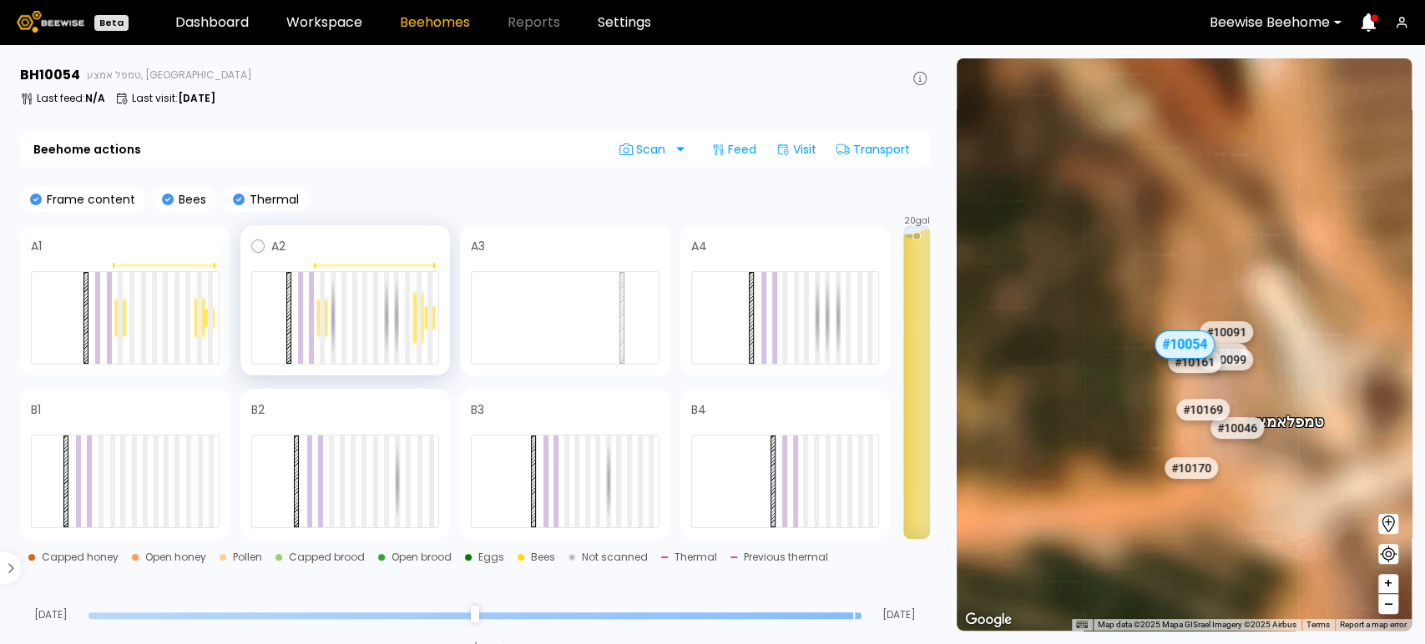
click at [325, 313] on div at bounding box center [321, 317] width 11 height 41
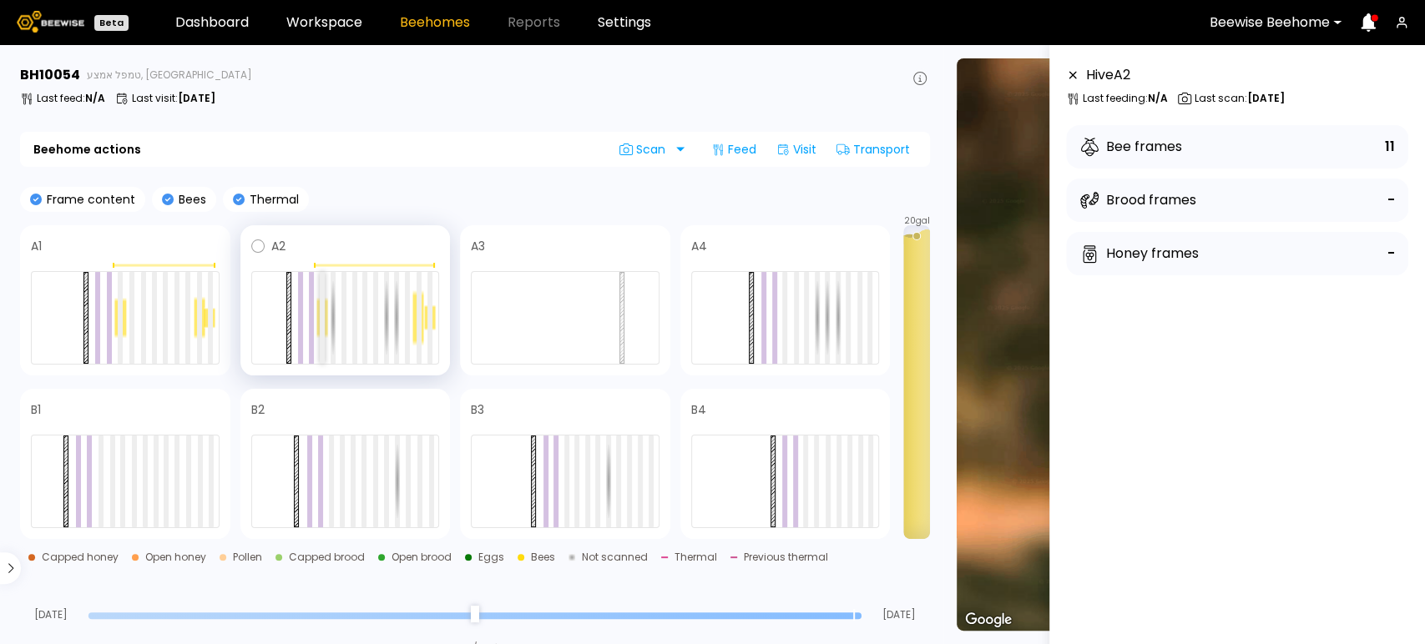
click at [322, 312] on div at bounding box center [322, 318] width 5 height 92
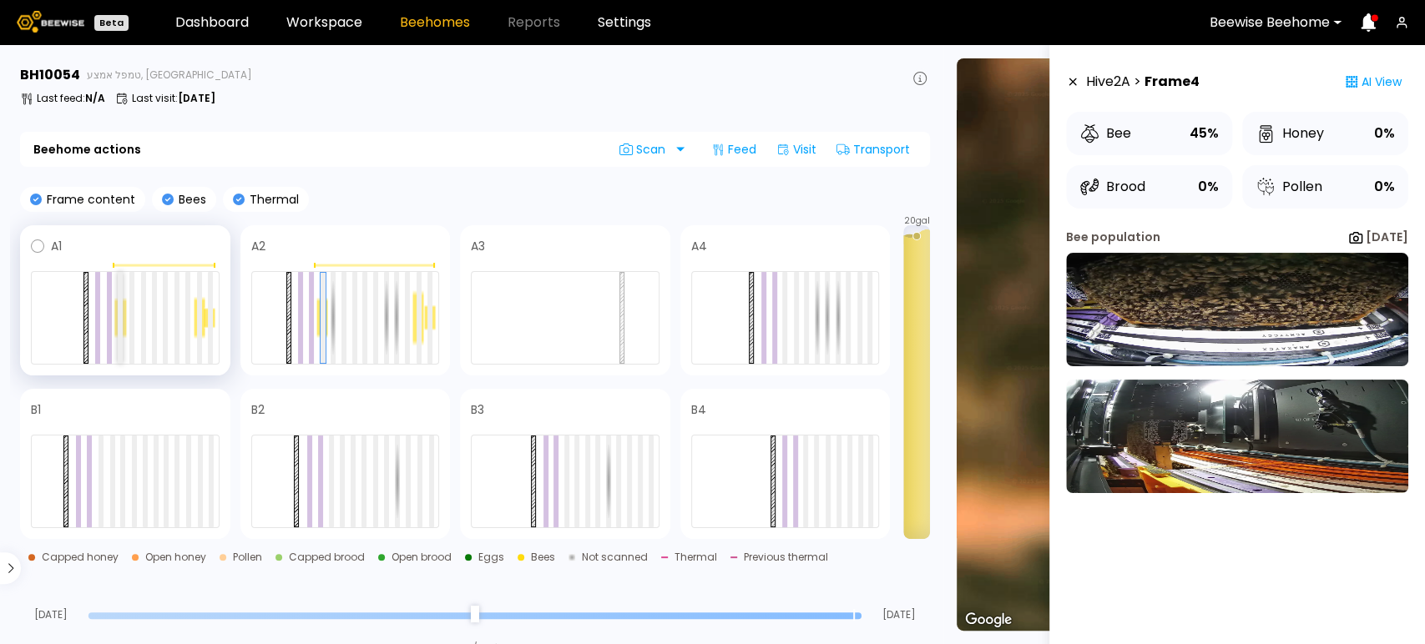
click at [120, 313] on div at bounding box center [120, 318] width 5 height 92
click at [199, 315] on div at bounding box center [199, 318] width 5 height 92
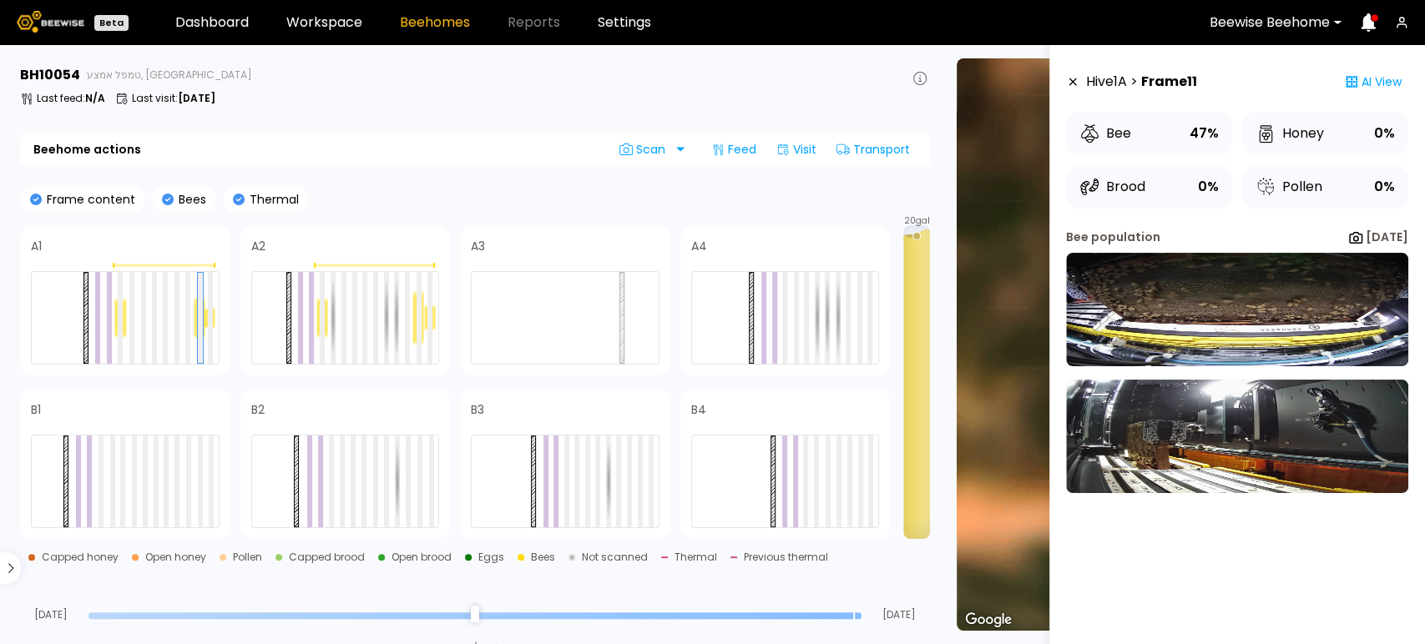
click at [1071, 80] on icon at bounding box center [1073, 82] width 8 height 8
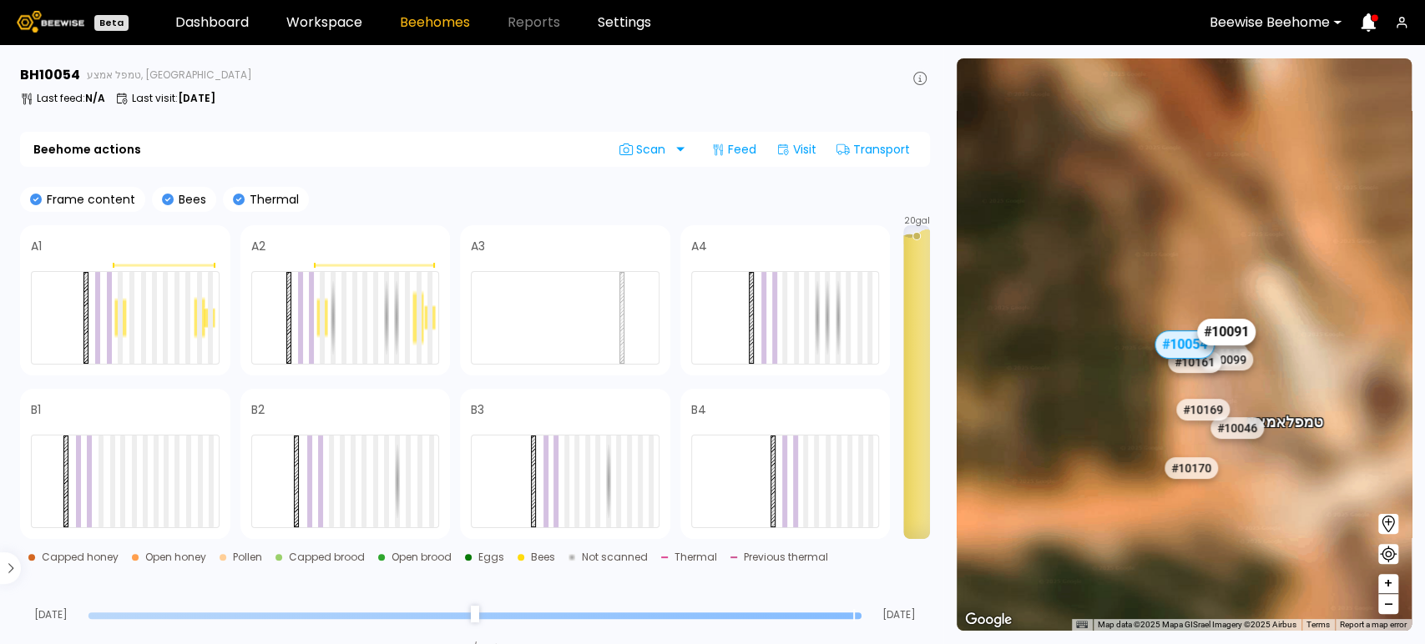
click at [1226, 331] on div "# 10091" at bounding box center [1226, 332] width 58 height 27
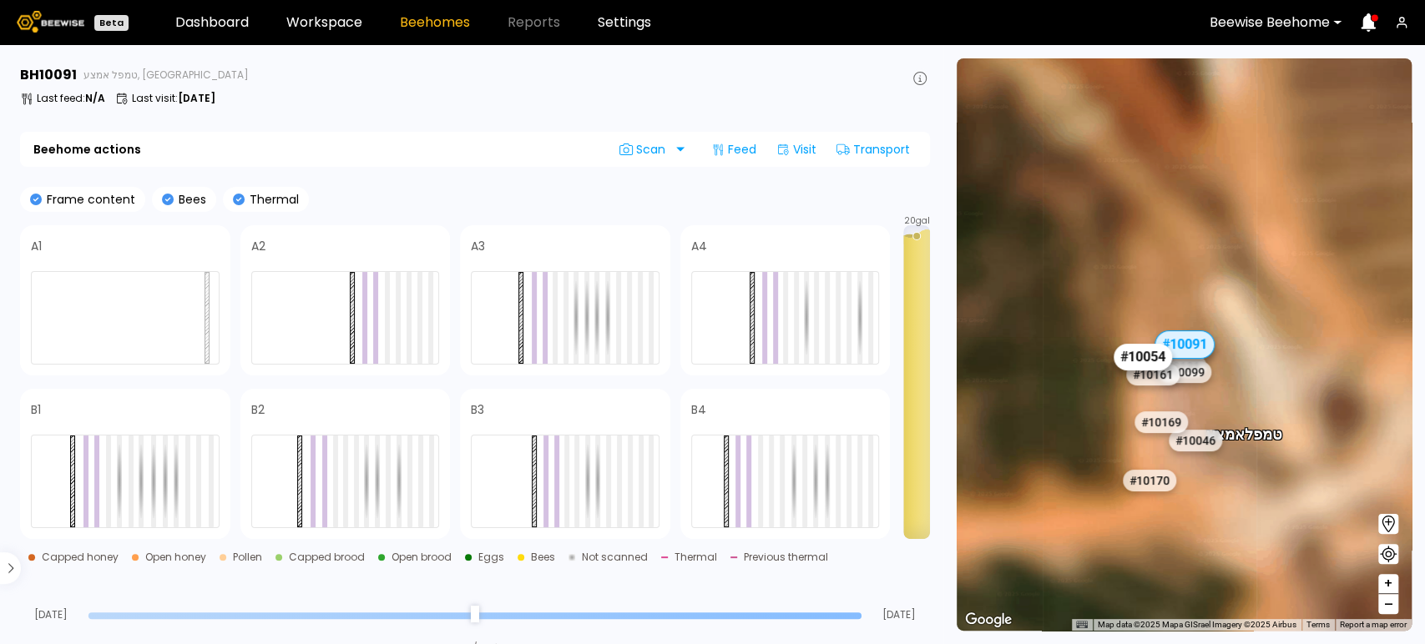
click at [1139, 357] on div "# 10054" at bounding box center [1142, 357] width 58 height 27
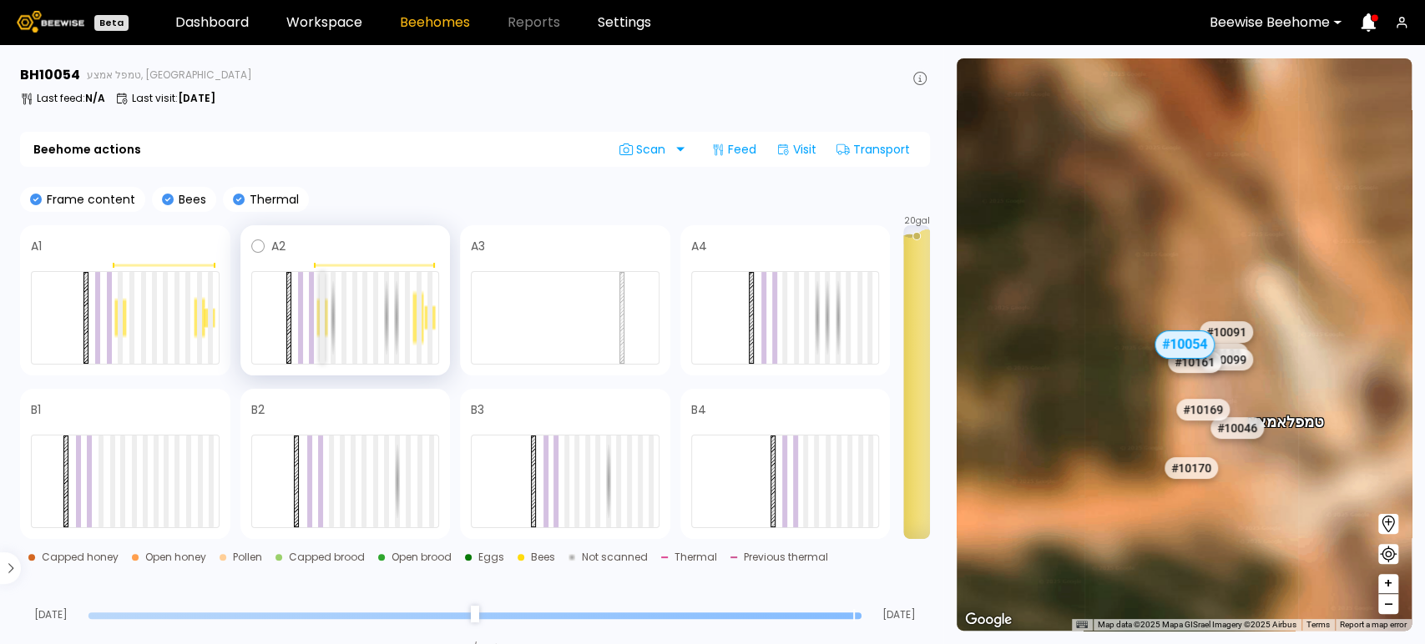
click at [321, 290] on div at bounding box center [322, 318] width 5 height 92
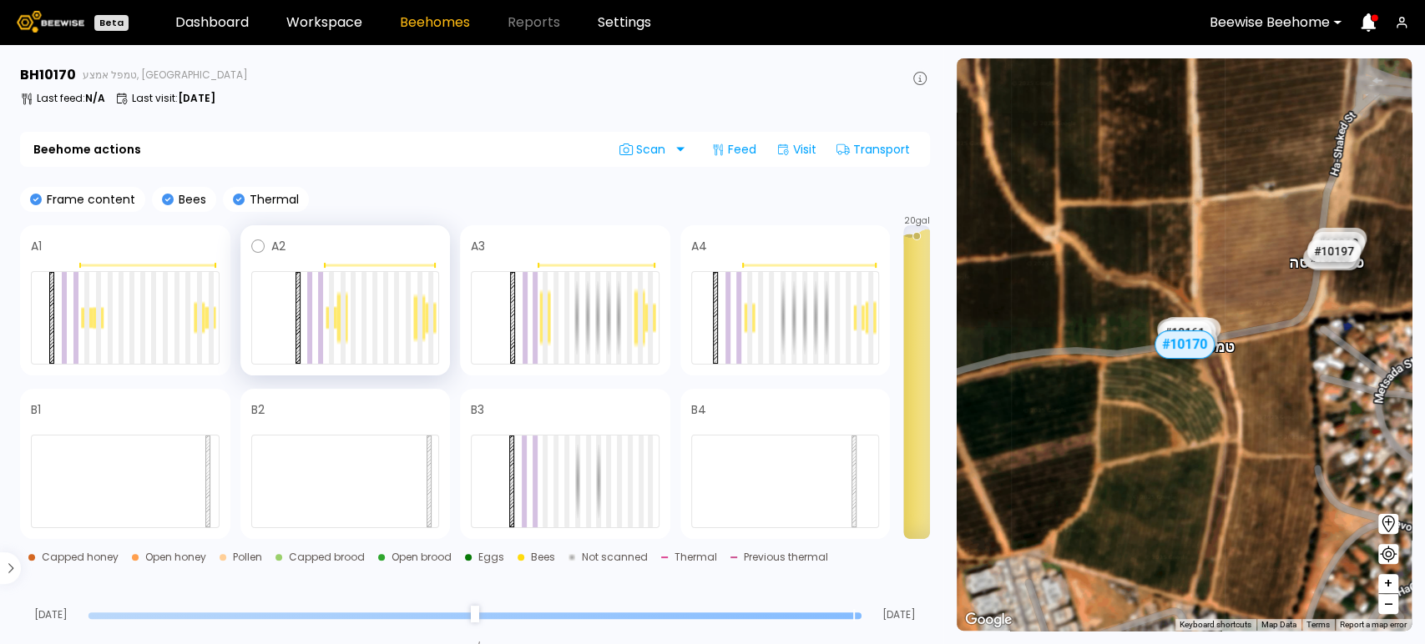
click at [416, 315] on div at bounding box center [419, 318] width 11 height 49
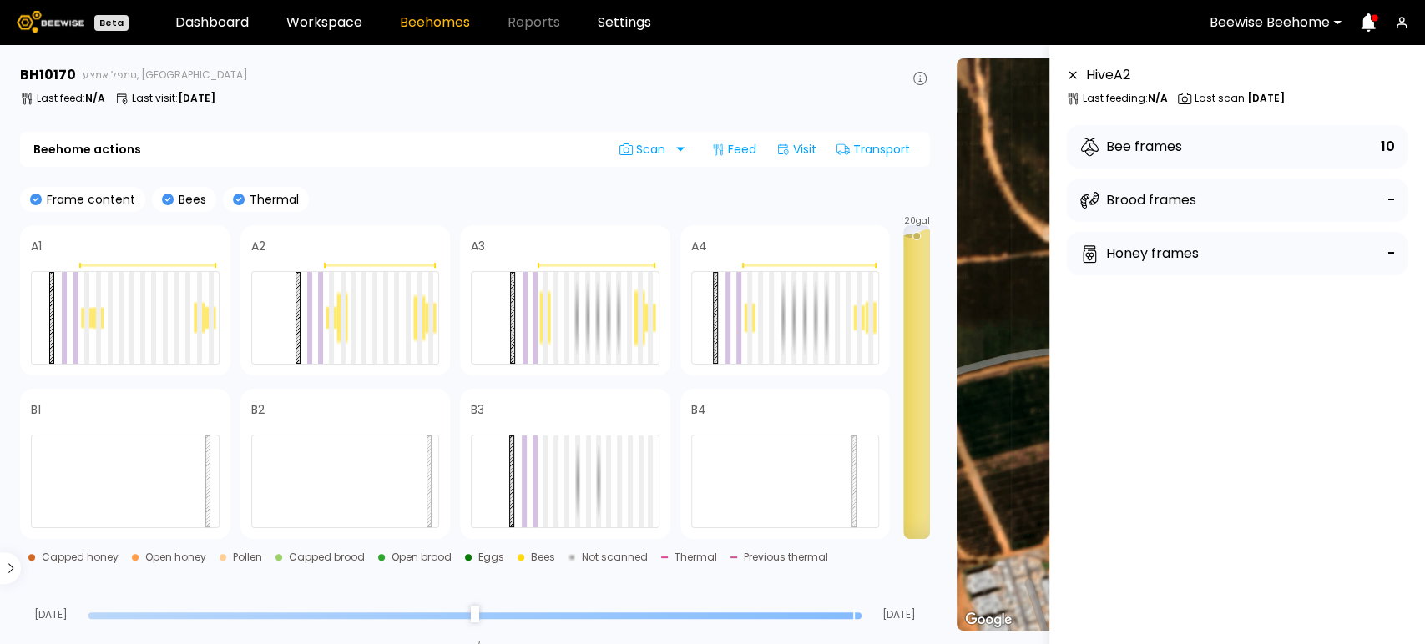
click at [661, 189] on div "Frame content Bees Thermal" at bounding box center [475, 199] width 910 height 25
click at [1072, 73] on icon at bounding box center [1072, 75] width 13 height 12
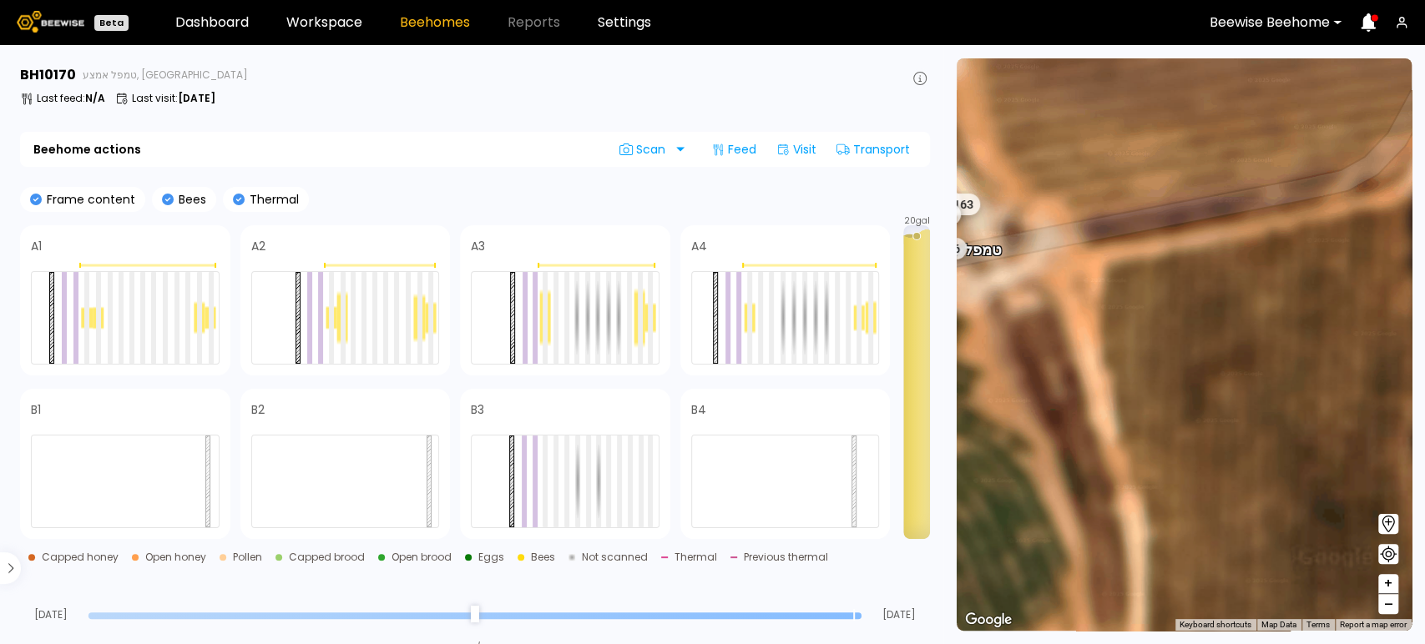
drag, startPoint x: 1261, startPoint y: 352, endPoint x: 909, endPoint y: 511, distance: 386.3
click at [909, 511] on main "BH 10170 טמפל אמצע, [GEOGRAPHIC_DATA] Last feed : N/A Last visit : [DATE] Beeho…" at bounding box center [712, 344] width 1425 height 599
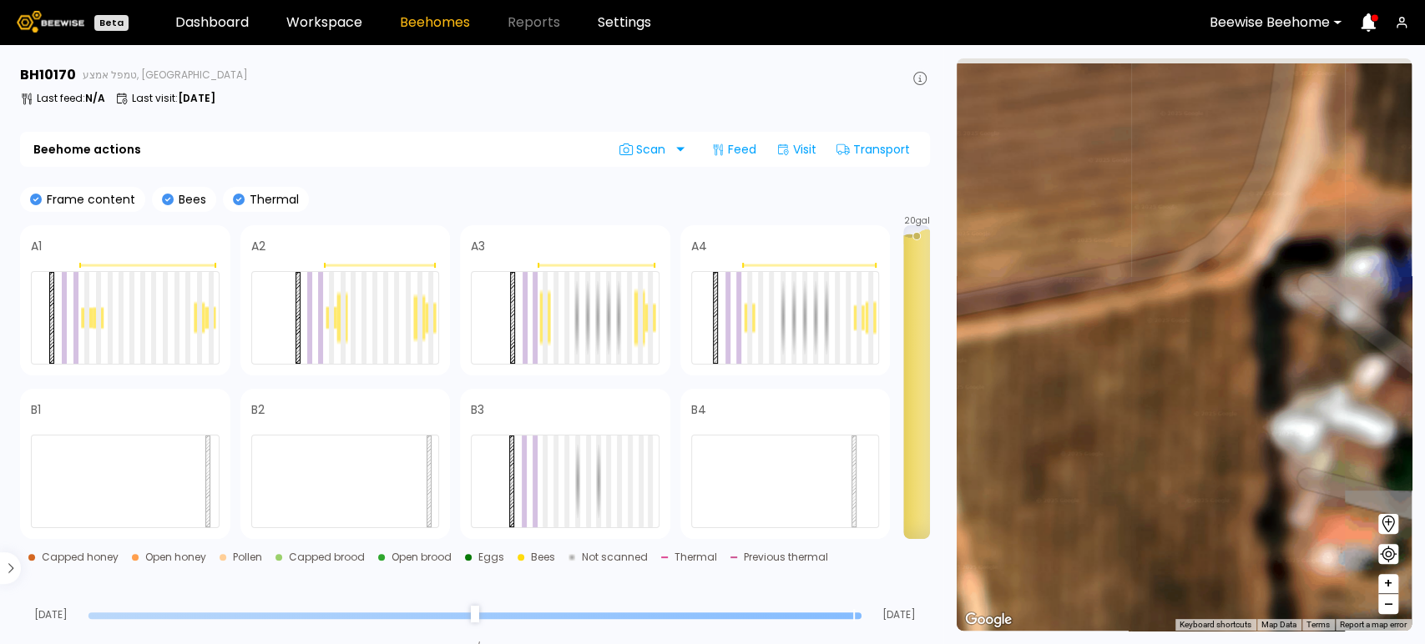
drag, startPoint x: 1153, startPoint y: 450, endPoint x: 1023, endPoint y: 537, distance: 156.5
click at [1013, 543] on div "# 10081 # 10094 # 10108 # 10111 # 10146 # 10152 # 10153 # 10154 # 10175 # 10204…" at bounding box center [1184, 344] width 455 height 573
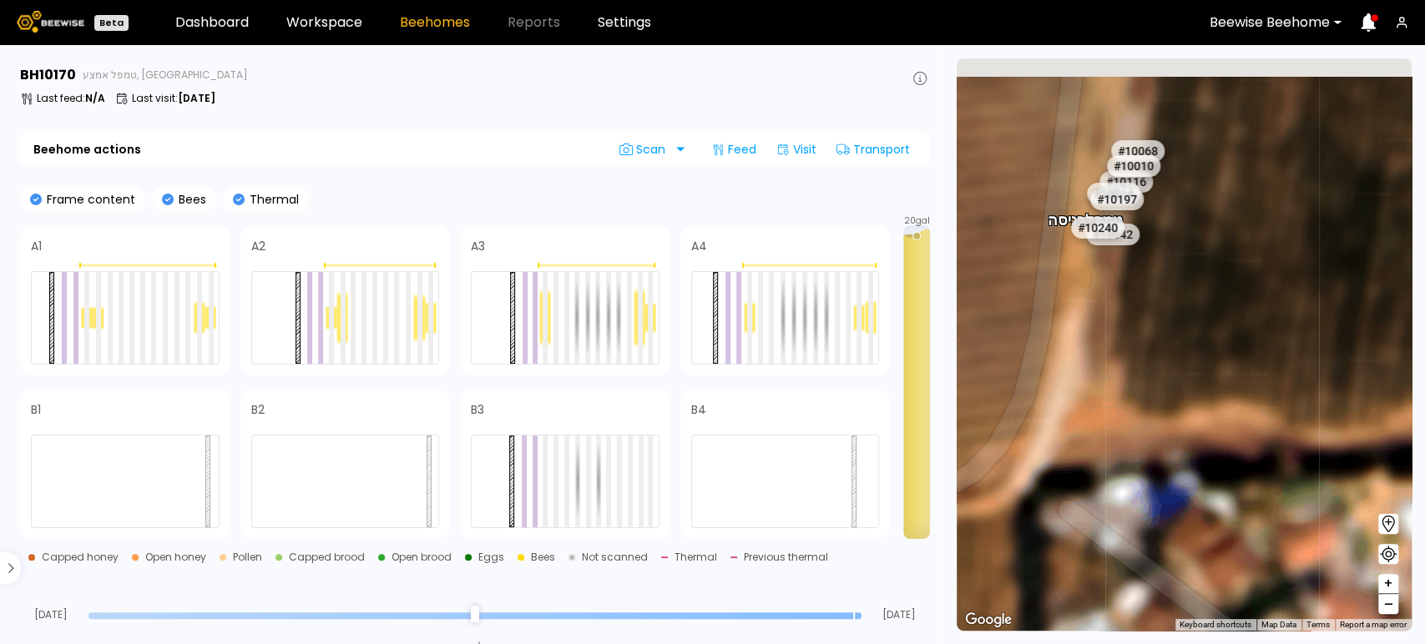
drag, startPoint x: 1289, startPoint y: 387, endPoint x: 1152, endPoint y: 558, distance: 218.5
click at [1153, 564] on div "# 10081 # 10094 # 10108 # 10111 # 10146 # 10152 # 10153 # 10154 # 10175 # 10204…" at bounding box center [1184, 344] width 455 height 573
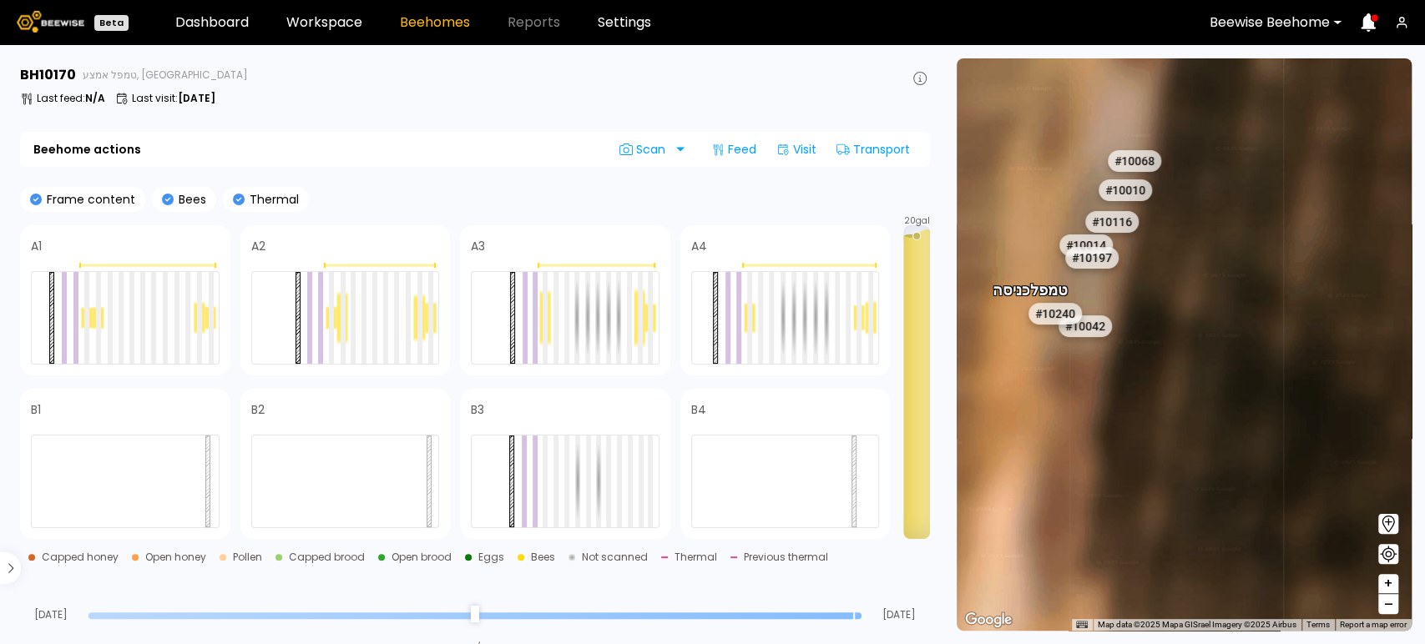
drag, startPoint x: 1155, startPoint y: 427, endPoint x: 1179, endPoint y: 561, distance: 136.4
click at [1179, 563] on div "# 10081 # 10094 # 10108 # 10111 # 10146 # 10152 # 10153 # 10154 # 10175 # 10204…" at bounding box center [1184, 344] width 455 height 573
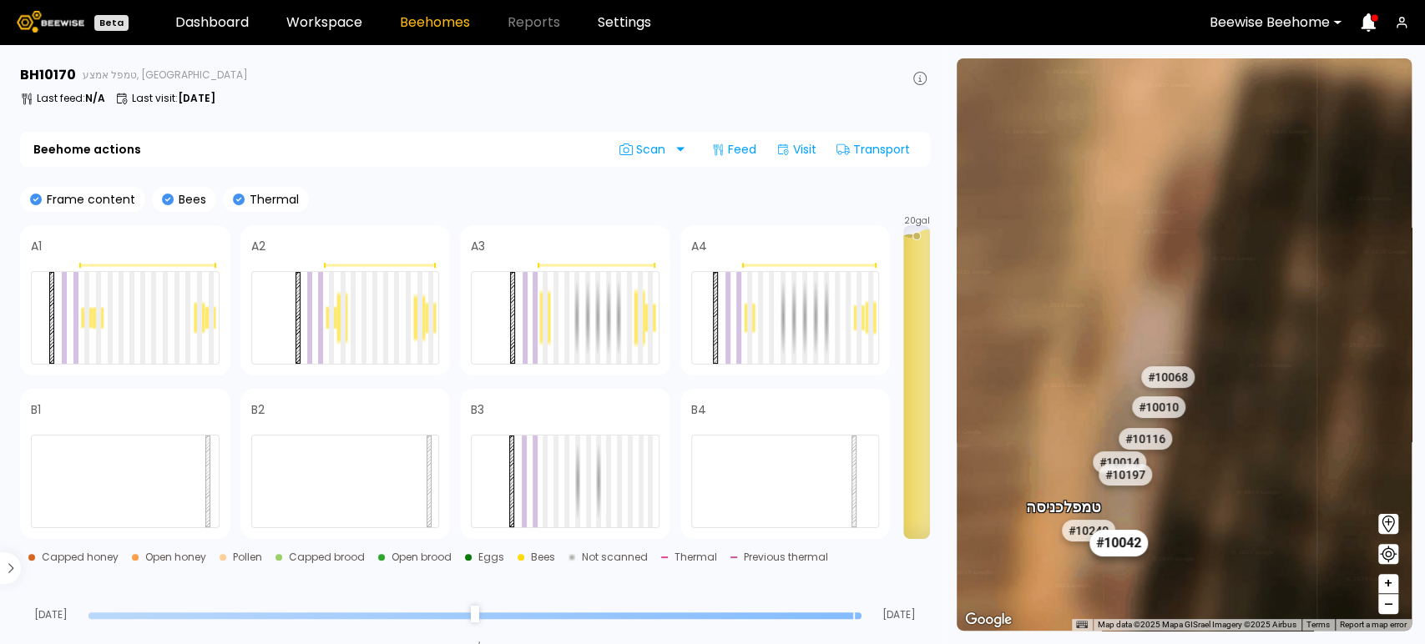
click at [1119, 547] on div "# 10042" at bounding box center [1118, 543] width 58 height 27
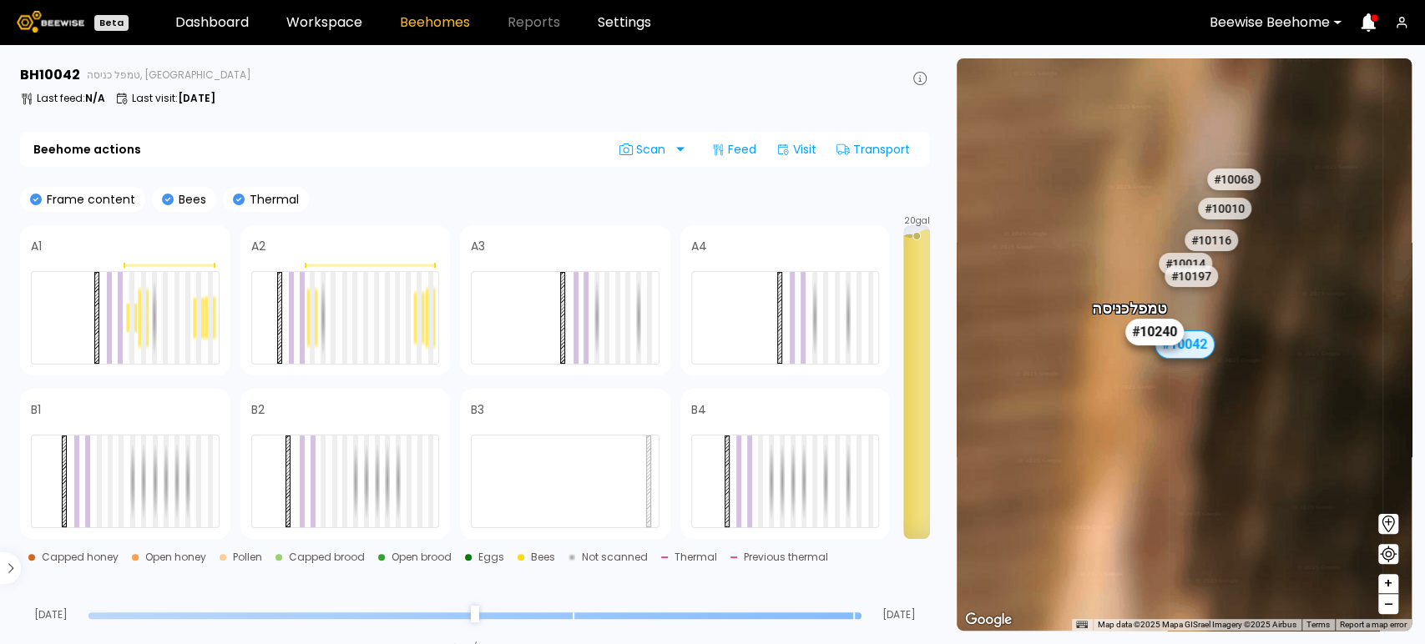
click at [1144, 328] on div "# 10240" at bounding box center [1153, 332] width 58 height 27
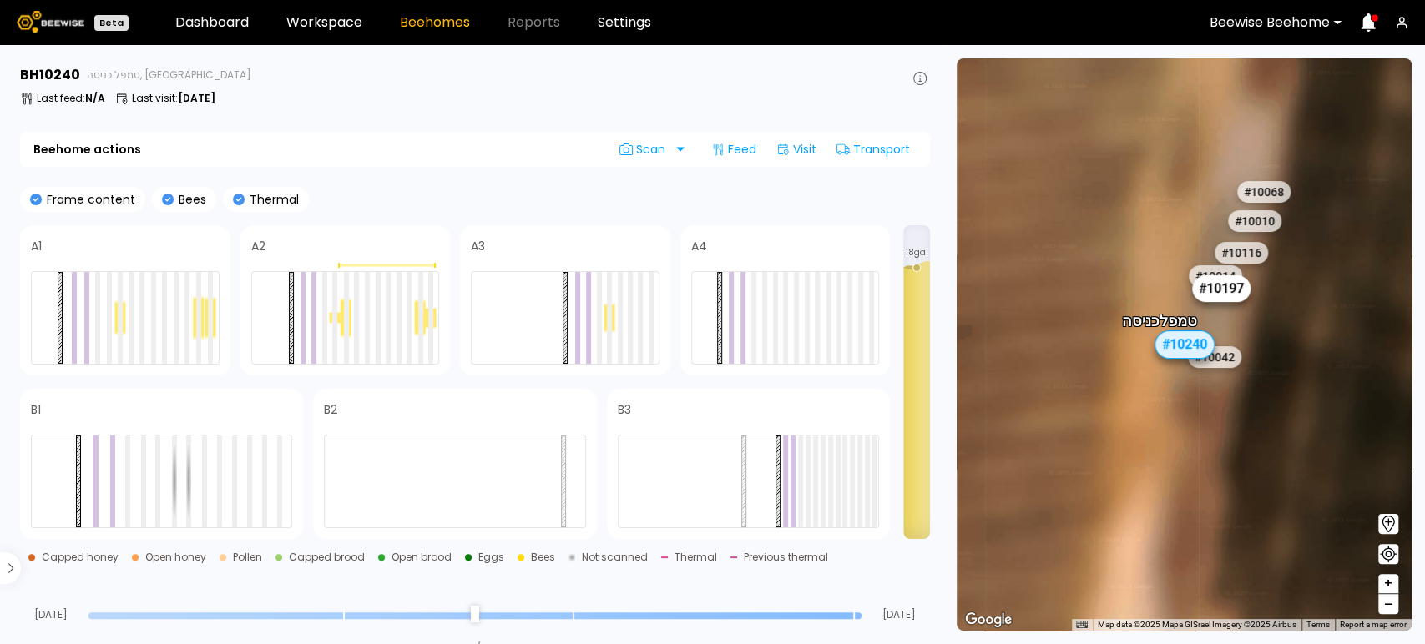
click at [1229, 299] on div "# 10197" at bounding box center [1221, 288] width 58 height 27
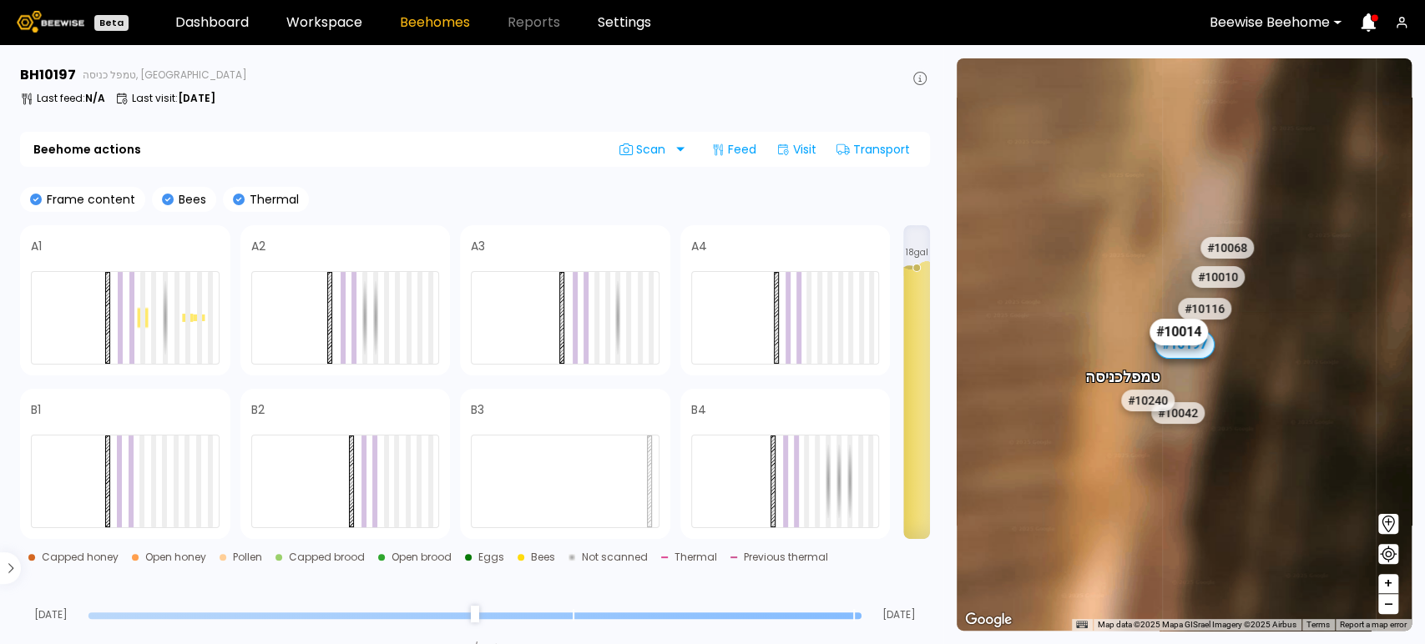
click at [1179, 321] on div "# 10014" at bounding box center [1178, 332] width 58 height 27
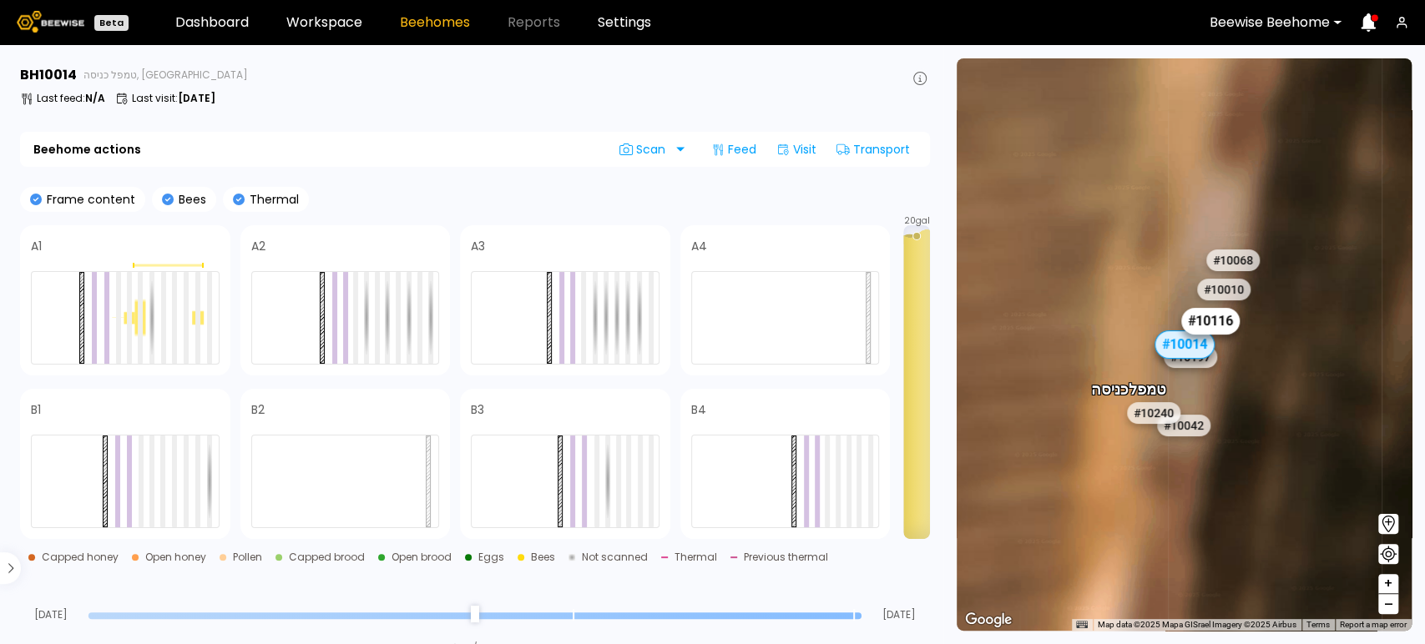
click at [1206, 316] on div "# 10116" at bounding box center [1209, 321] width 58 height 27
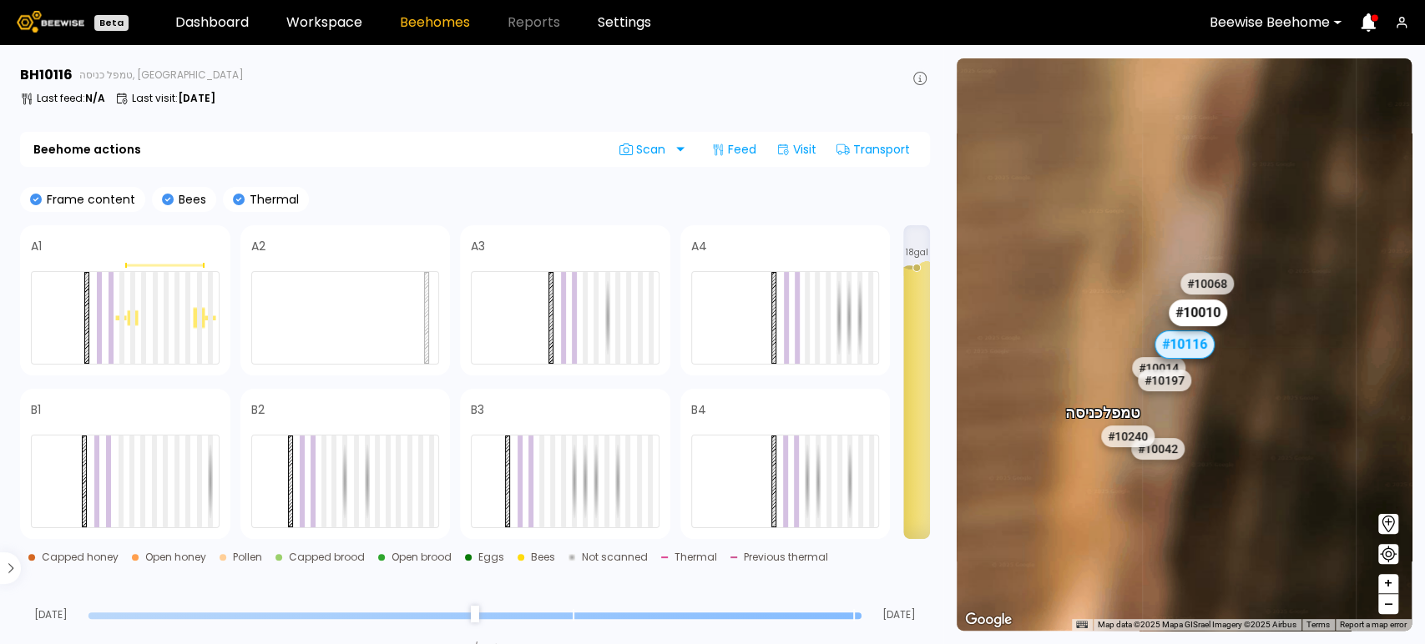
click at [1205, 312] on div "# 10010" at bounding box center [1198, 313] width 58 height 27
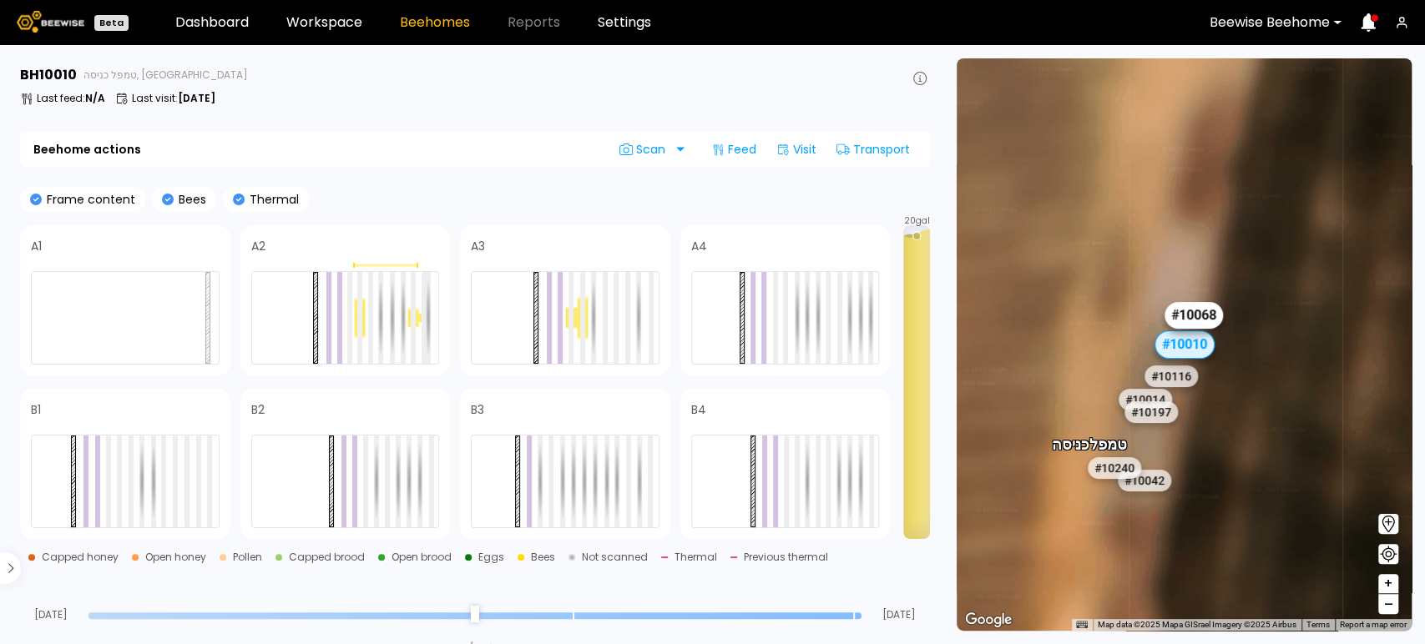
click at [1209, 311] on div "# 10068" at bounding box center [1193, 315] width 58 height 27
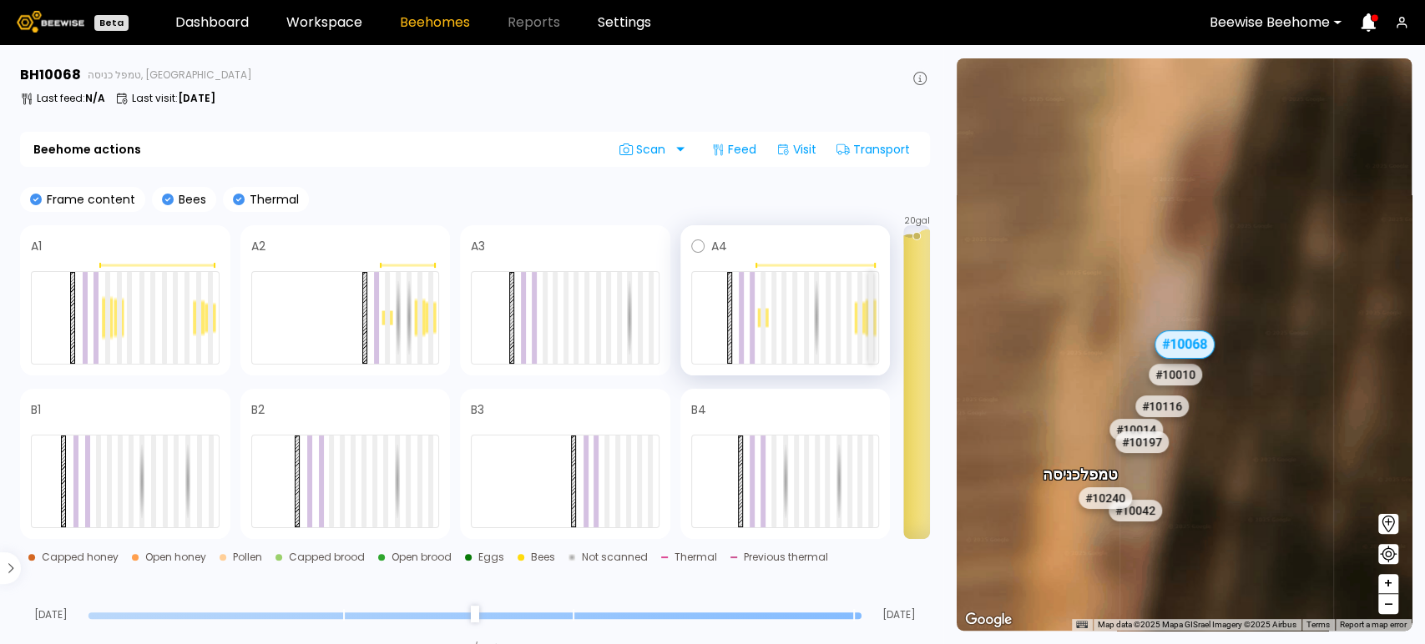
click at [871, 311] on div at bounding box center [870, 318] width 5 height 92
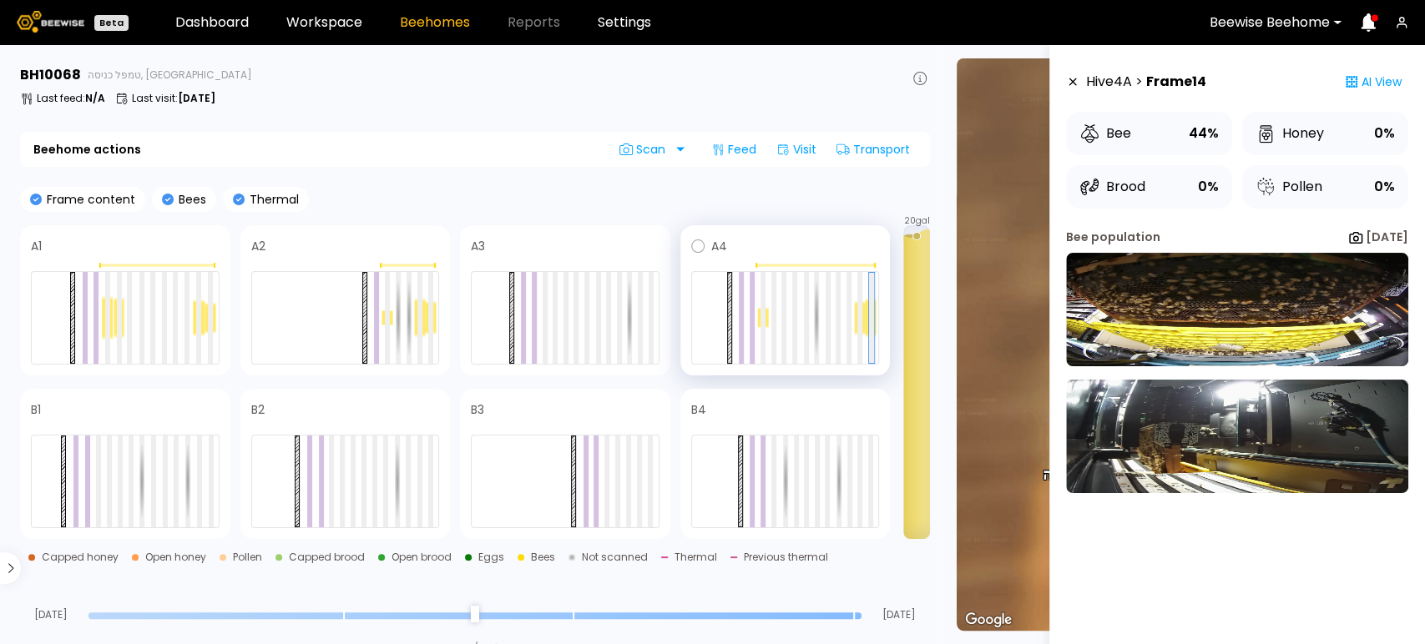
click at [765, 316] on div at bounding box center [763, 317] width 11 height 21
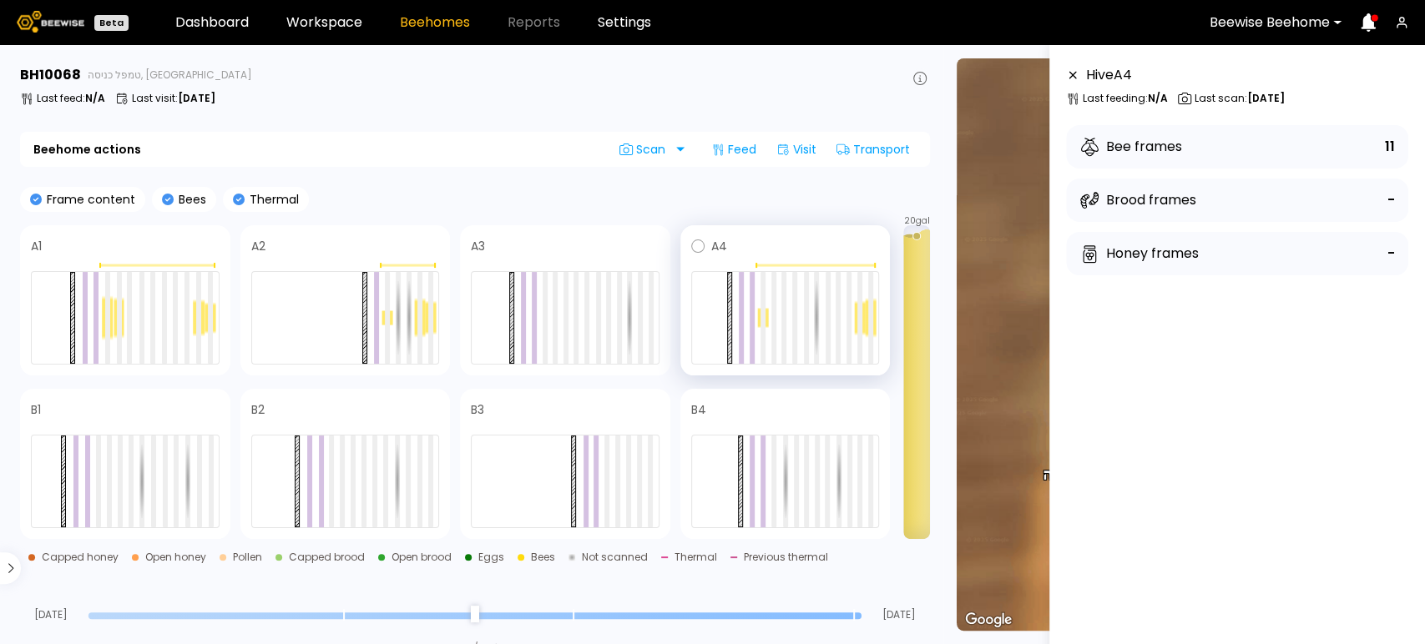
click at [765, 317] on div at bounding box center [763, 317] width 11 height 21
click at [761, 315] on div at bounding box center [762, 318] width 5 height 92
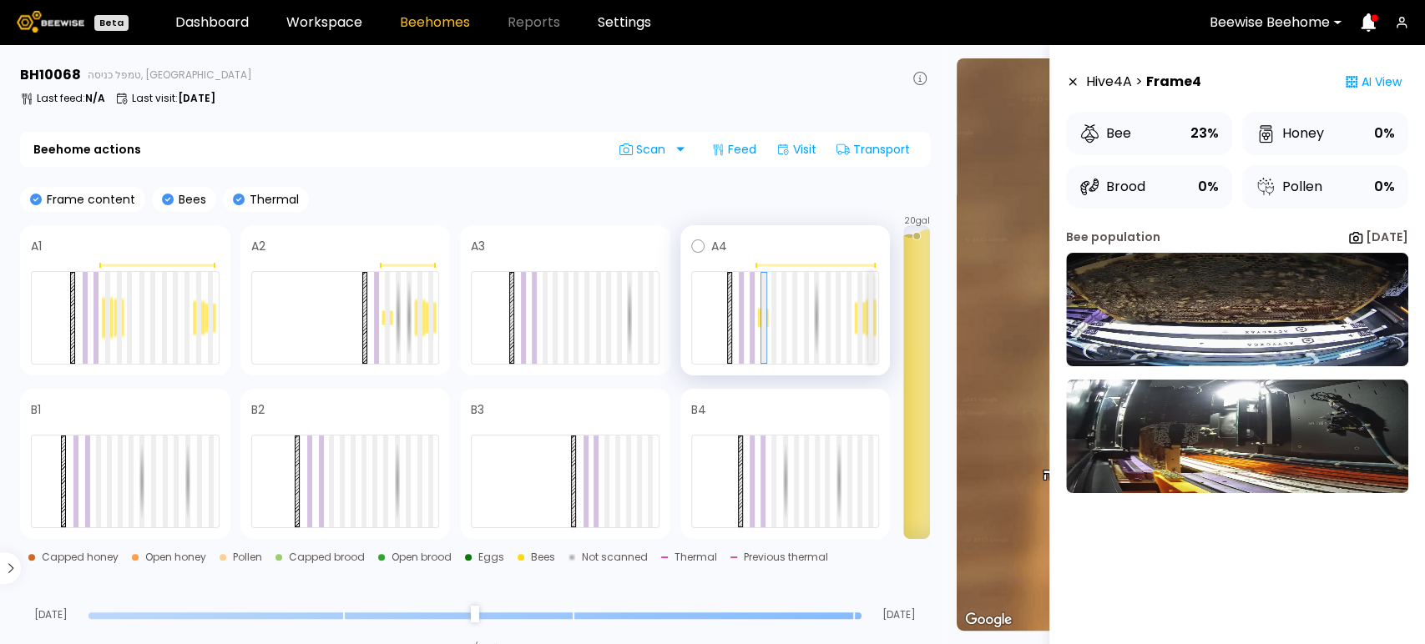
click at [872, 322] on div at bounding box center [870, 318] width 5 height 92
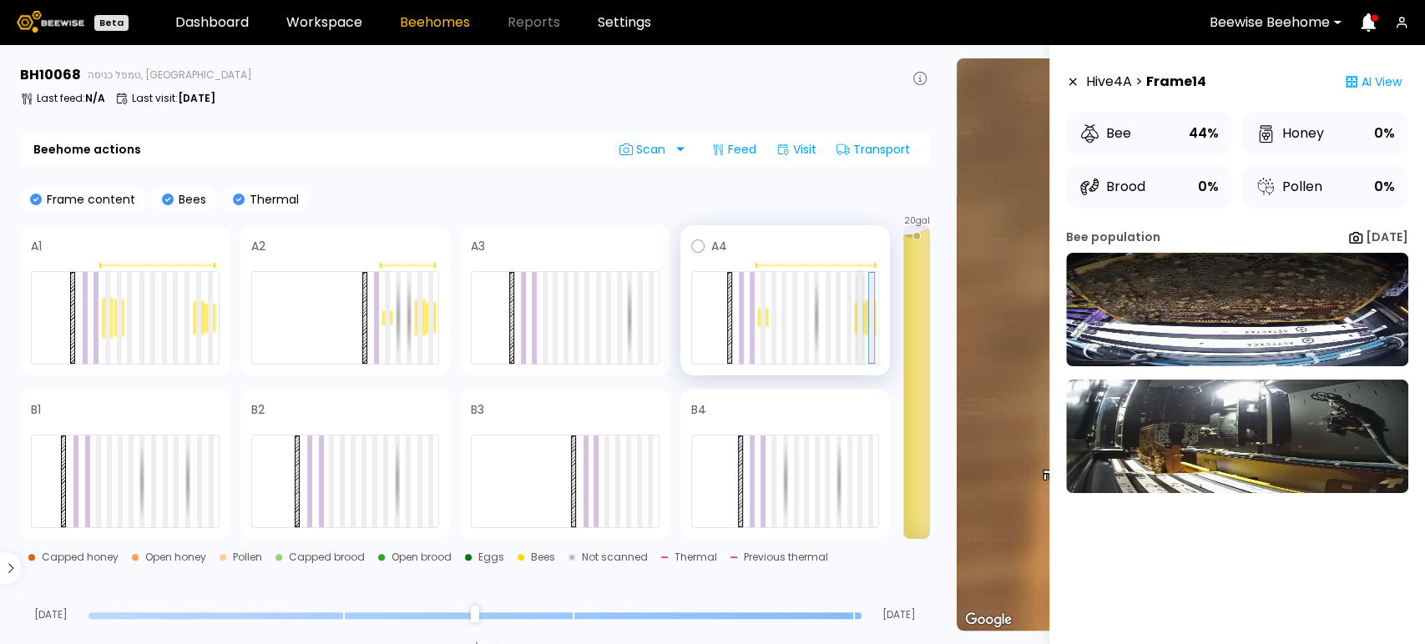
click at [859, 319] on div at bounding box center [859, 318] width 5 height 92
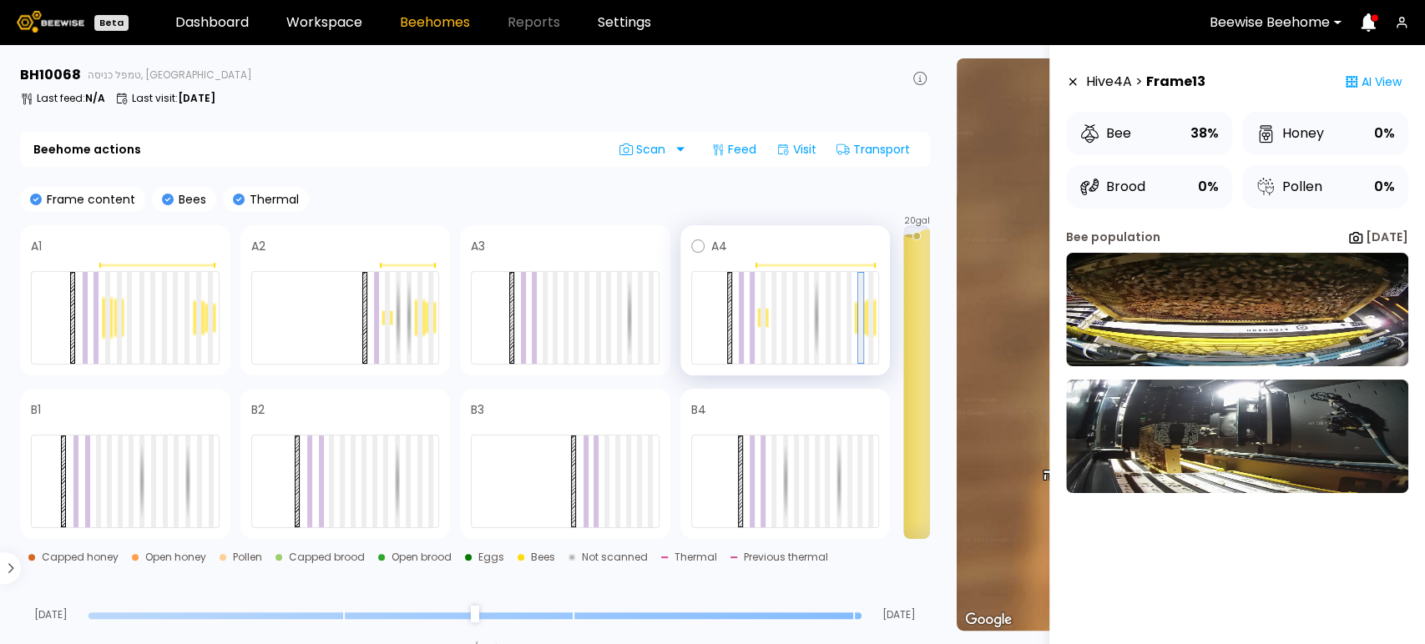
click at [765, 319] on div at bounding box center [763, 317] width 11 height 21
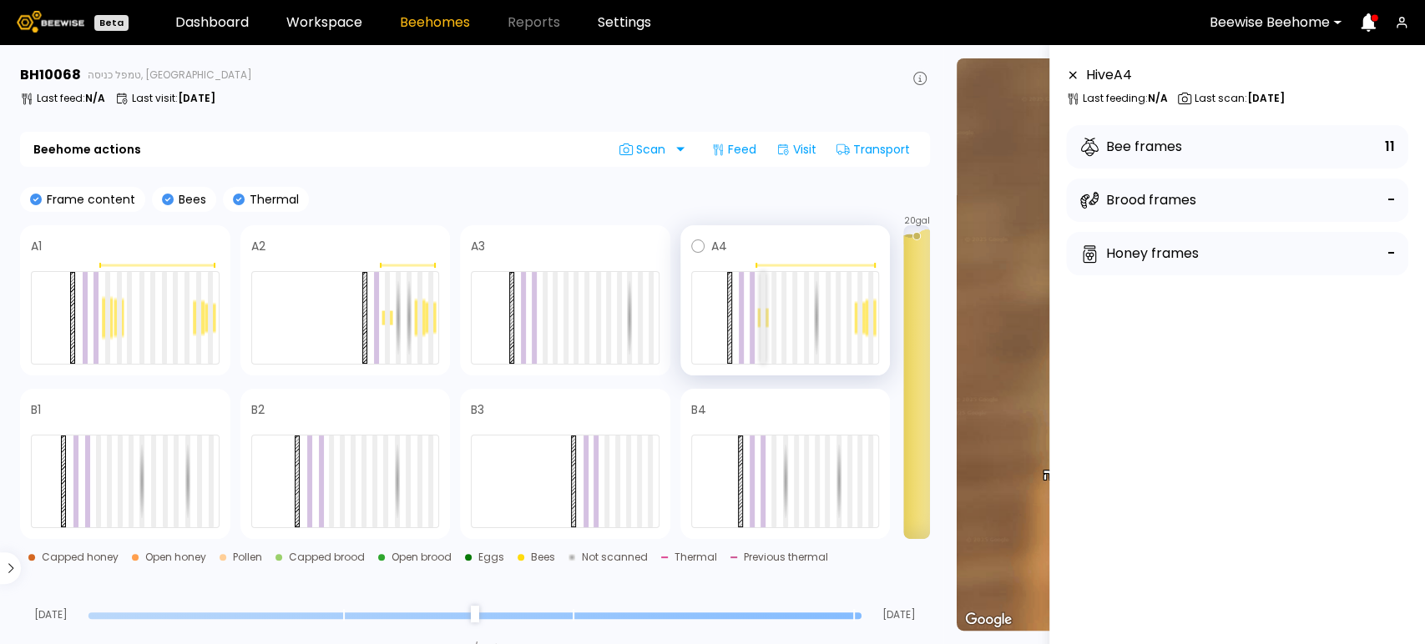
click at [764, 321] on div at bounding box center [762, 318] width 5 height 92
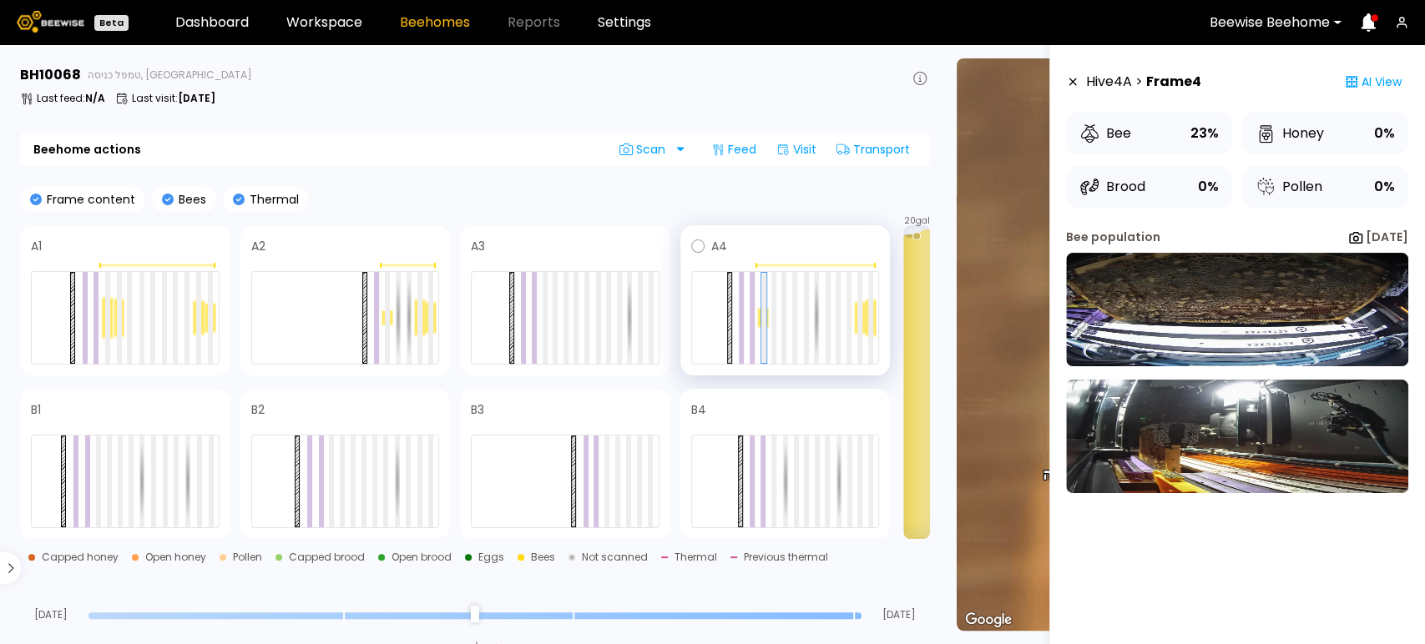
click at [873, 321] on div at bounding box center [870, 318] width 11 height 40
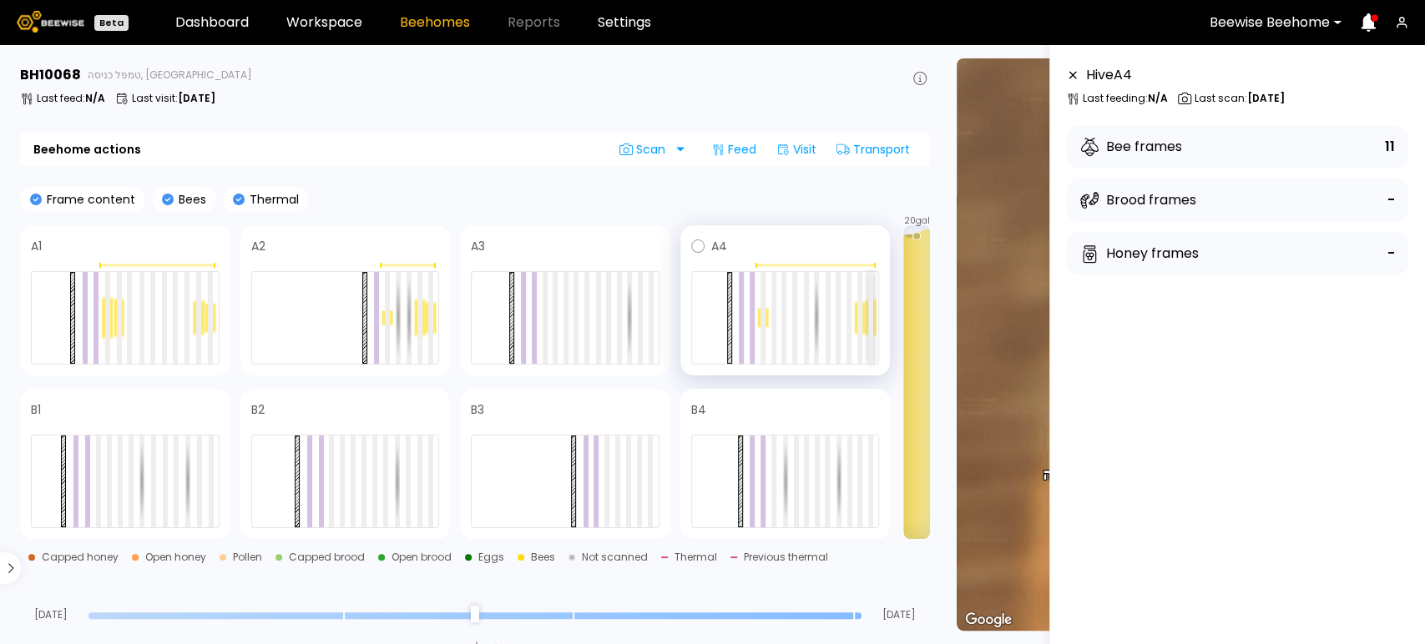
click at [870, 326] on div at bounding box center [870, 318] width 5 height 92
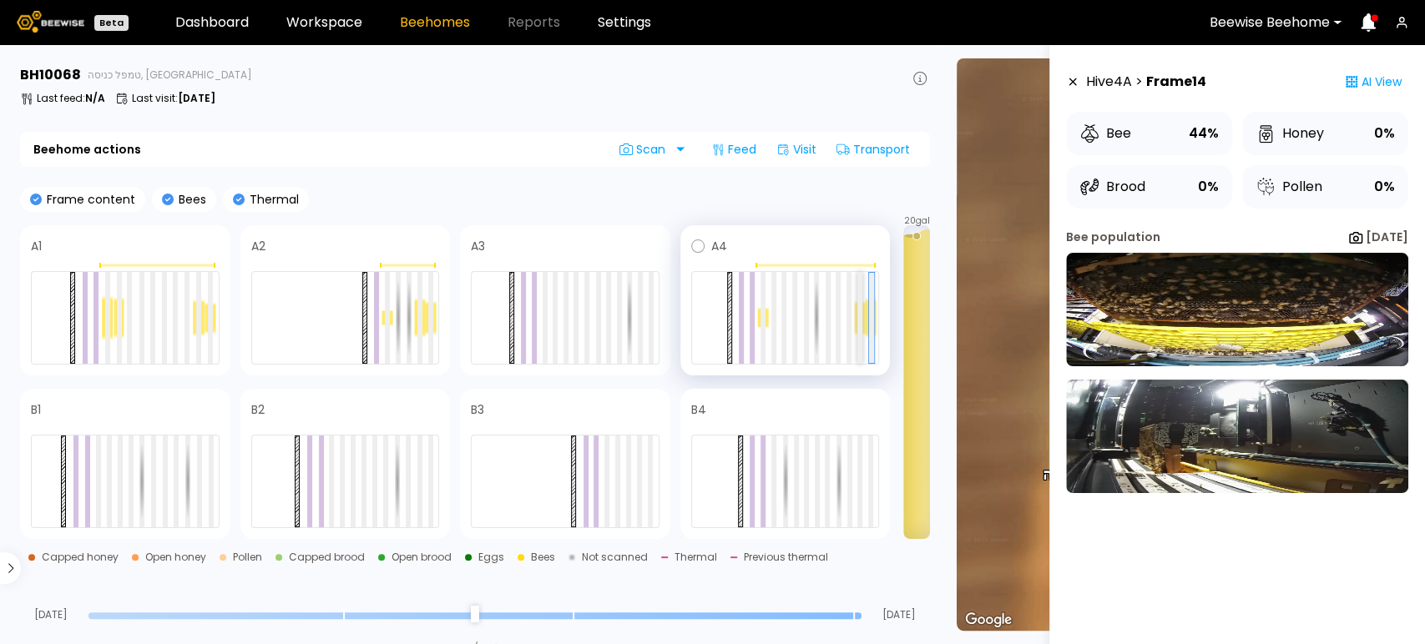
click at [861, 322] on div at bounding box center [859, 318] width 5 height 92
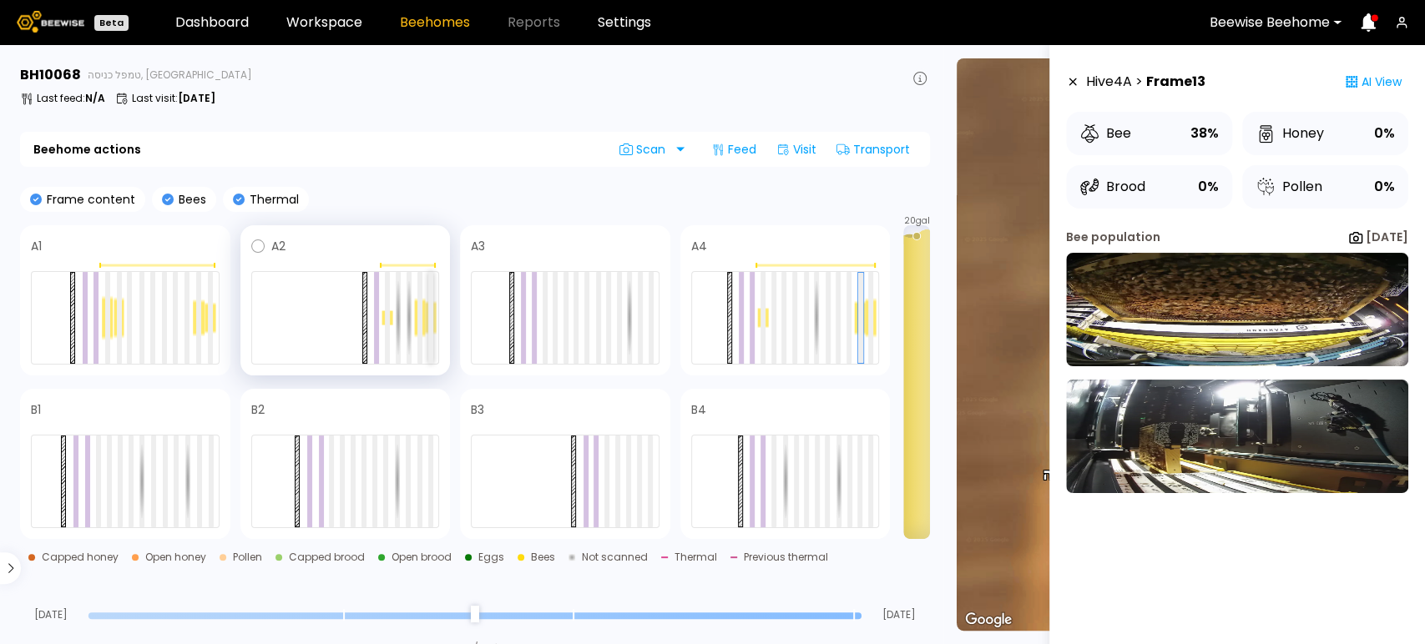
click at [433, 323] on div at bounding box center [430, 318] width 5 height 92
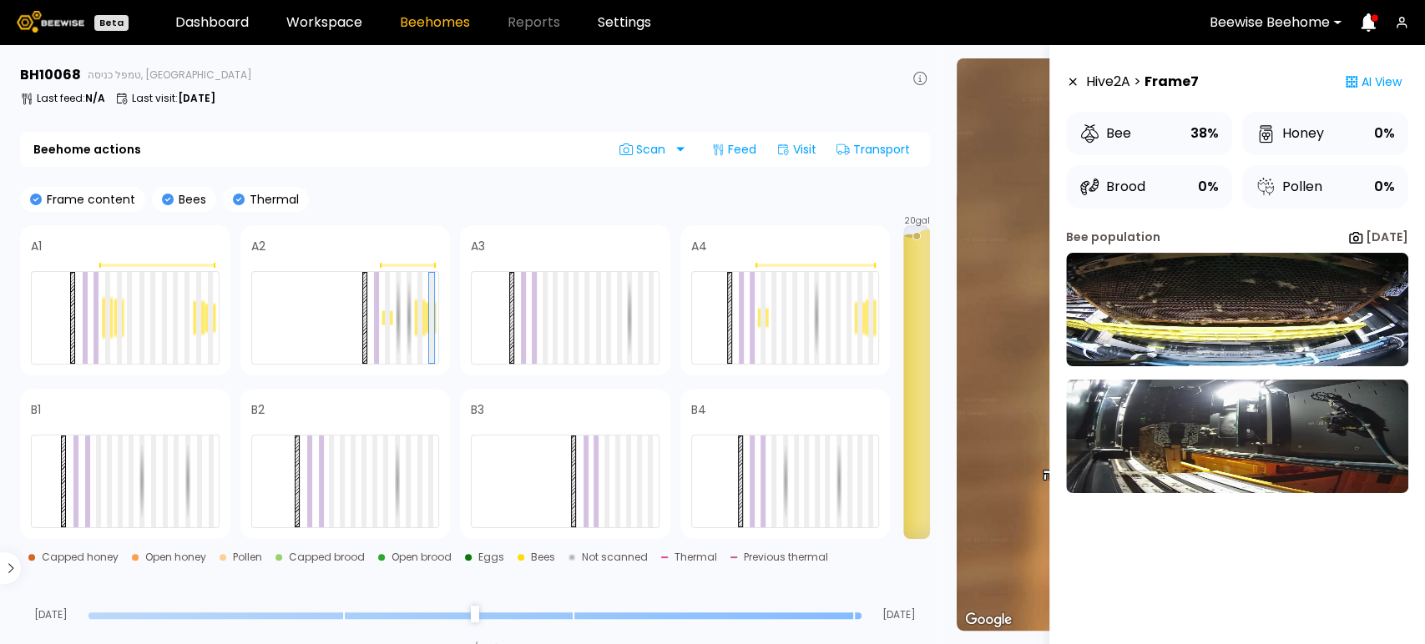
click at [1069, 78] on icon at bounding box center [1072, 82] width 13 height 12
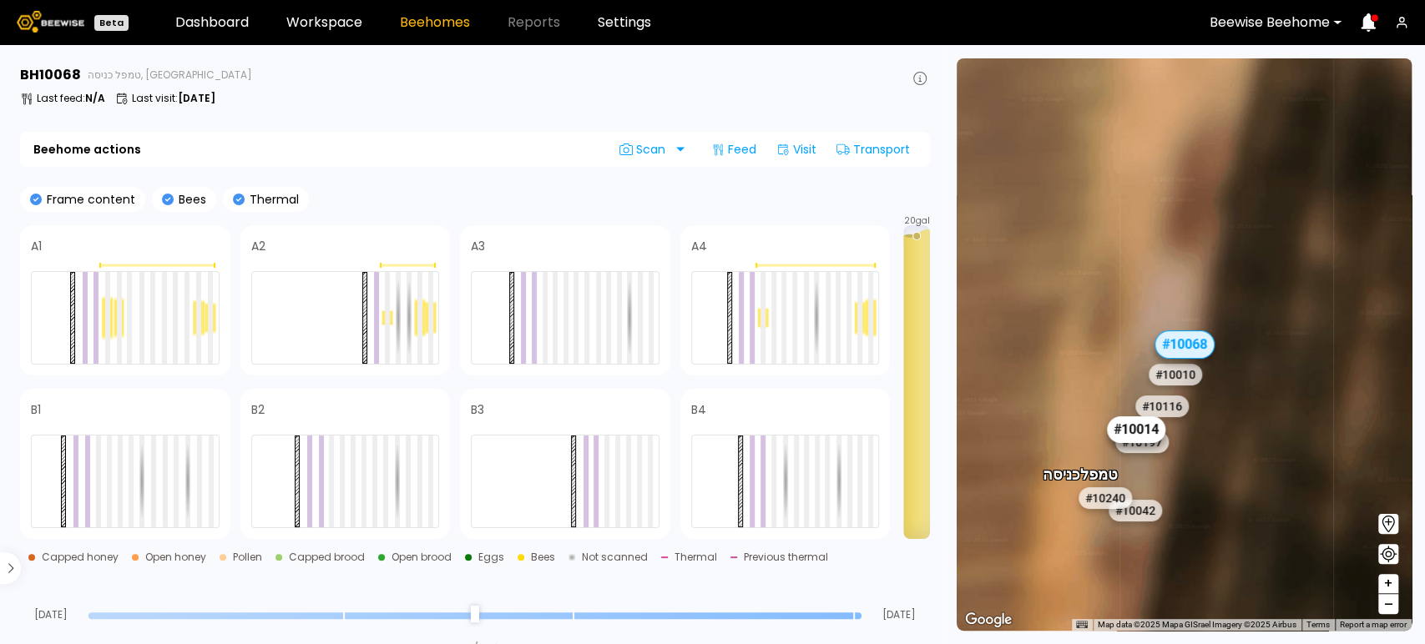
click at [1142, 423] on div "# 10014" at bounding box center [1136, 430] width 58 height 27
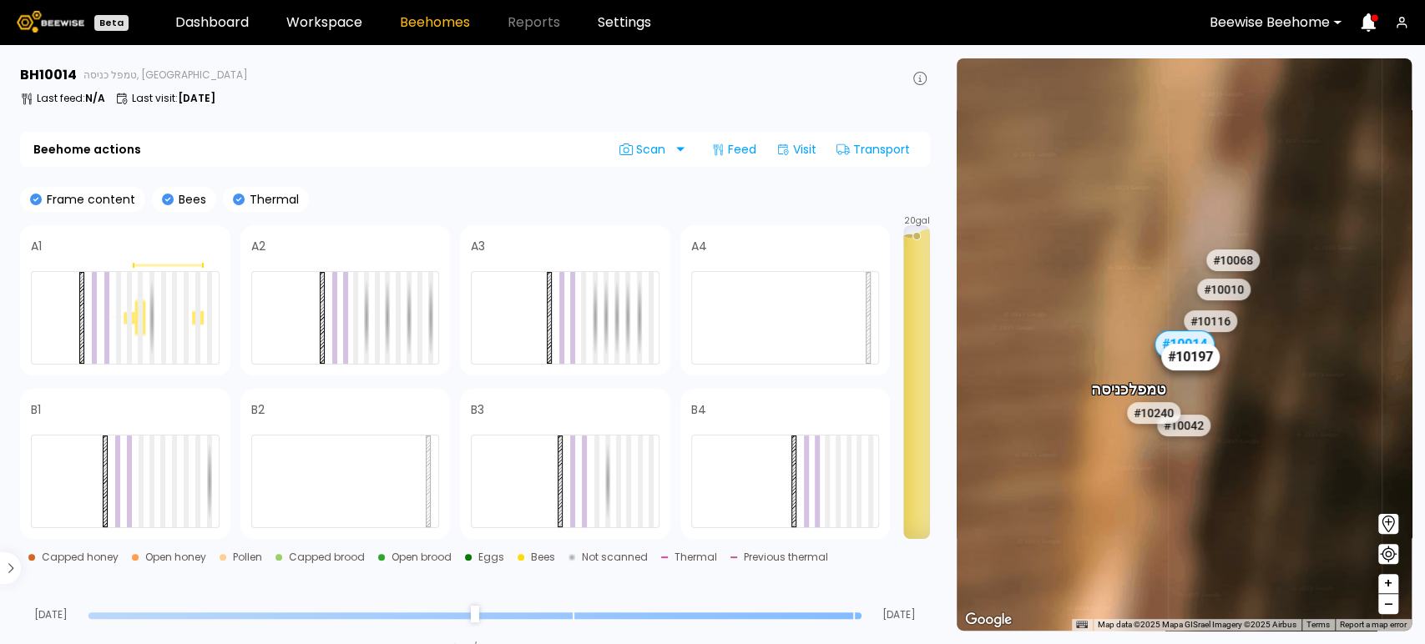
click at [1196, 366] on div "# 10197" at bounding box center [1190, 357] width 58 height 27
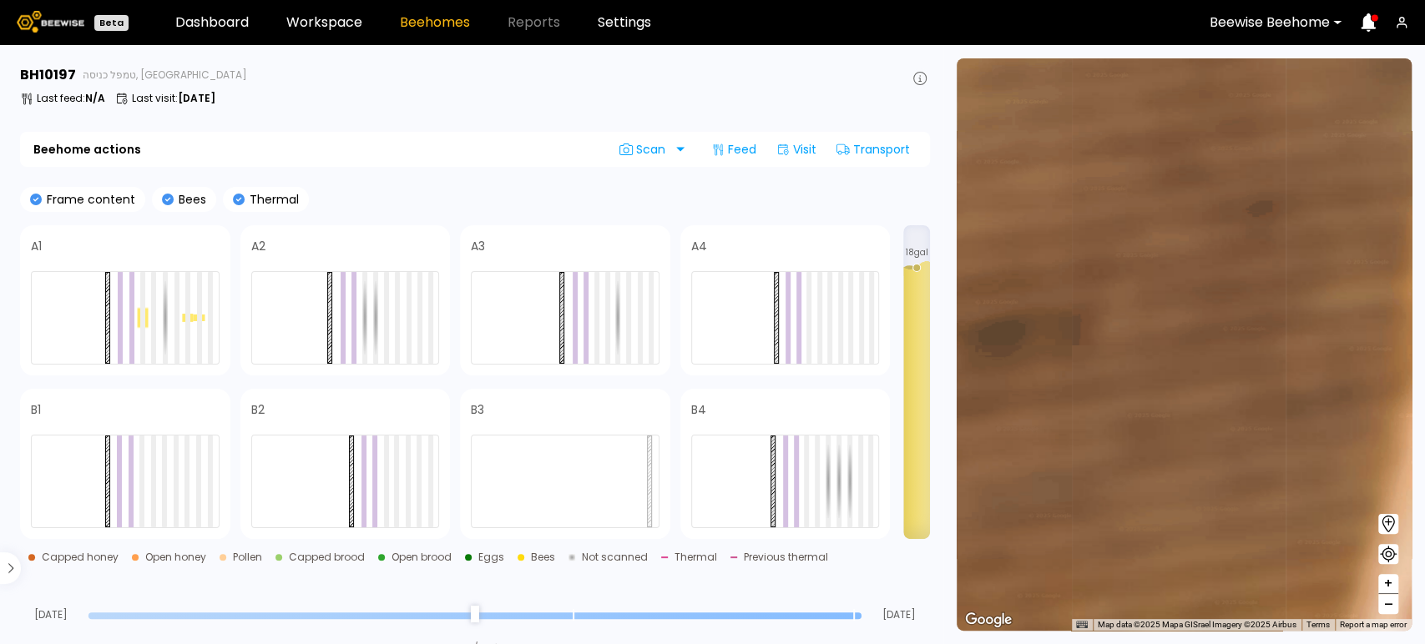
drag, startPoint x: 1051, startPoint y: 356, endPoint x: 1367, endPoint y: 204, distance: 351.3
click at [1397, 174] on div "# 10081 # 10094 # 10108 # 10111 # 10146 # 10152 # 10153 # 10154 # 10175 # 10204…" at bounding box center [1184, 344] width 455 height 573
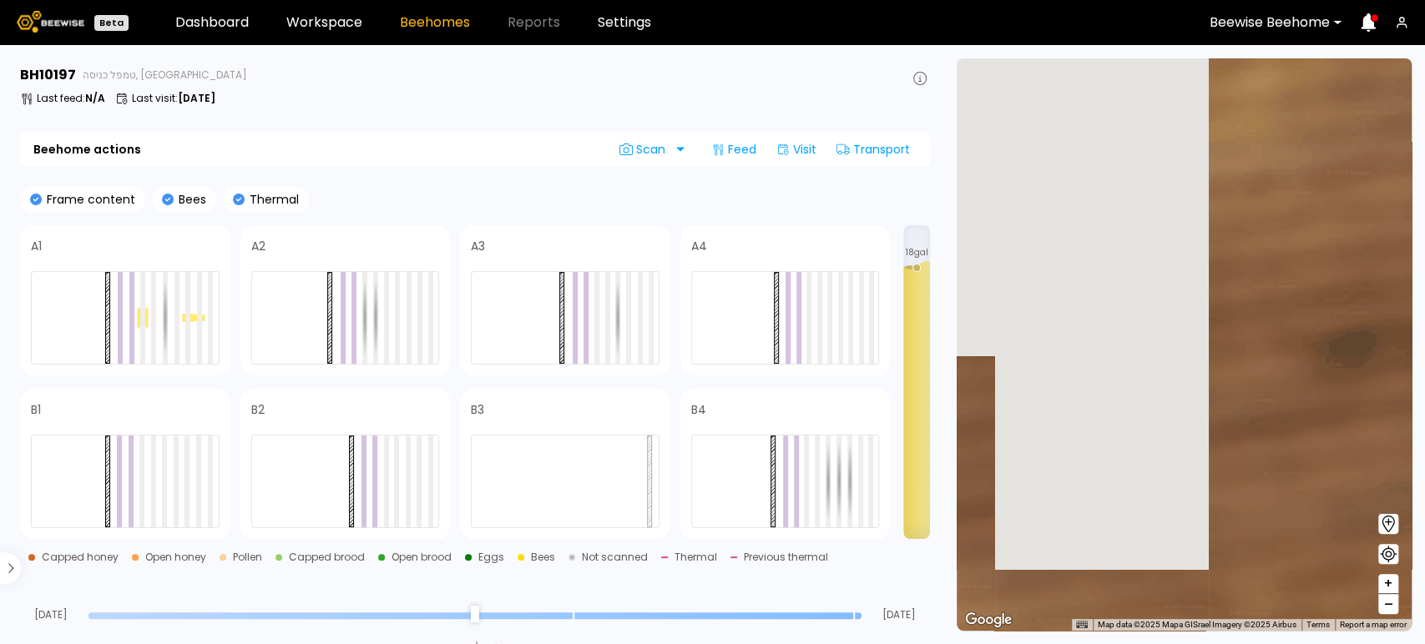
drag, startPoint x: 1274, startPoint y: 392, endPoint x: 1423, endPoint y: 408, distance: 150.3
click at [1423, 408] on section "← Move left → Move right ↑ Move up ↓ Move down + Zoom in - Zoom out Home Jump l…" at bounding box center [1184, 344] width 482 height 599
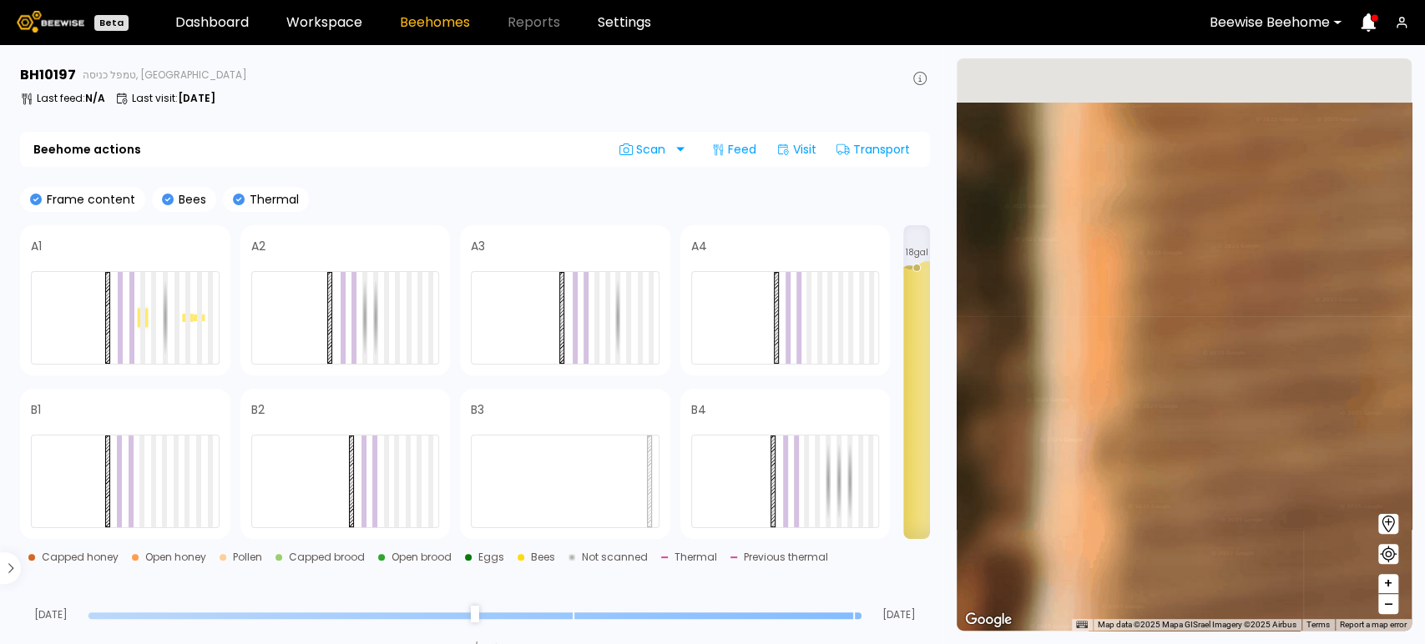
drag, startPoint x: 1114, startPoint y: 417, endPoint x: 1423, endPoint y: 599, distance: 359.2
click at [1423, 599] on section "← Move left → Move right ↑ Move up ↓ Move down + Zoom in - Zoom out Home Jump l…" at bounding box center [1184, 344] width 482 height 599
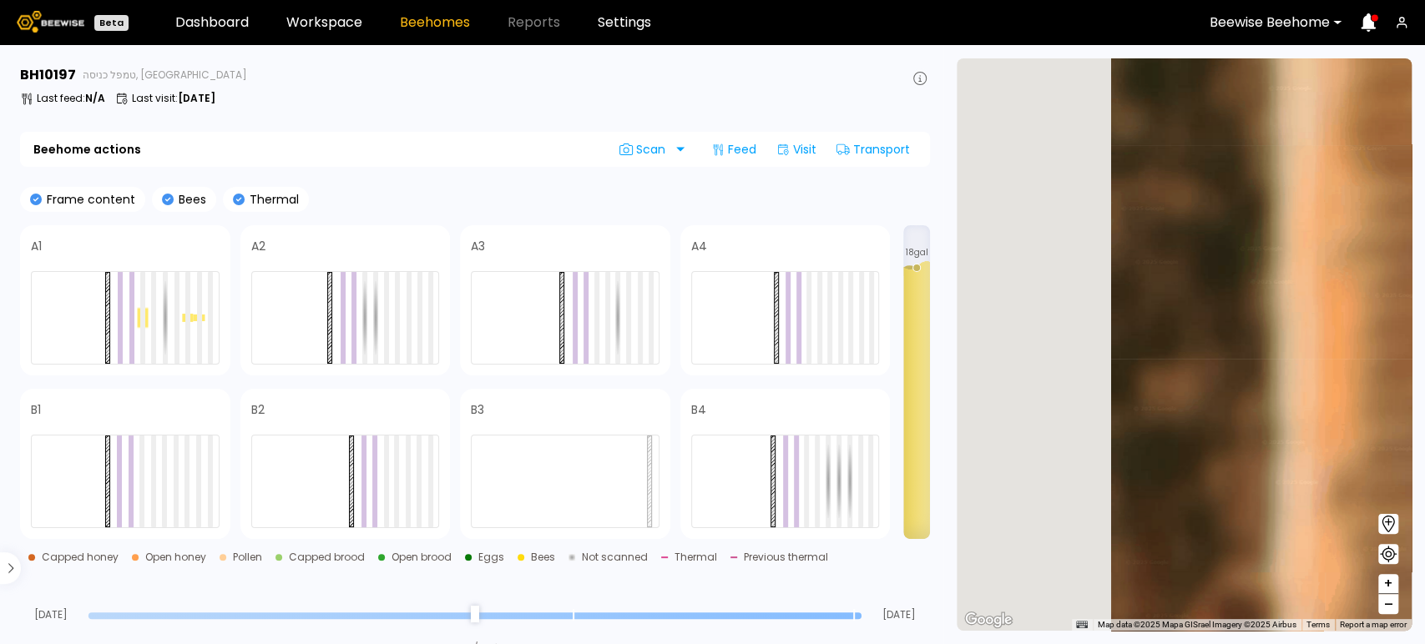
drag, startPoint x: 1117, startPoint y: 470, endPoint x: 1326, endPoint y: 442, distance: 210.5
click at [1423, 459] on section "← Move left → Move right ↑ Move up ↓ Move down + Zoom in - Zoom out Home Jump l…" at bounding box center [1184, 344] width 482 height 599
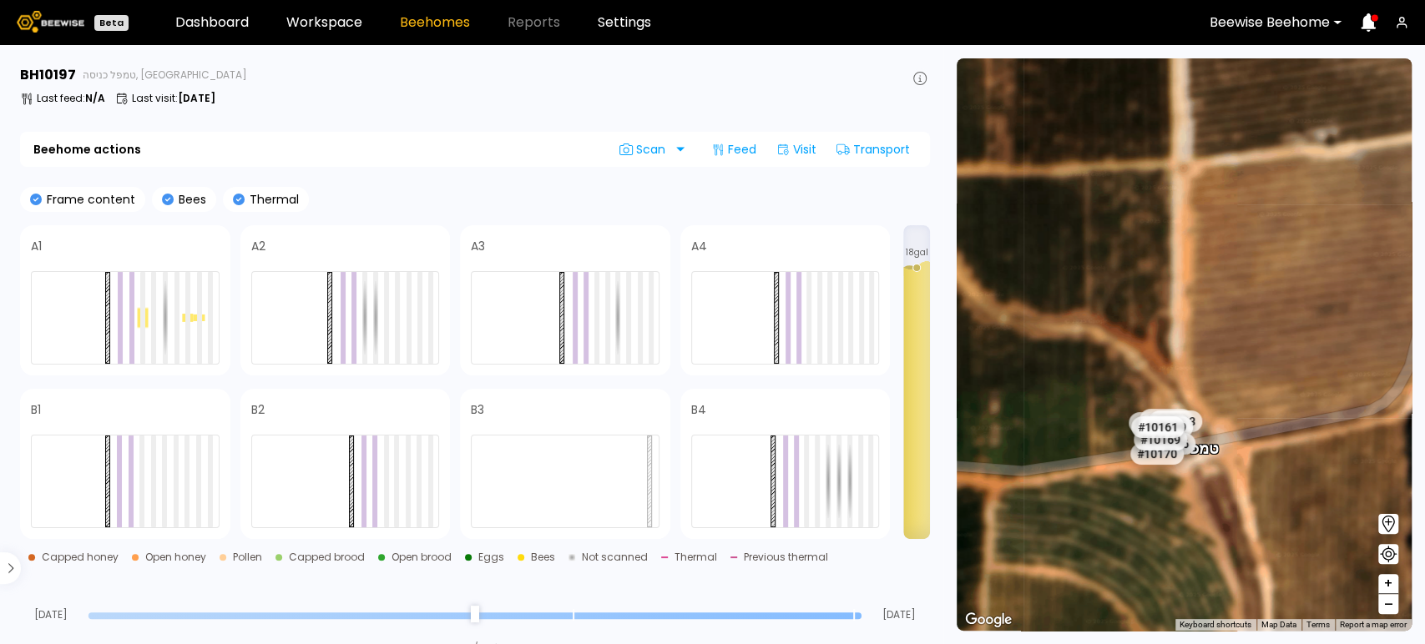
drag, startPoint x: 1276, startPoint y: 432, endPoint x: 1100, endPoint y: 290, distance: 225.5
click at [1100, 290] on div "# 10081 # 10094 # 10108 # 10111 # 10146 # 10152 # 10153 # 10154 # 10175 # 10204…" at bounding box center [1184, 344] width 455 height 573
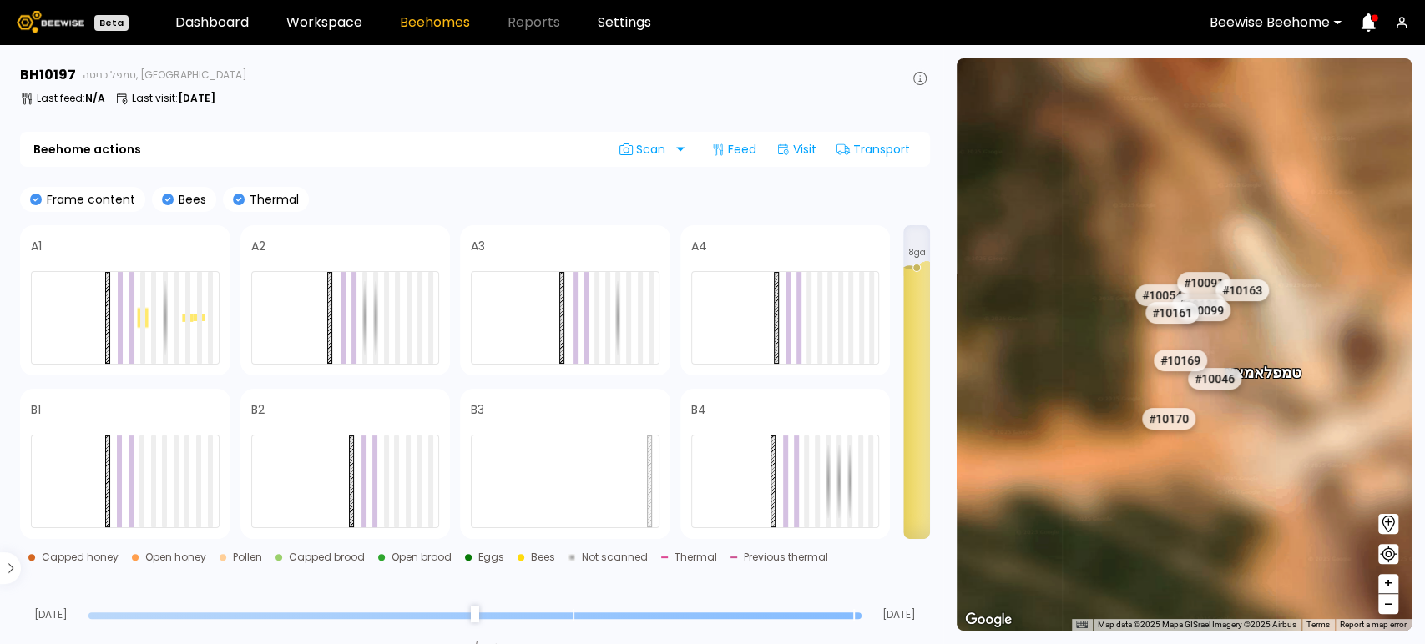
drag, startPoint x: 1112, startPoint y: 410, endPoint x: 1316, endPoint y: 475, distance: 213.8
click at [1316, 475] on div "# 10081 # 10094 # 10108 # 10111 # 10146 # 10152 # 10153 # 10154 # 10175 # 10204…" at bounding box center [1184, 344] width 455 height 573
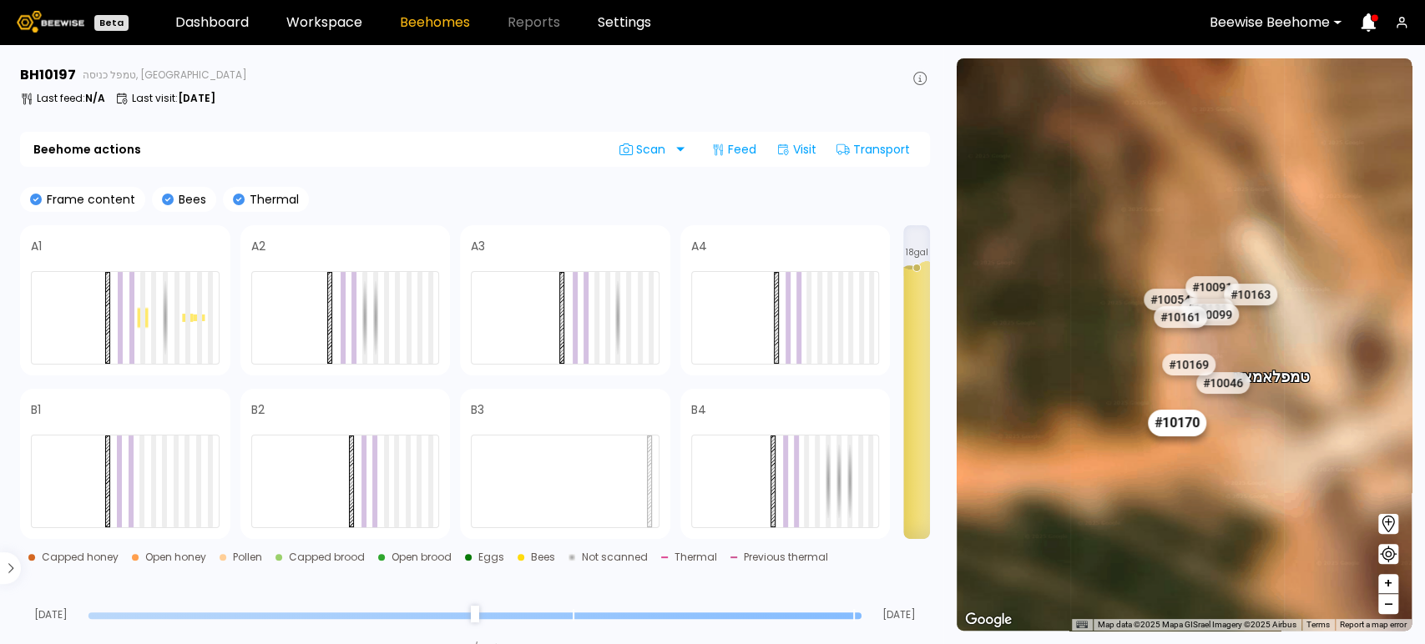
click at [1182, 430] on div "# 10170" at bounding box center [1177, 423] width 58 height 27
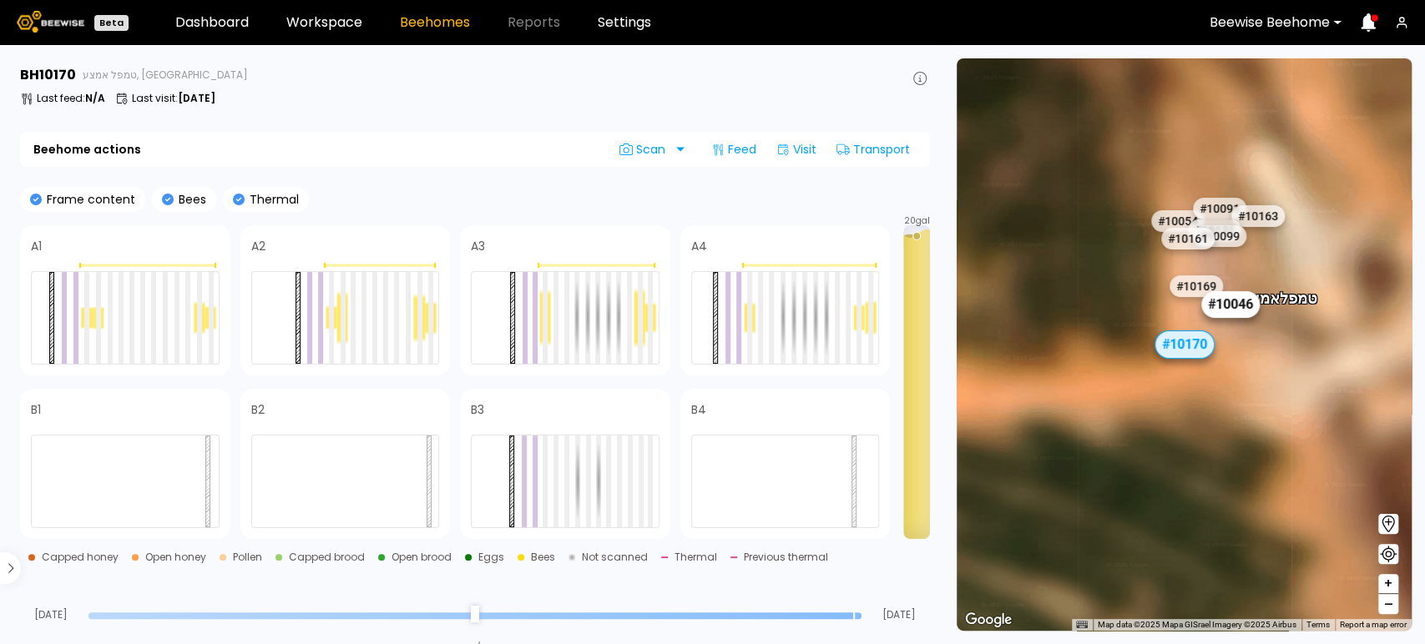
click at [1241, 304] on div "# 10046" at bounding box center [1230, 304] width 58 height 27
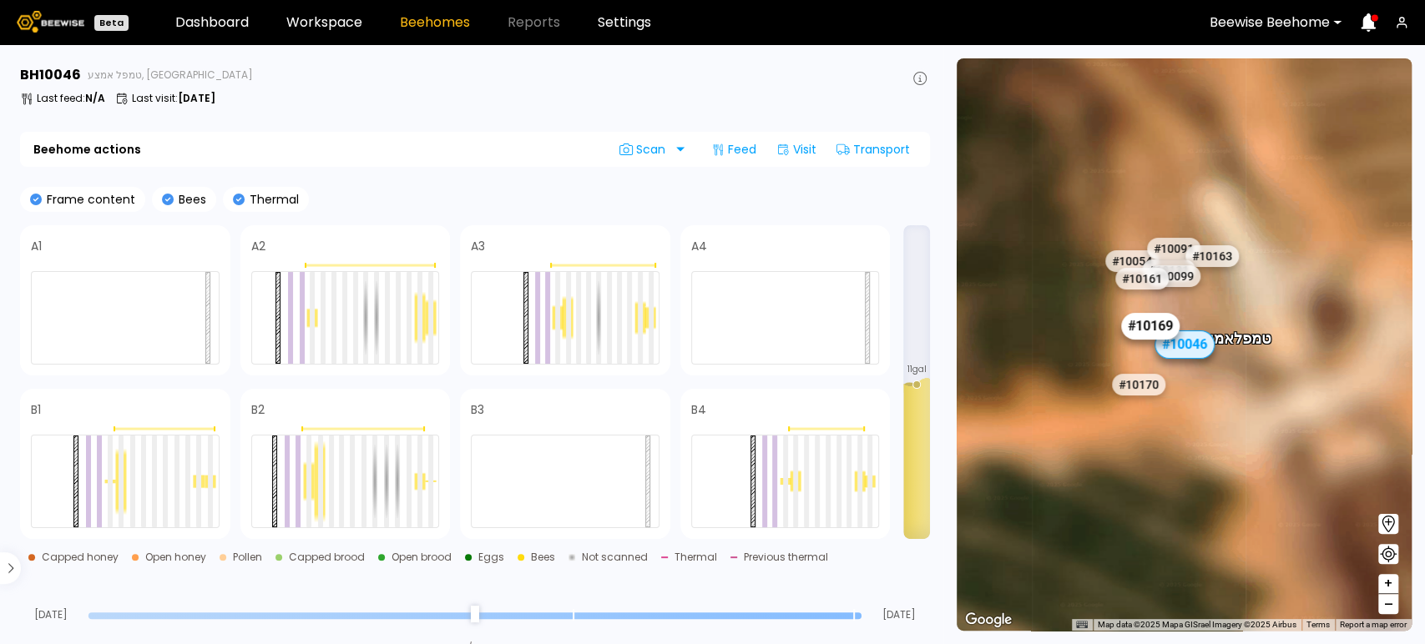
click at [1149, 332] on div "# 10169" at bounding box center [1150, 326] width 58 height 27
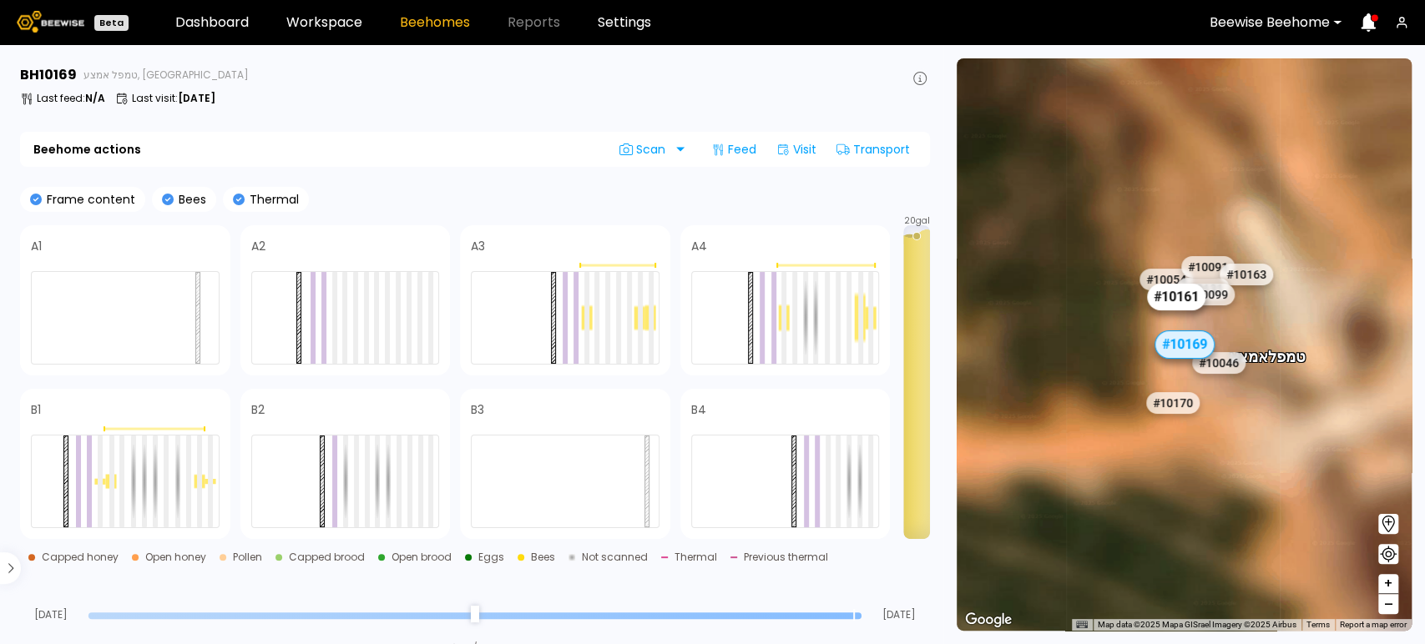
click at [1170, 298] on div "# 10161" at bounding box center [1175, 297] width 58 height 27
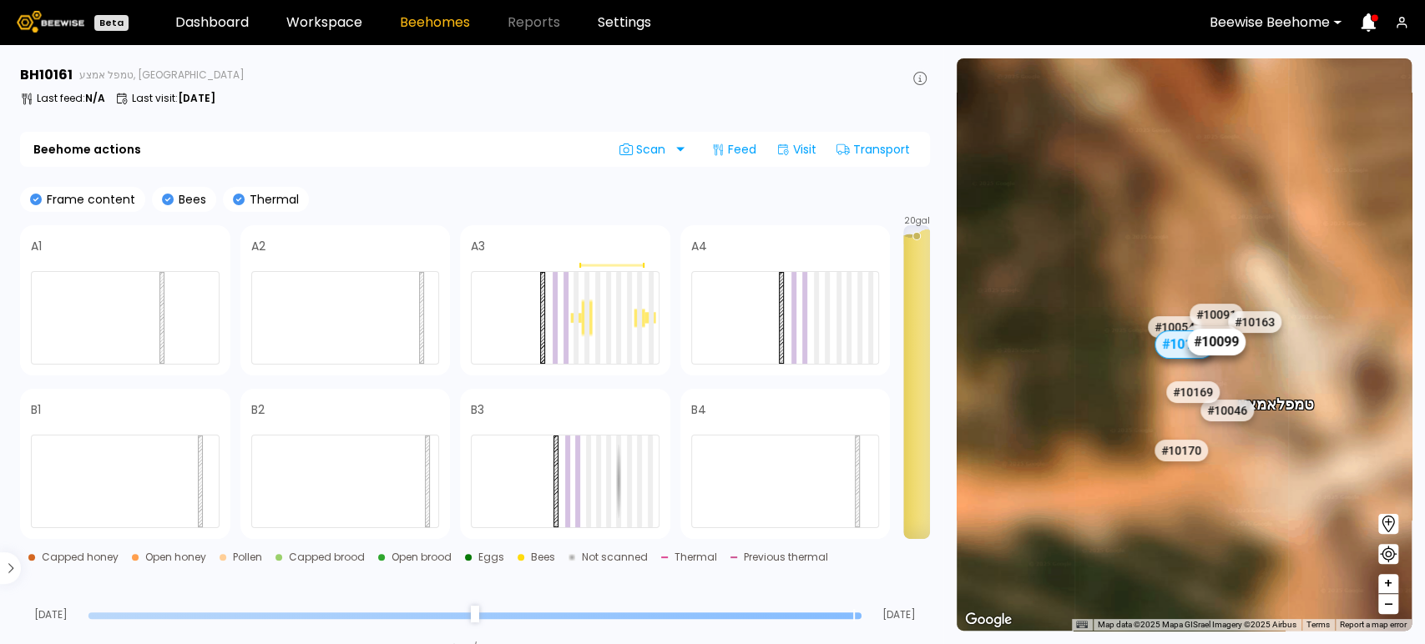
click at [1235, 343] on div "# 10099" at bounding box center [1216, 342] width 58 height 27
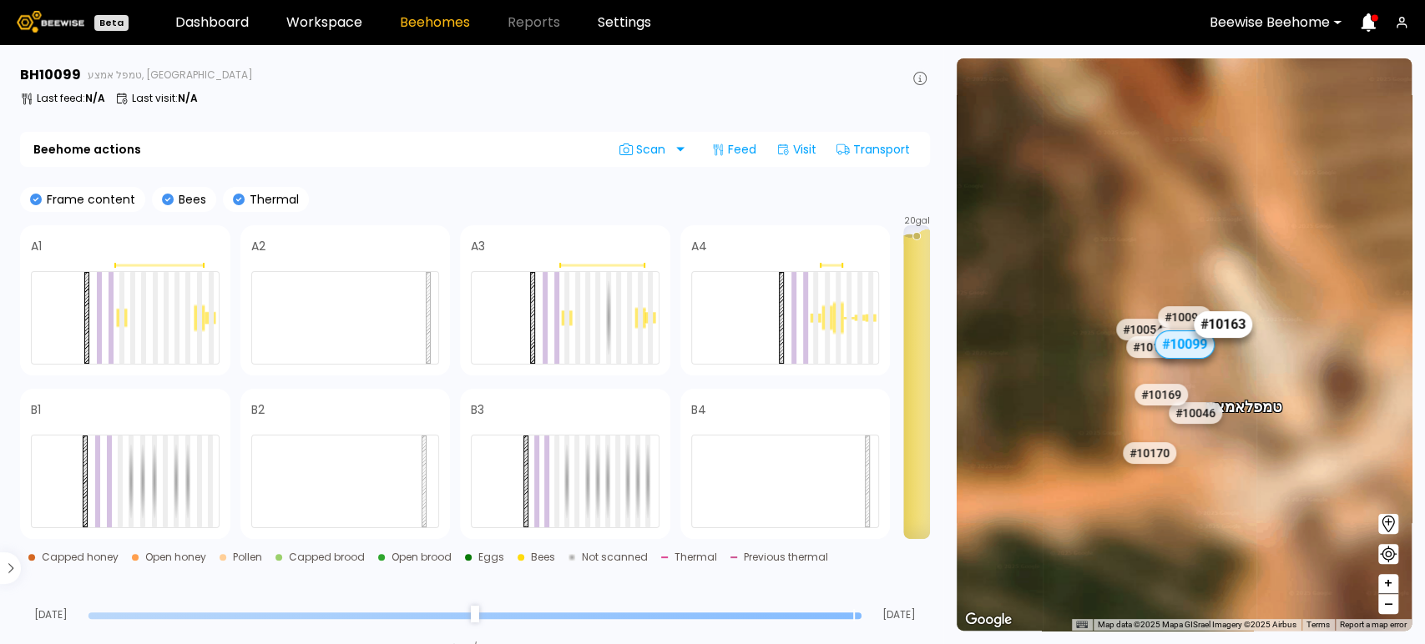
click at [1235, 331] on div "# 10163" at bounding box center [1222, 324] width 58 height 27
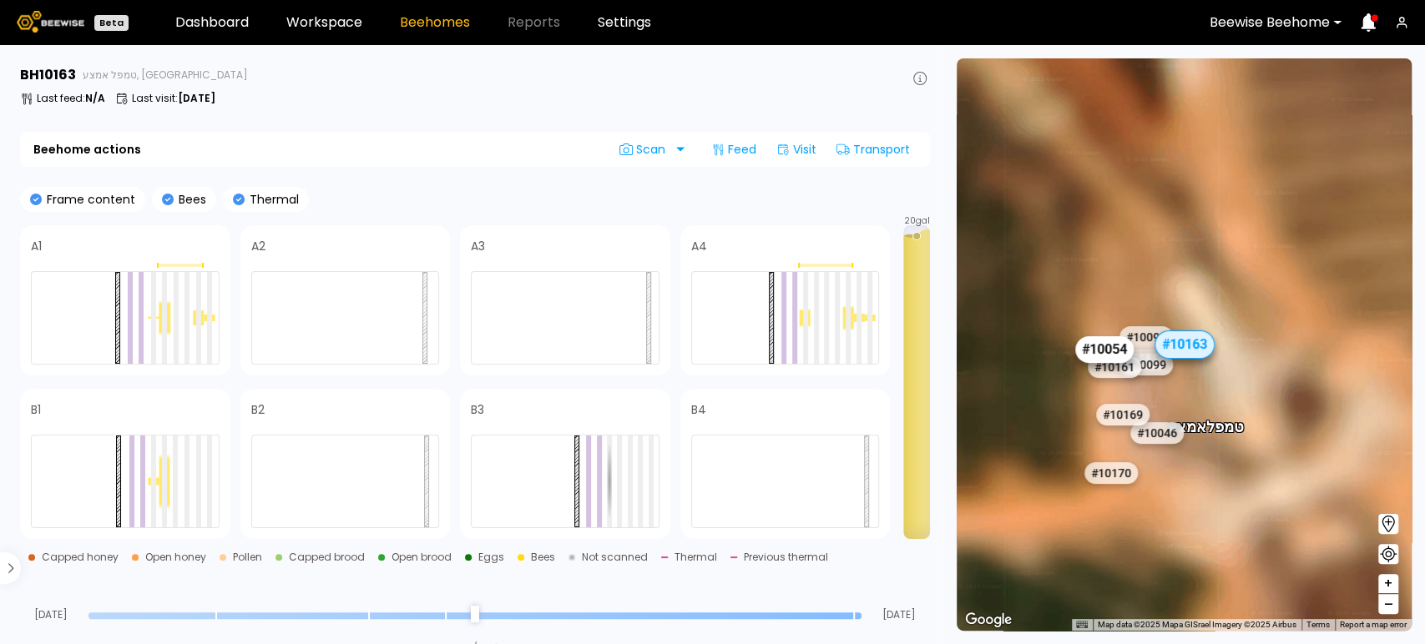
click at [1096, 350] on div "# 10054" at bounding box center [1103, 349] width 58 height 27
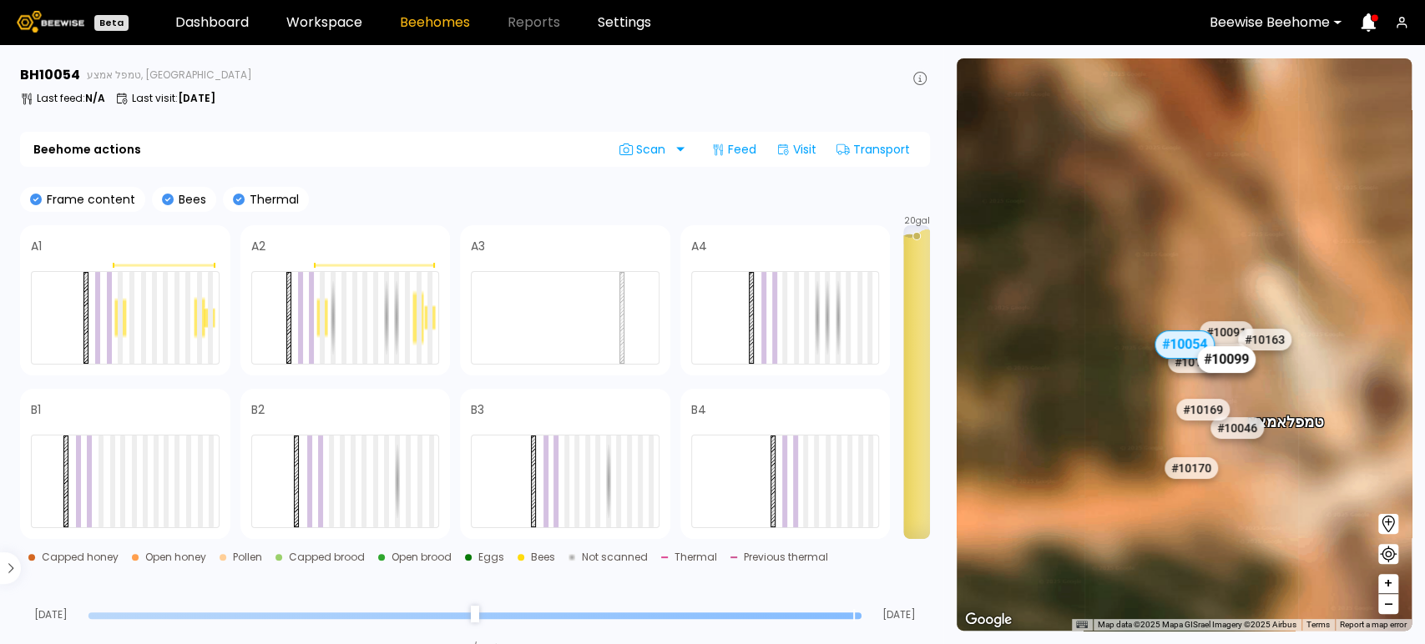
click at [1240, 359] on div "# 10099" at bounding box center [1226, 359] width 58 height 27
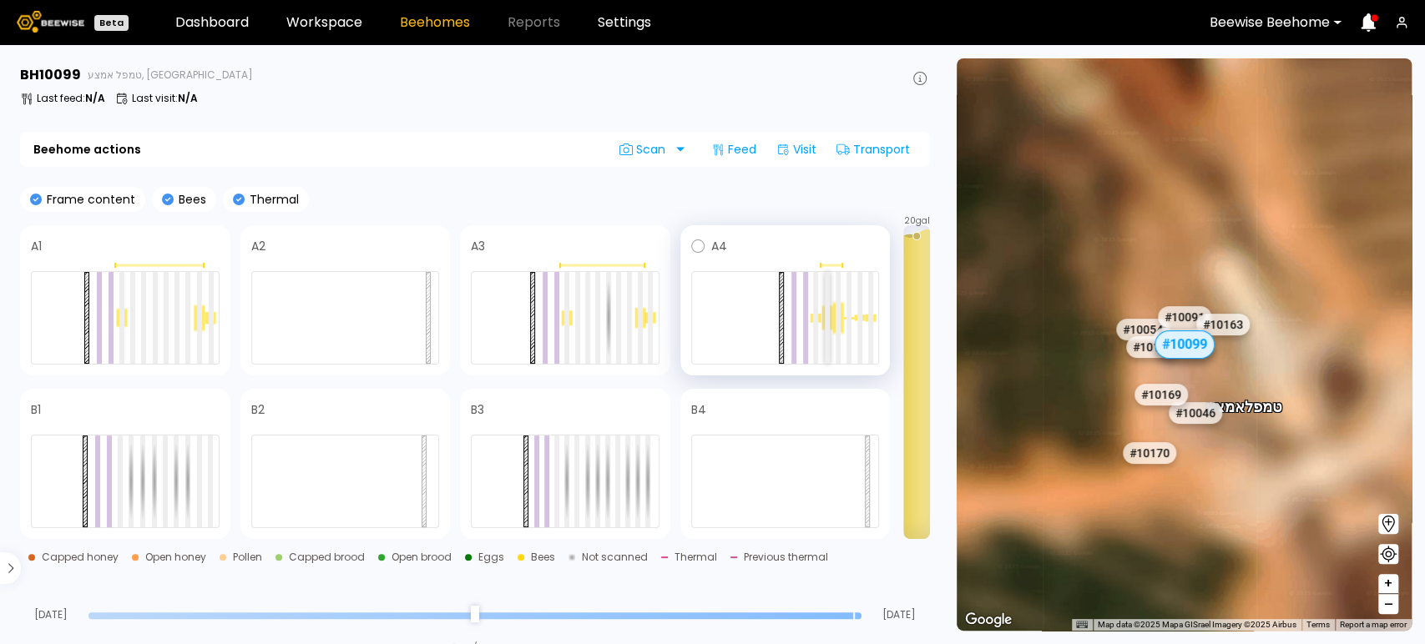
click at [829, 322] on div at bounding box center [827, 318] width 5 height 92
